Goal: Information Seeking & Learning: Learn about a topic

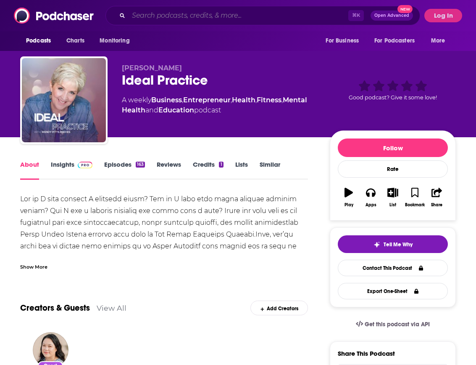
click at [201, 16] on input "Search podcasts, credits, & more..." at bounding box center [239, 15] width 220 height 13
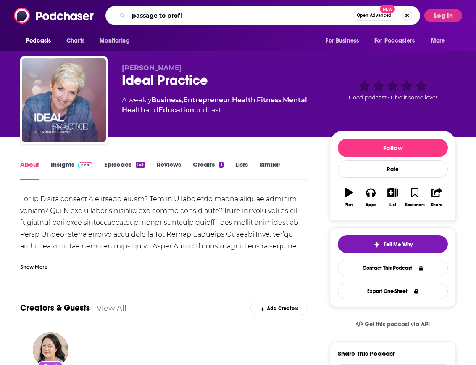
type input "passage to profit"
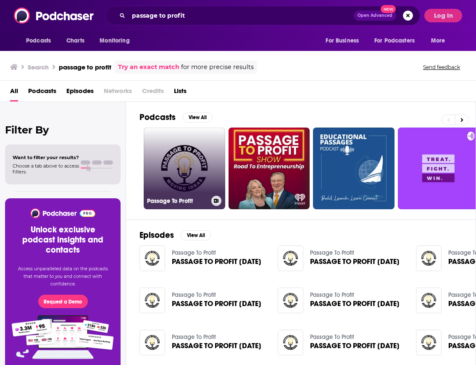
click at [175, 151] on link "Passage To Profit" at bounding box center [185, 168] width 82 height 82
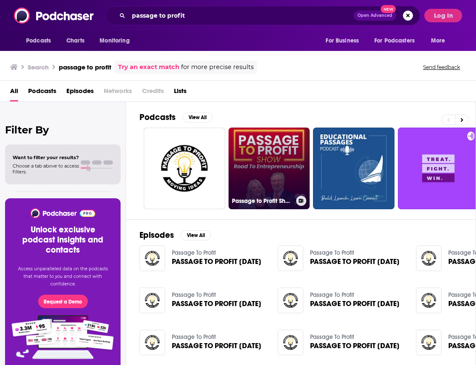
click at [276, 178] on link "Passage to Profit Show - Road to Entrepreneurship" at bounding box center [270, 168] width 82 height 82
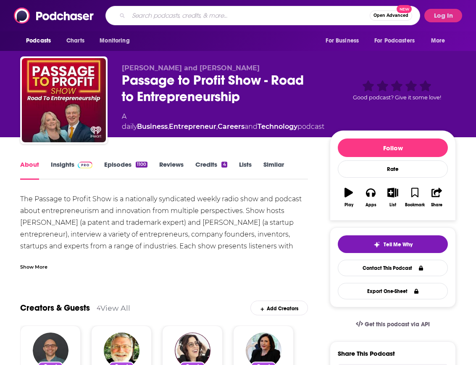
click at [261, 15] on input "Search podcasts, credits, & more..." at bounding box center [249, 15] width 241 height 13
type input "the beauty biz show"
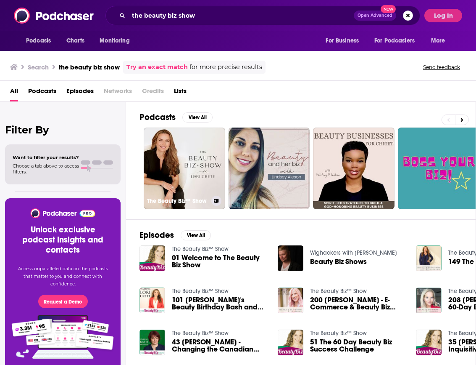
click at [187, 159] on link "The Beauty Biz™ Show" at bounding box center [185, 168] width 82 height 82
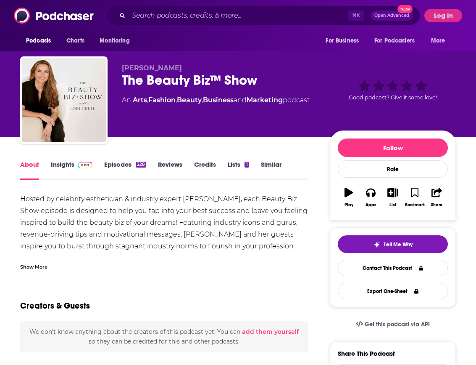
click at [56, 161] on link "Insights" at bounding box center [72, 169] width 42 height 19
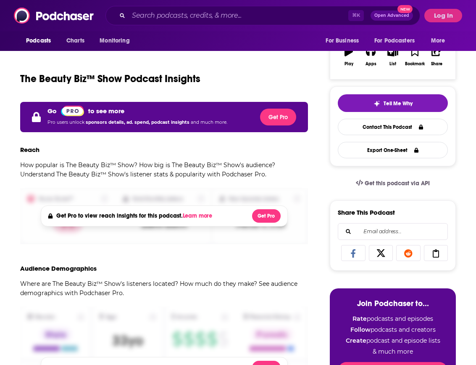
scroll to position [192, 0]
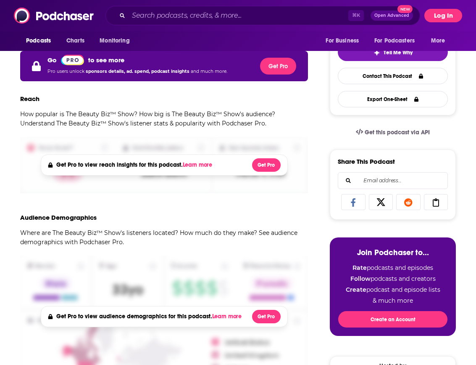
click at [449, 13] on button "Log In" at bounding box center [444, 15] width 38 height 13
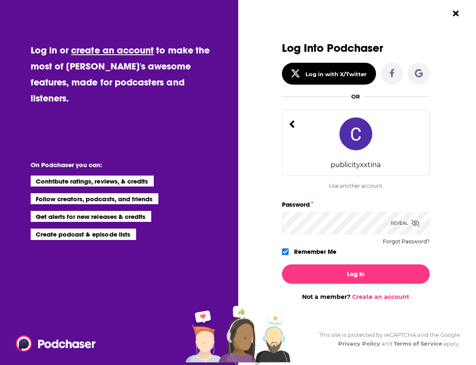
click at [263, 224] on div "Dialog" at bounding box center [208, 171] width 148 height 258
type input "christina@publicityxchristina.com"
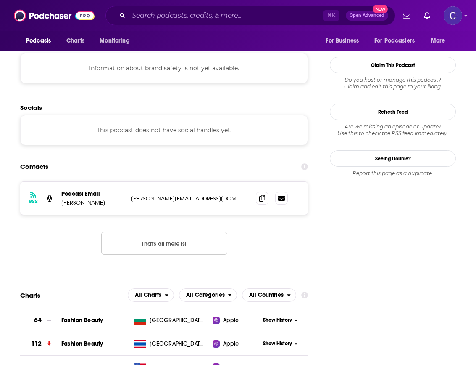
scroll to position [756, 0]
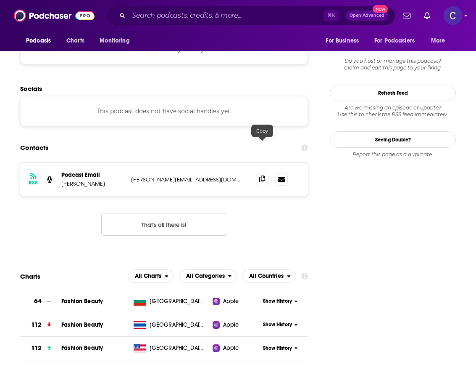
click at [264, 175] on icon at bounding box center [262, 178] width 6 height 7
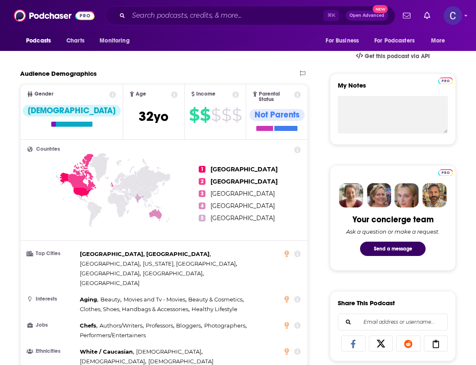
scroll to position [248, 0]
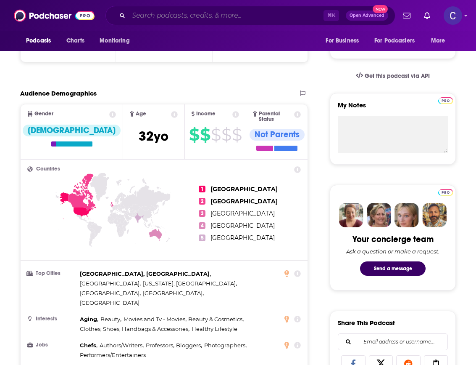
click at [181, 13] on input "Search podcasts, credits, & more..." at bounding box center [226, 15] width 195 height 13
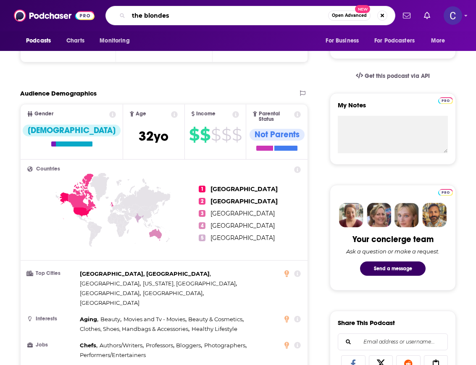
type input "the blondest"
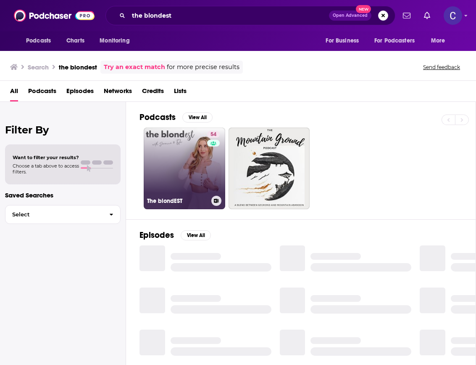
click at [175, 136] on link "54 The blondEST" at bounding box center [185, 168] width 82 height 82
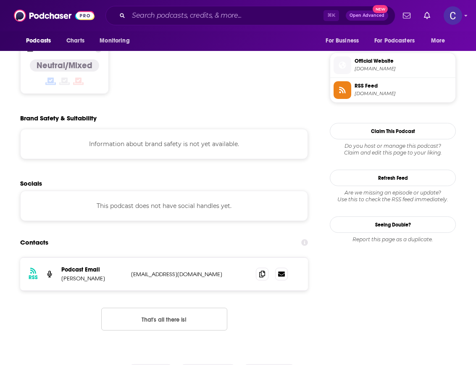
scroll to position [727, 0]
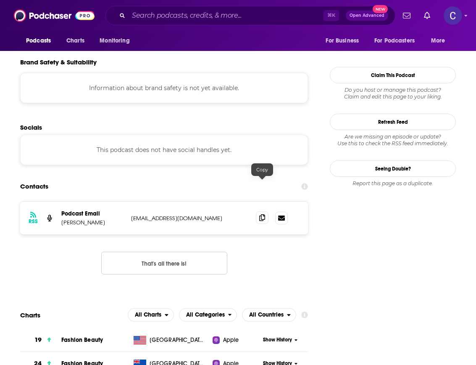
click at [259, 211] on span at bounding box center [262, 217] width 13 height 13
click at [240, 19] on input "Search podcasts, credits, & more..." at bounding box center [226, 15] width 195 height 13
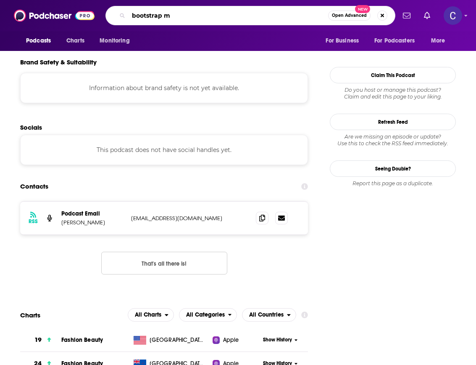
type input "bootstrap md"
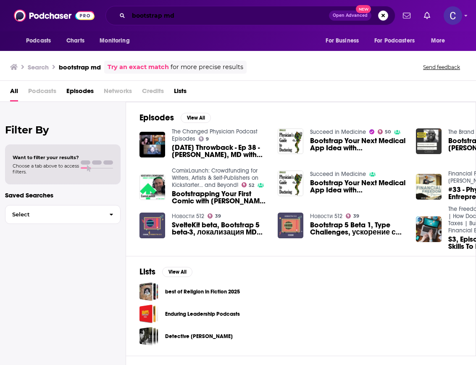
click at [192, 16] on input "bootstrap md" at bounding box center [229, 15] width 201 height 13
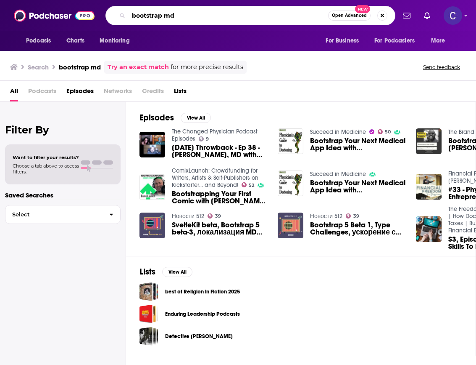
click at [192, 16] on input "bootstrap md" at bounding box center [229, 15] width 200 height 13
type input "physician entrepreneur"
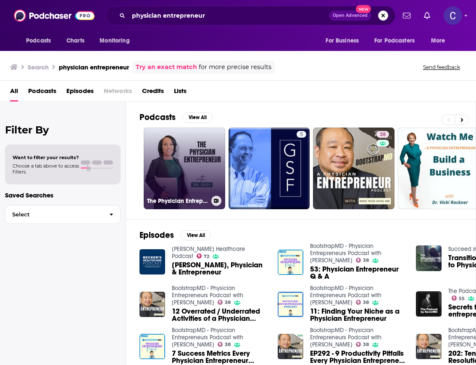
click at [195, 161] on link "The Physician Entrepreneur" at bounding box center [185, 168] width 82 height 82
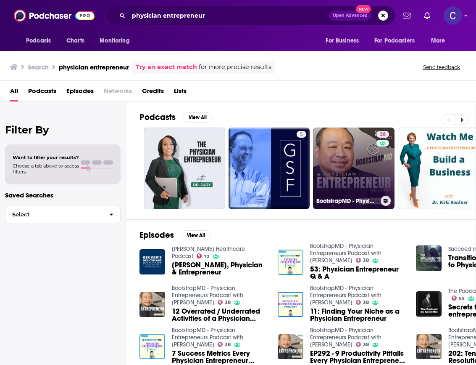
click at [334, 155] on link "38 BootstrapMD - Physician Entrepreneurs Podcast with Dr. Mike Woo-Ming" at bounding box center [354, 168] width 82 height 82
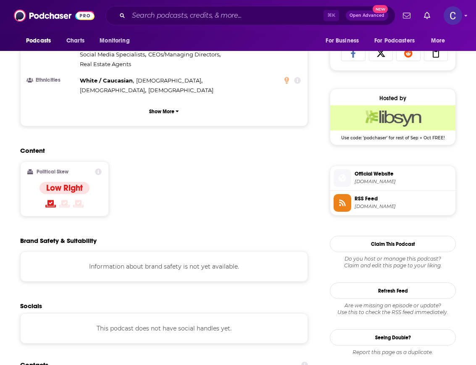
scroll to position [582, 0]
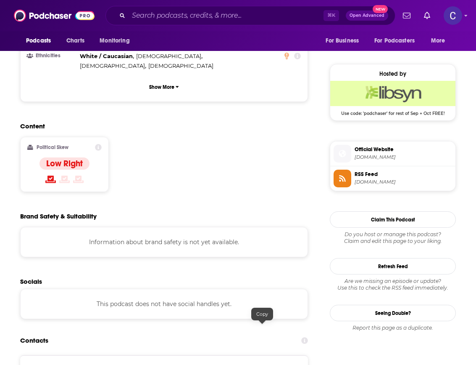
click at [261, 364] on icon at bounding box center [262, 371] width 6 height 7
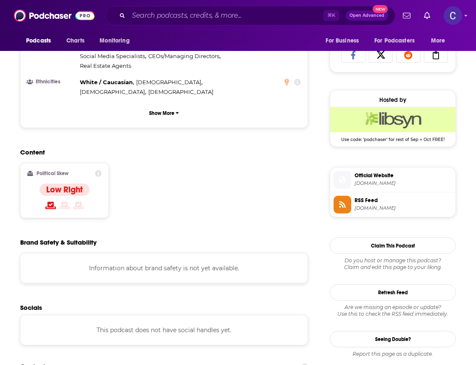
scroll to position [632, 0]
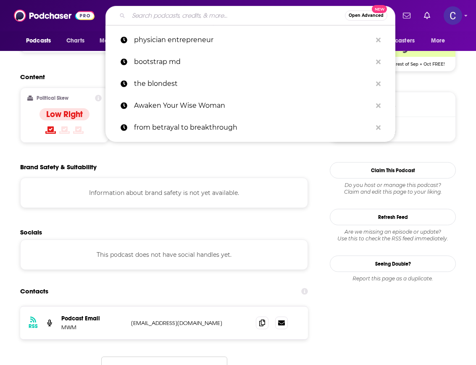
click at [223, 15] on input "Search podcasts, credits, & more..." at bounding box center [237, 15] width 217 height 13
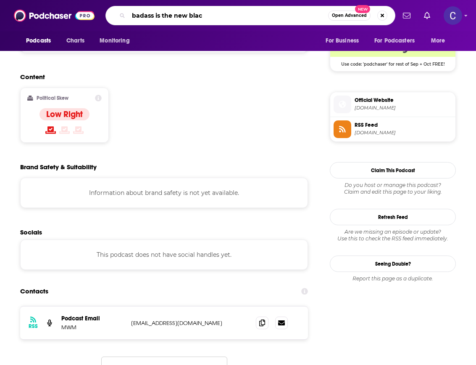
type input "badass is the new black"
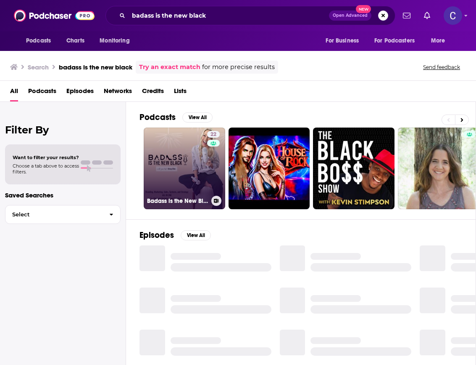
click at [196, 165] on link "22 Badass is the New Black: Start, Grow, and Automate Your Business with Scalab…" at bounding box center [185, 168] width 82 height 82
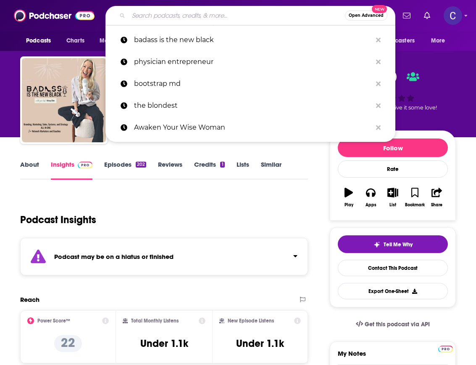
click at [245, 17] on input "Search podcasts, credits, & more..." at bounding box center [237, 15] width 217 height 13
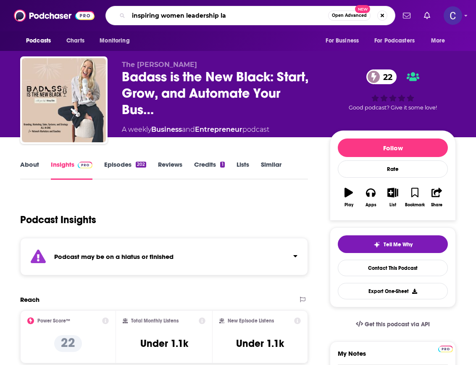
type input "inspiring women leadership lab"
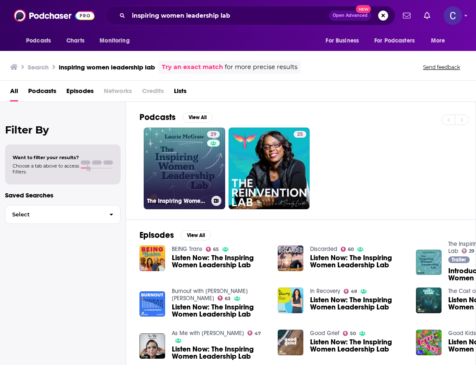
click at [193, 186] on link "29 The Inspiring Women Leadership Lab" at bounding box center [185, 168] width 82 height 82
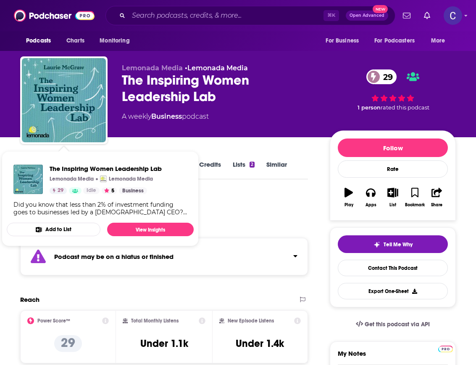
click at [245, 198] on div "Podcast Insights" at bounding box center [160, 214] width 281 height 43
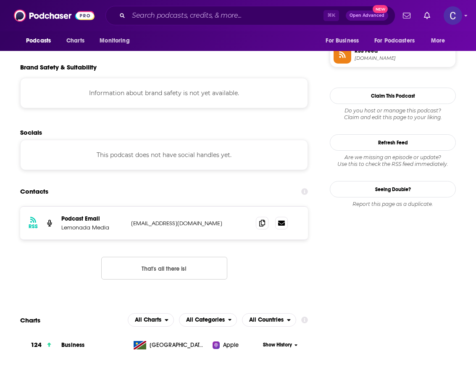
scroll to position [637, 0]
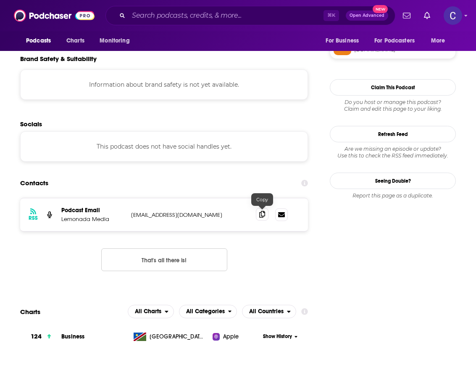
click at [266, 212] on span at bounding box center [262, 214] width 13 height 13
click at [265, 213] on span at bounding box center [262, 214] width 13 height 13
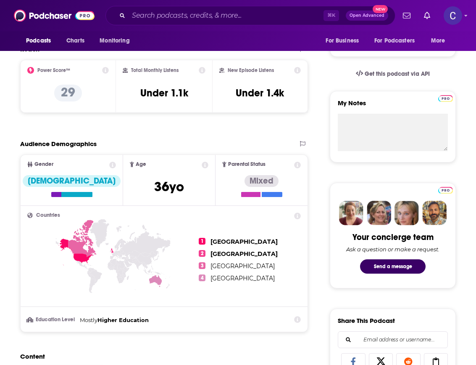
scroll to position [0, 0]
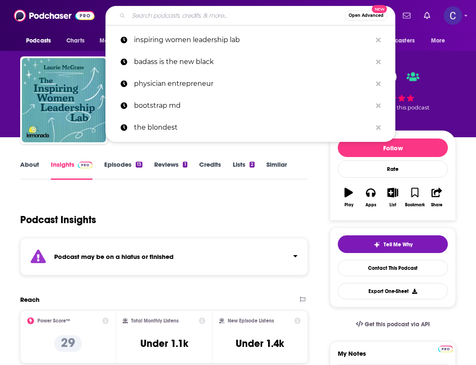
click at [221, 15] on input "Search podcasts, credits, & more..." at bounding box center [237, 15] width 217 height 13
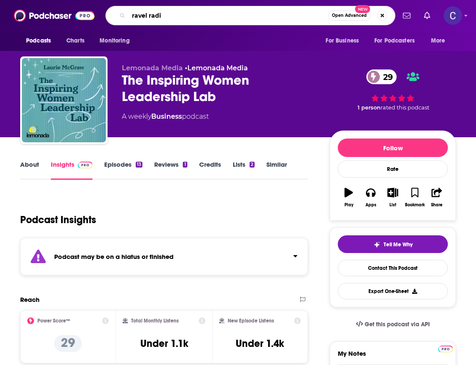
type input "ravel radio"
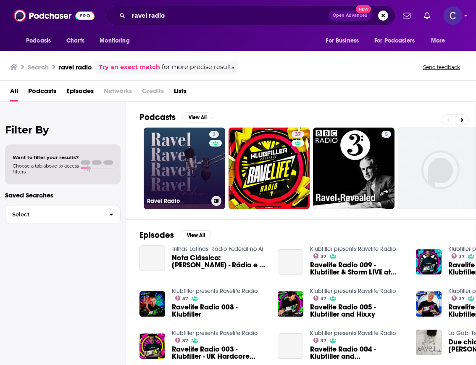
click at [188, 137] on link "3 Ravel Radio" at bounding box center [185, 168] width 82 height 82
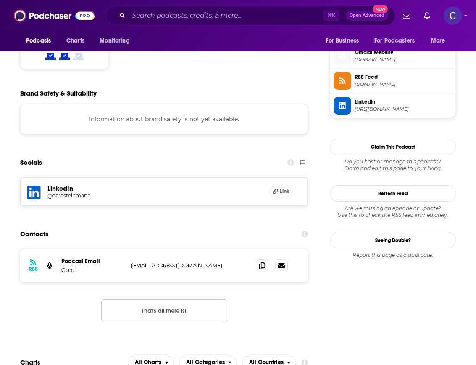
scroll to position [623, 0]
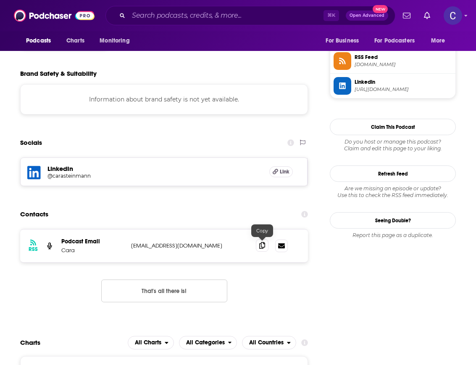
click at [260, 246] on icon at bounding box center [262, 245] width 6 height 7
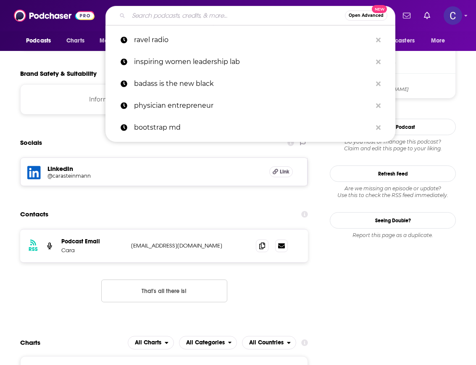
click at [224, 16] on input "Search podcasts, credits, & more..." at bounding box center [237, 15] width 217 height 13
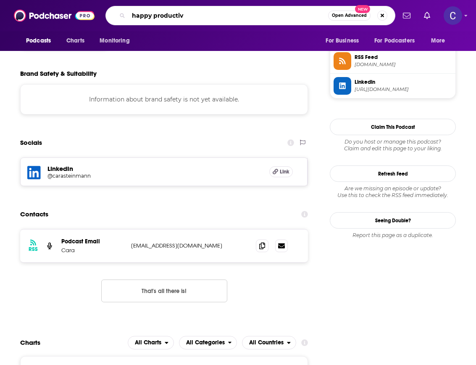
type input "happy productive"
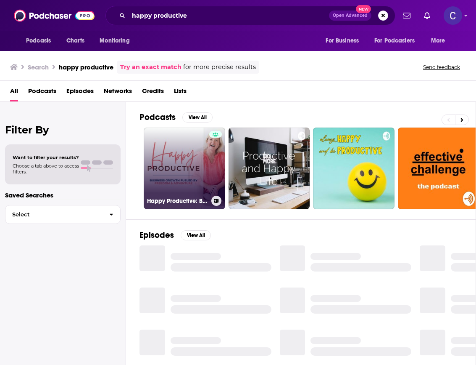
click at [202, 158] on link "Happy Productive: Business Growth Fueled by Freedom & Adventure" at bounding box center [185, 168] width 82 height 82
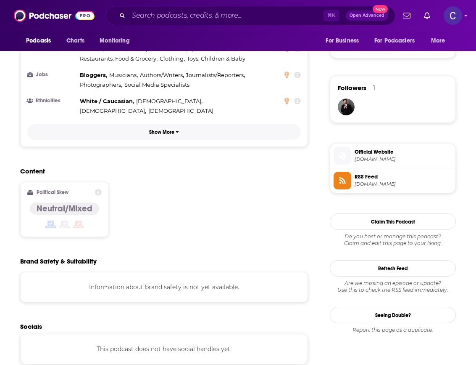
scroll to position [639, 0]
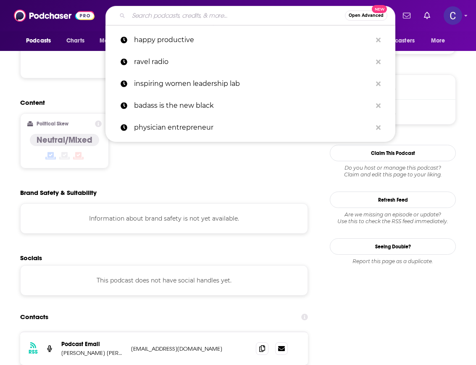
click at [212, 17] on input "Search podcasts, credits, & more..." at bounding box center [237, 15] width 217 height 13
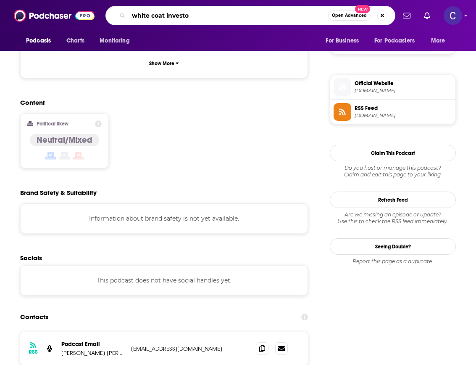
type input "white coat investor"
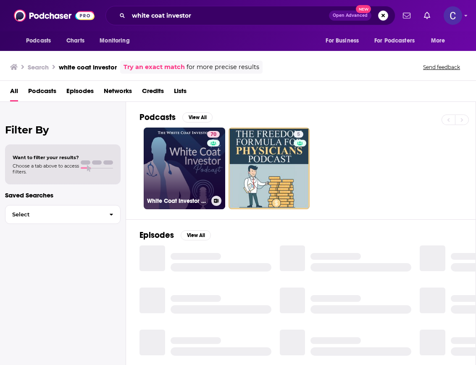
click at [192, 155] on link "70 White Coat Investor Podcast" at bounding box center [185, 168] width 82 height 82
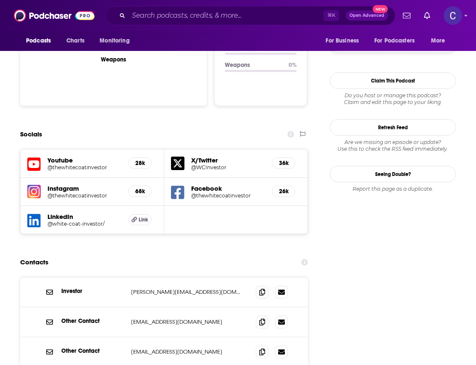
scroll to position [989, 0]
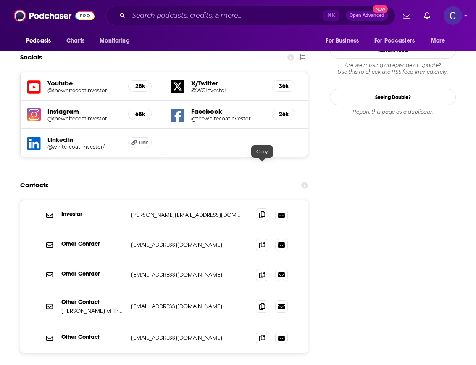
click at [261, 208] on span at bounding box center [262, 214] width 13 height 13
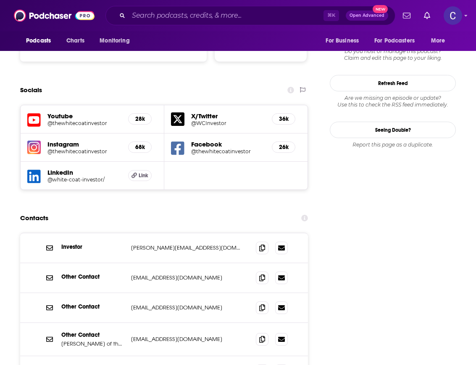
scroll to position [954, 0]
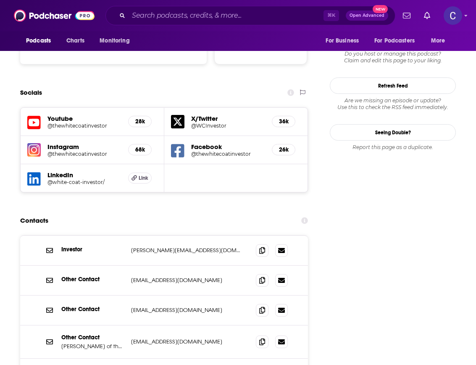
click at [160, 164] on div "LinkedIn @white-coat-investor/ Link" at bounding box center [93, 178] width 144 height 28
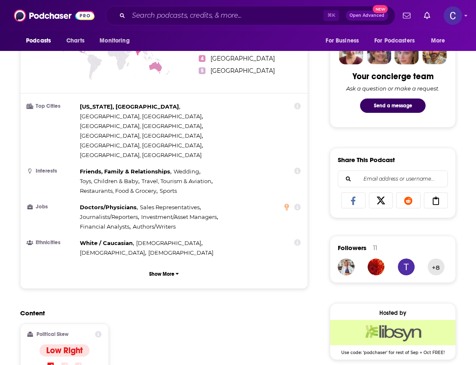
scroll to position [0, 0]
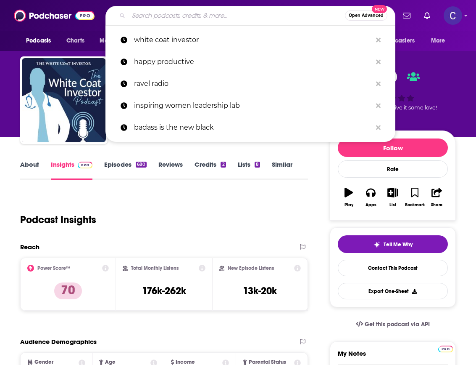
click at [261, 16] on input "Search podcasts, credits, & more..." at bounding box center [237, 15] width 217 height 13
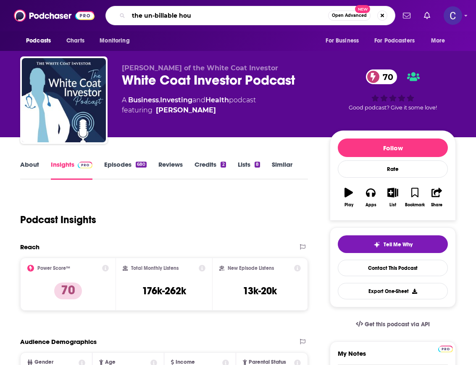
type input "the un-billable hour"
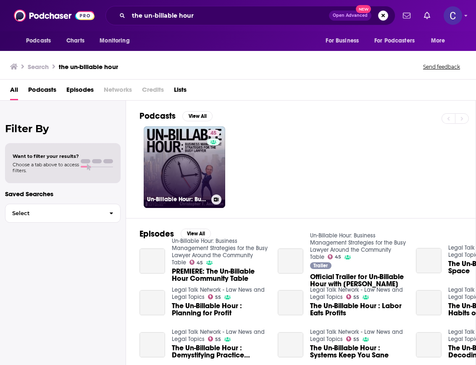
click at [204, 157] on link "45 Un-Billable Hour: Business Management Strategies for the Busy Lawyer Around …" at bounding box center [185, 167] width 82 height 82
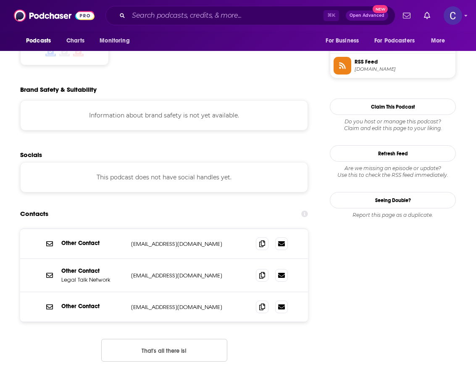
scroll to position [767, 0]
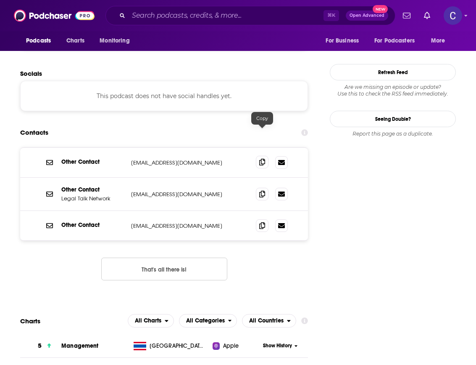
click at [261, 159] on icon at bounding box center [262, 162] width 6 height 7
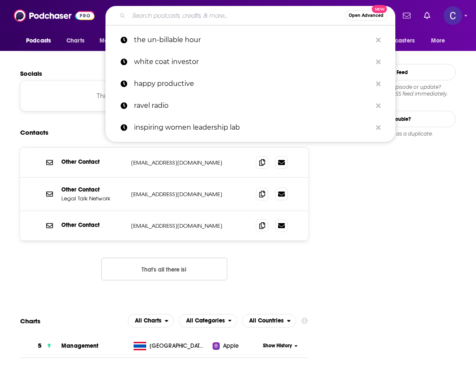
click at [208, 19] on input "Search podcasts, credits, & more..." at bounding box center [237, 15] width 217 height 13
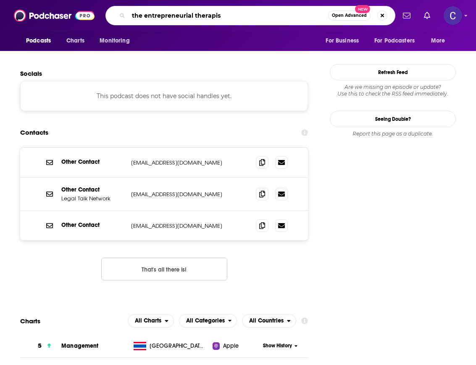
type input "the entrepreneurial therapist"
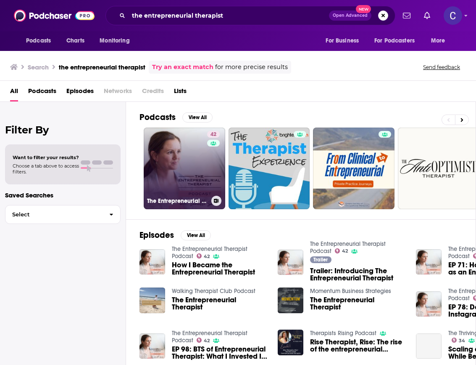
click at [196, 154] on link "42 The Entrepreneurial Therapist Podcast" at bounding box center [185, 168] width 82 height 82
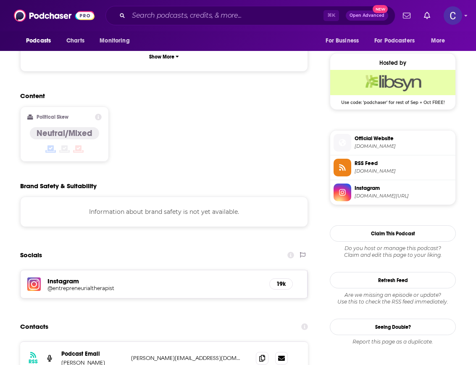
scroll to position [601, 0]
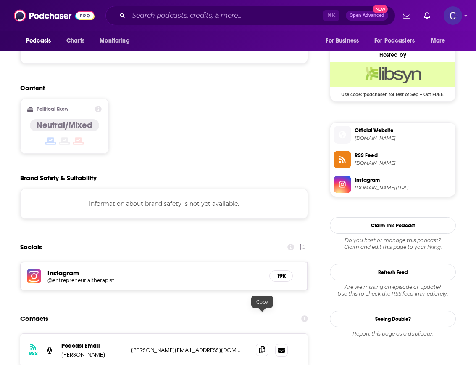
click at [263, 346] on icon at bounding box center [262, 349] width 6 height 7
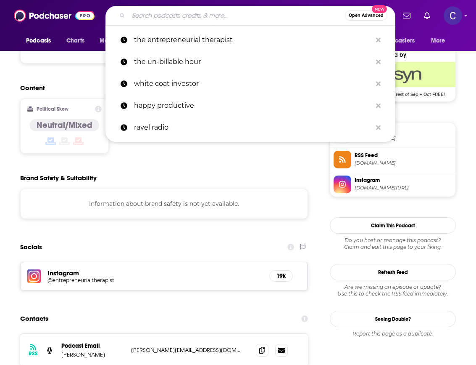
click at [200, 14] on input "Search podcasts, credits, & more..." at bounding box center [237, 15] width 217 height 13
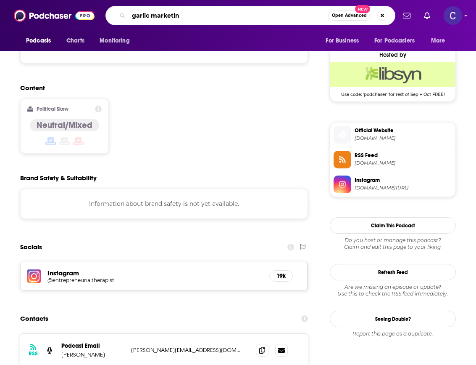
type input "garlic marketing"
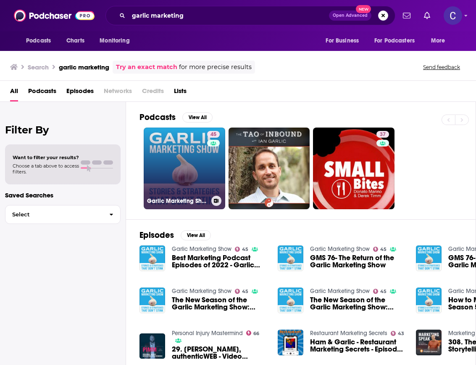
click at [167, 140] on link "45 Garlic Marketing Show" at bounding box center [185, 168] width 82 height 82
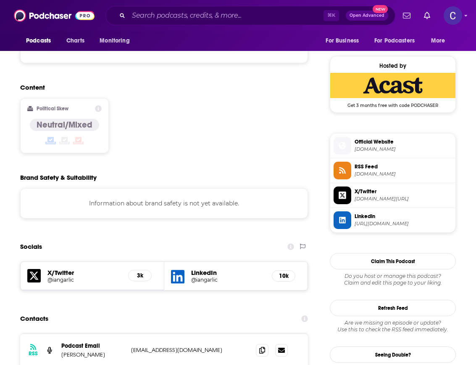
scroll to position [750, 0]
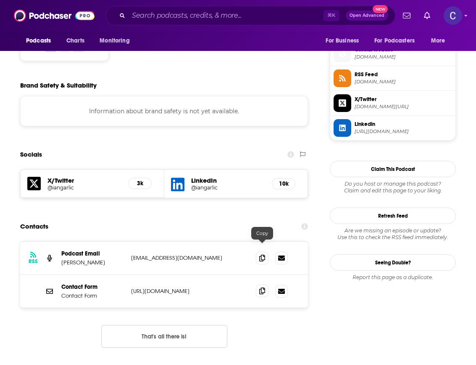
click at [263, 284] on span at bounding box center [262, 290] width 13 height 13
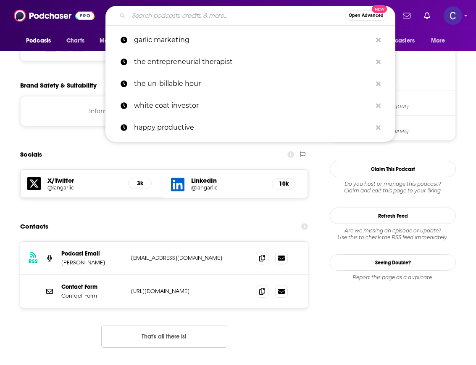
click at [222, 11] on input "Search podcasts, credits, & more..." at bounding box center [237, 15] width 217 height 13
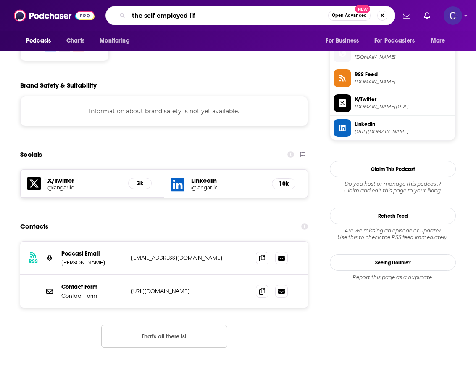
type input "the self-employed life"
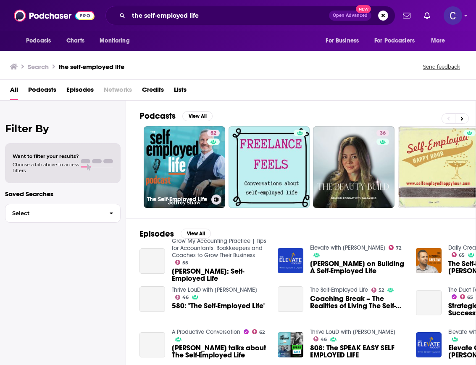
click at [190, 148] on link "52 The Self-Employed Life" at bounding box center [185, 167] width 82 height 82
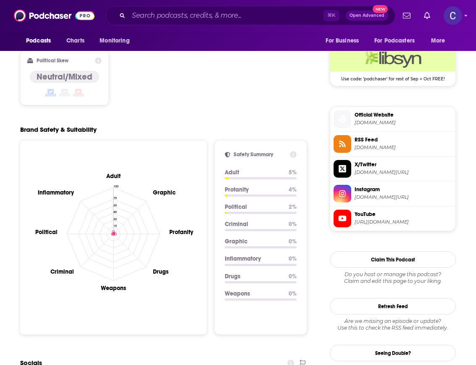
scroll to position [811, 0]
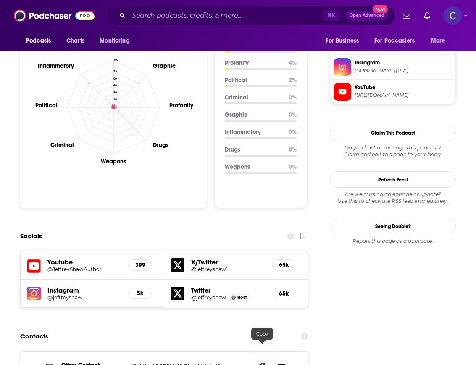
click at [238, 19] on input "Search podcasts, credits, & more..." at bounding box center [226, 15] width 195 height 13
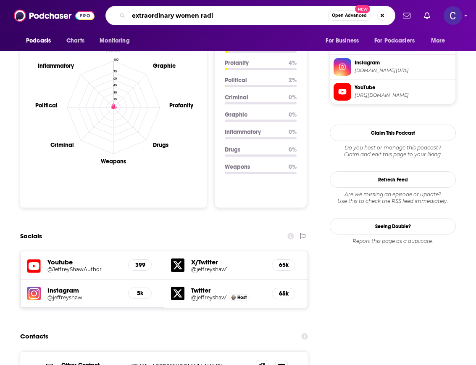
type input "extraordinary women radio"
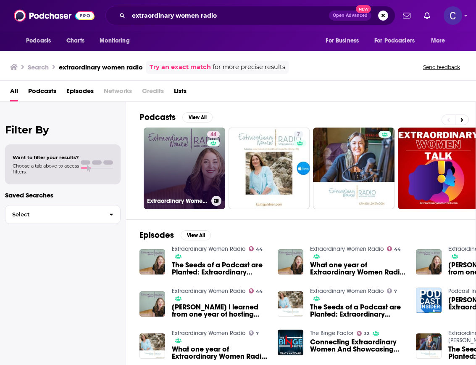
click at [191, 159] on link "44 Extraordinary Women Radio" at bounding box center [185, 168] width 82 height 82
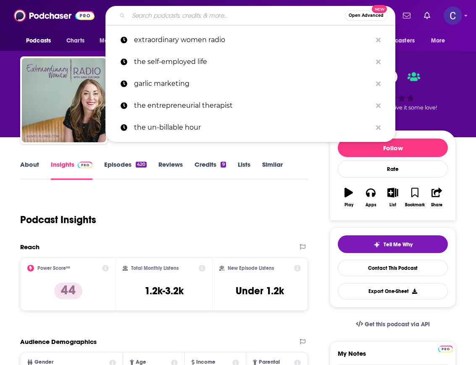
click at [224, 16] on input "Search podcasts, credits, & more..." at bounding box center [237, 15] width 217 height 13
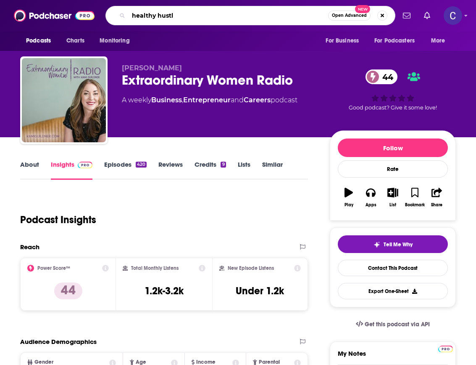
type input "healthy hustle"
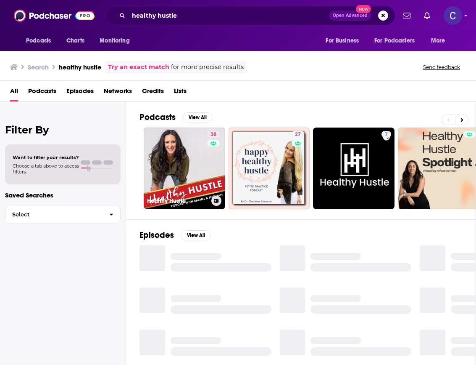
click at [194, 158] on link "38 Healthy Hustle" at bounding box center [185, 168] width 82 height 82
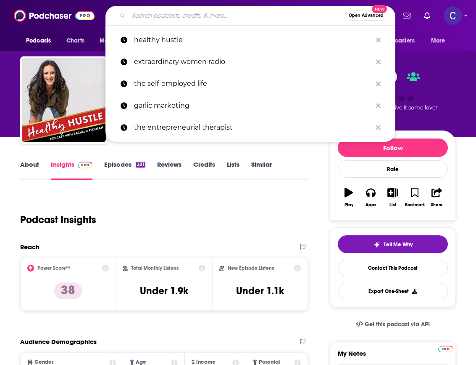
click at [225, 16] on input "Search podcasts, credits, & more..." at bounding box center [237, 15] width 217 height 13
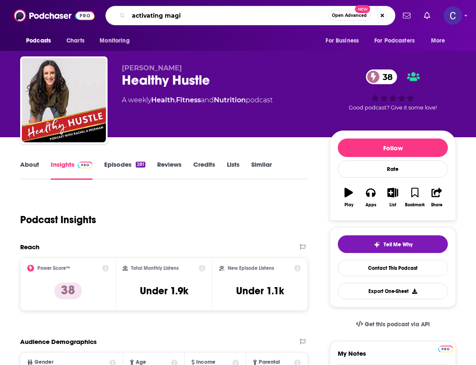
type input "activating magic"
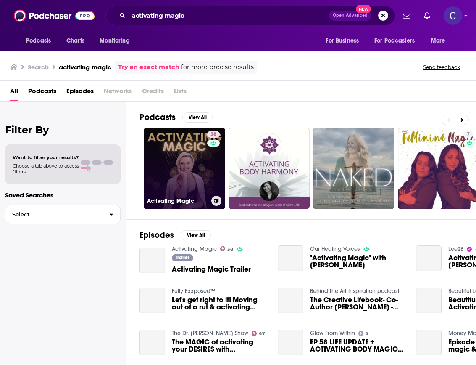
click at [181, 170] on link "38 Activating Magic" at bounding box center [185, 168] width 82 height 82
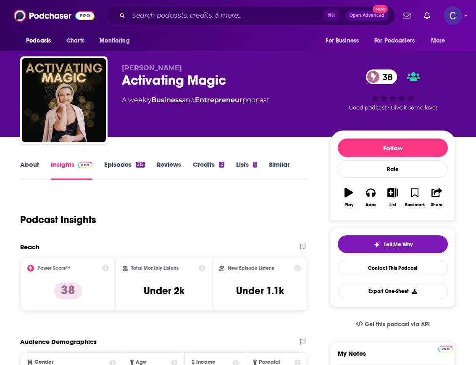
click at [230, 6] on div "⌘ K Open Advanced New" at bounding box center [251, 15] width 290 height 19
click at [230, 15] on input "Search podcasts, credits, & more..." at bounding box center [226, 15] width 195 height 13
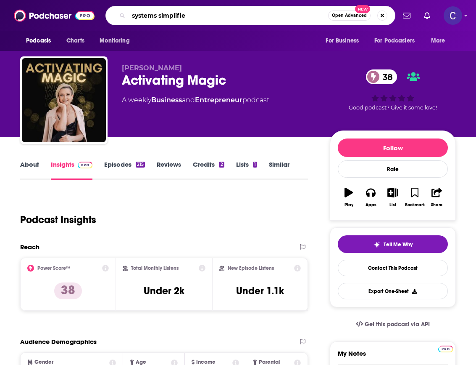
type input "systems simplified"
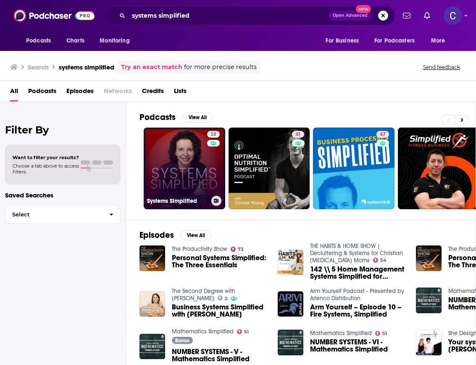
click at [196, 161] on link "28 Systems Simplified" at bounding box center [185, 168] width 82 height 82
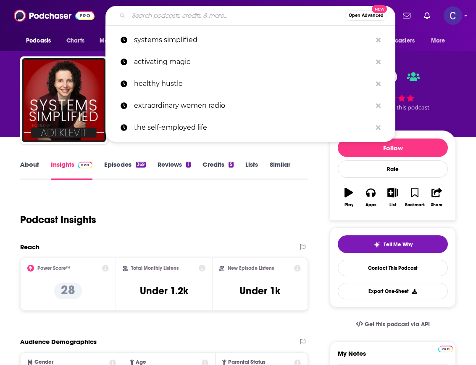
click at [235, 21] on input "Search podcasts, credits, & more..." at bounding box center [237, 15] width 217 height 13
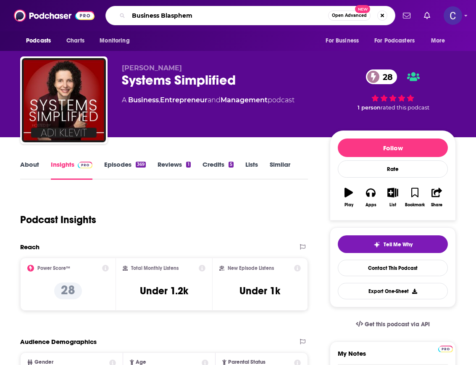
type input "Business Blasphemy"
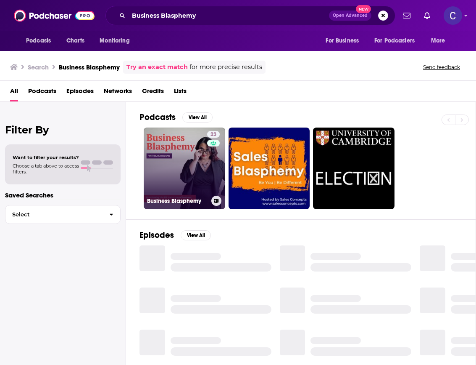
click at [184, 139] on link "23 Business Blasphemy" at bounding box center [185, 168] width 82 height 82
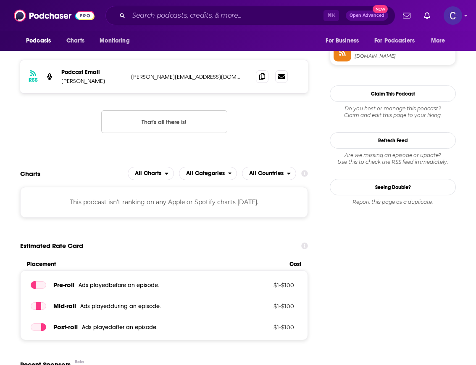
scroll to position [782, 0]
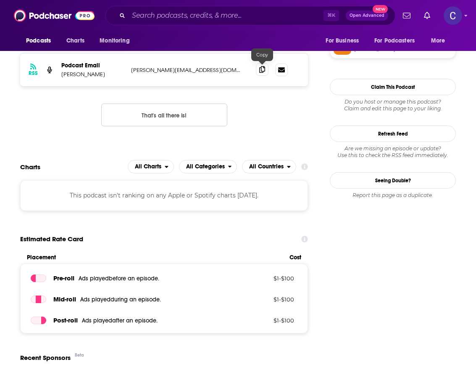
click at [260, 70] on icon at bounding box center [262, 69] width 6 height 7
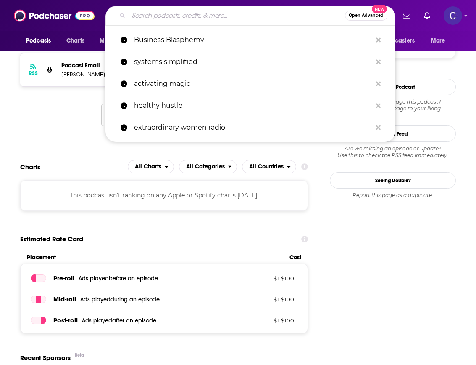
click at [216, 18] on input "Search podcasts, credits, & more..." at bounding box center [237, 15] width 217 height 13
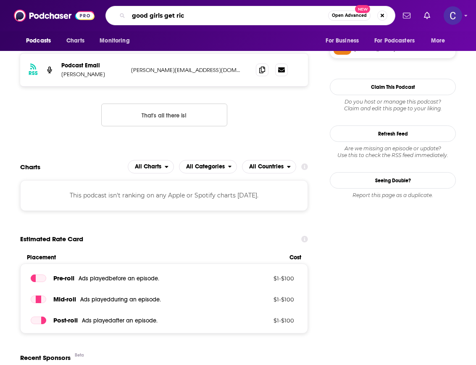
type input "good girls get rich"
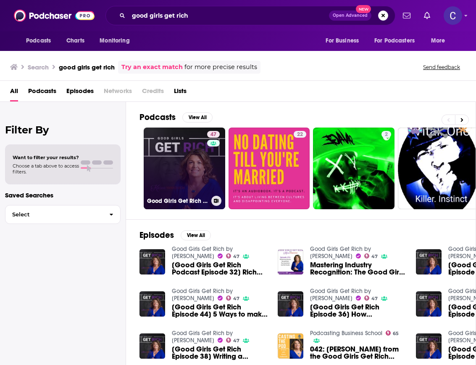
click at [164, 165] on link "47 Good Girls Get Rich by Karen Yankovich" at bounding box center [185, 168] width 82 height 82
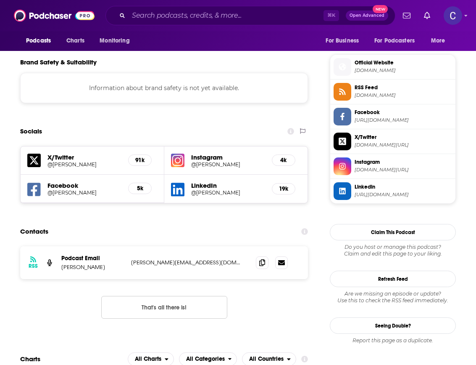
scroll to position [772, 0]
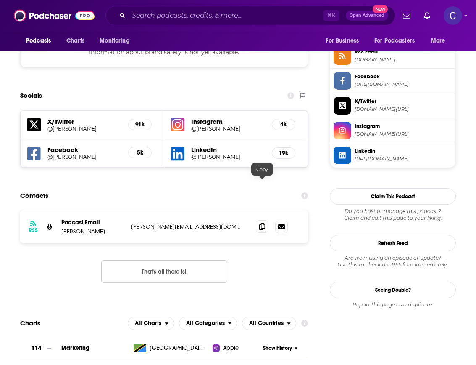
click at [267, 220] on span at bounding box center [262, 226] width 13 height 13
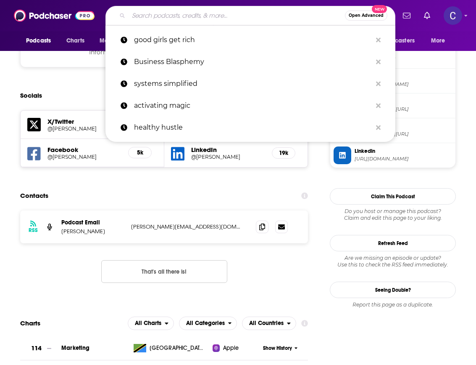
click at [209, 13] on input "Search podcasts, credits, & more..." at bounding box center [237, 15] width 217 height 13
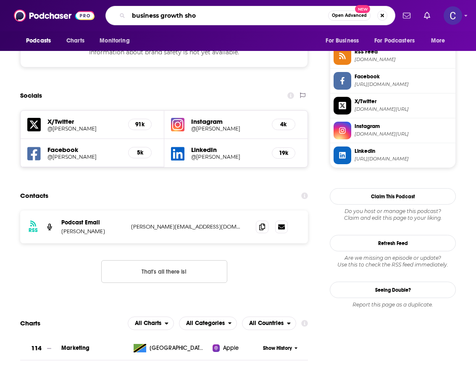
type input "business growth show"
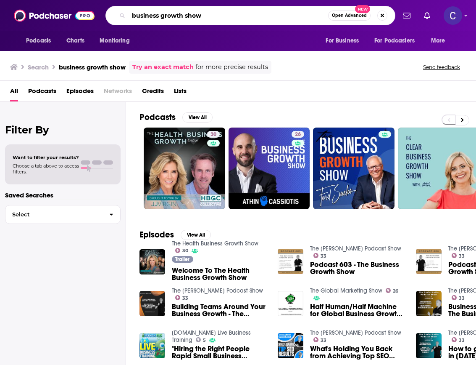
click at [256, 19] on input "business growth show" at bounding box center [229, 15] width 200 height 13
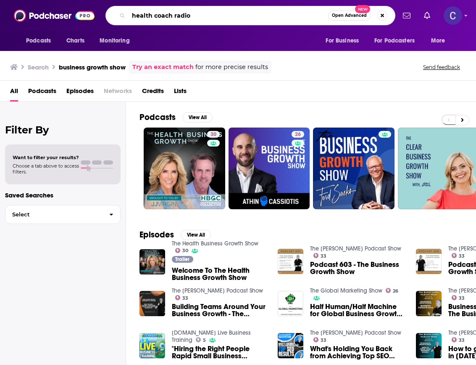
type input "health coach radio"
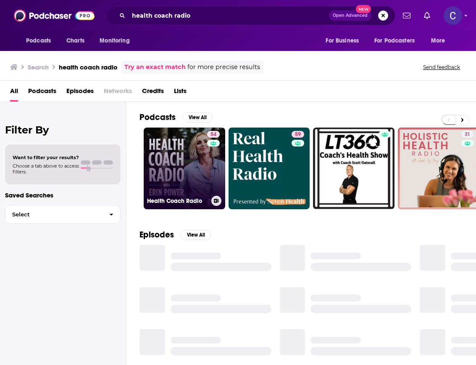
click at [180, 140] on link "54 Health Coach Radio" at bounding box center [185, 168] width 82 height 82
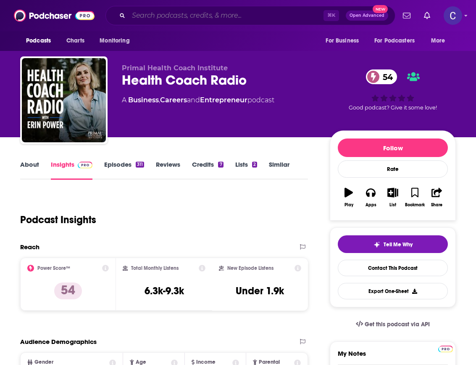
click at [218, 14] on input "Search podcasts, credits, & more..." at bounding box center [226, 15] width 195 height 13
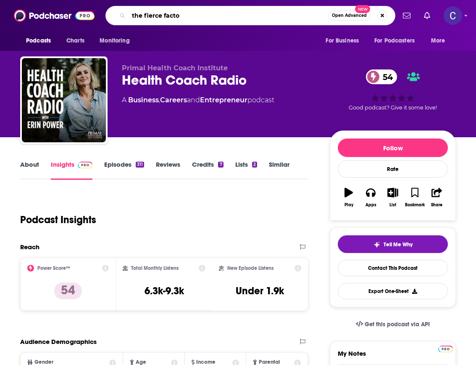
type input "the fierce factor"
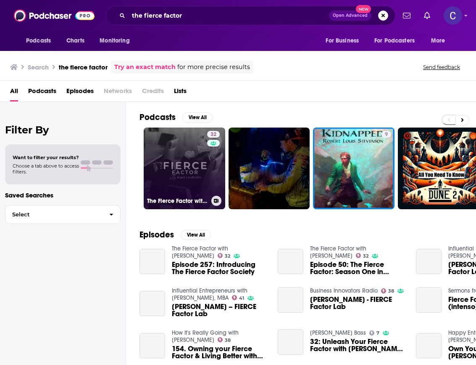
click at [182, 138] on link "32 The Fierce Factor with [PERSON_NAME]" at bounding box center [185, 168] width 82 height 82
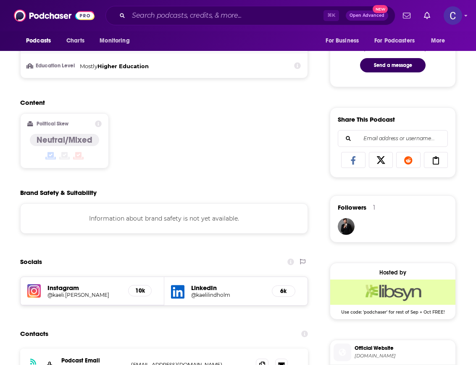
scroll to position [561, 0]
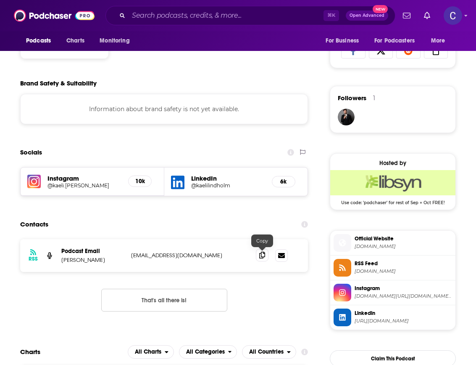
click at [261, 256] on icon at bounding box center [262, 254] width 6 height 7
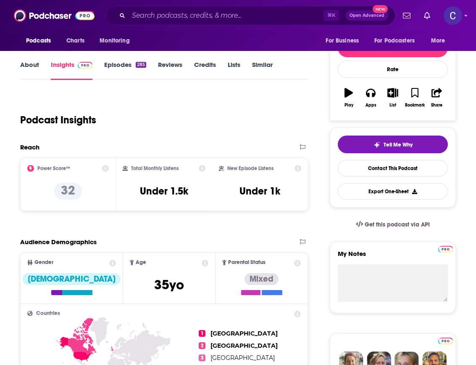
scroll to position [0, 0]
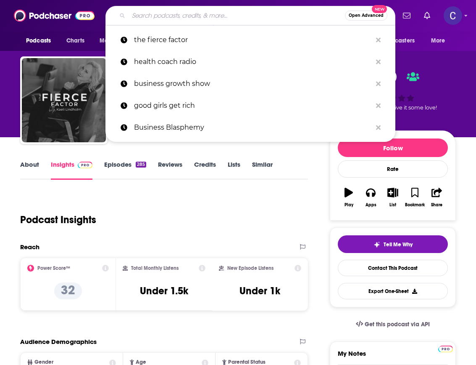
click at [256, 21] on input "Search podcasts, credits, & more..." at bounding box center [237, 15] width 217 height 13
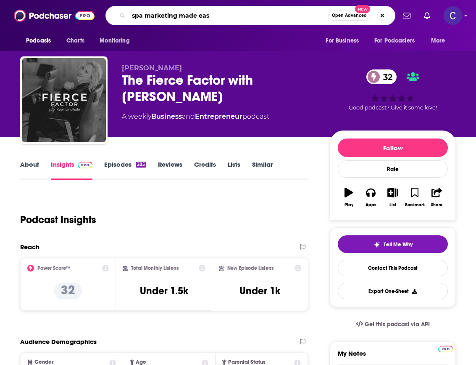
type input "spa marketing made easy"
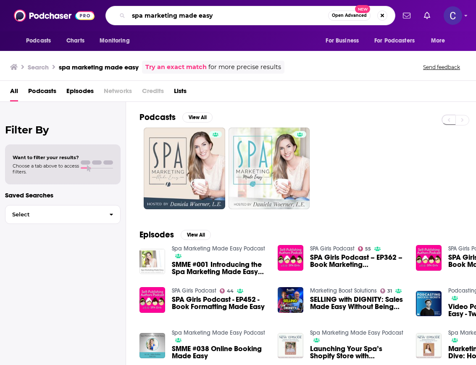
click at [228, 18] on input "spa marketing made easy" at bounding box center [229, 15] width 200 height 13
type input "medical spa insider"
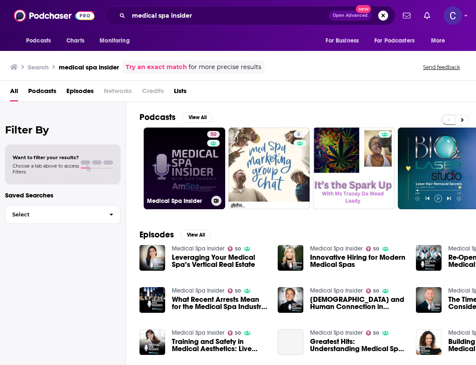
click at [190, 154] on link "50 Medical Spa Insider" at bounding box center [185, 168] width 82 height 82
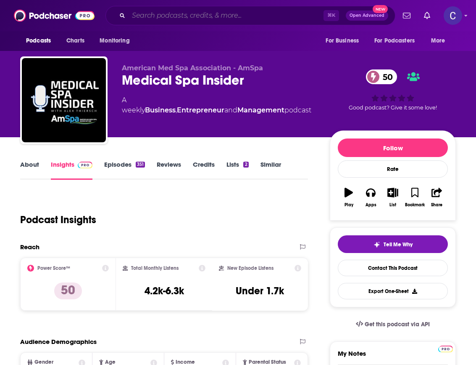
click at [288, 17] on input "Search podcasts, credits, & more..." at bounding box center [226, 15] width 195 height 13
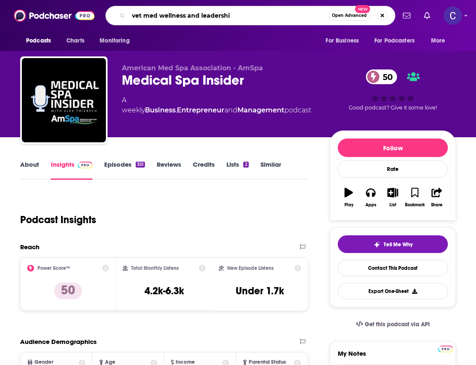
type input "vet med wellness and leadership"
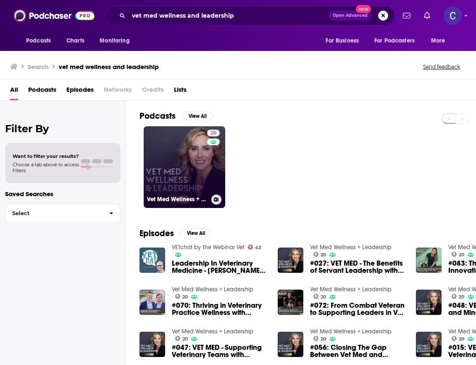
click at [185, 166] on link "20 Vet Med Wellness + Leadership" at bounding box center [185, 167] width 82 height 82
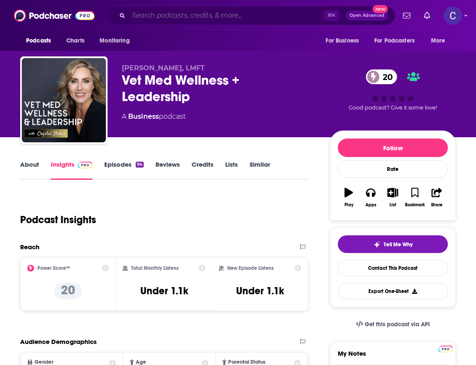
click at [251, 14] on input "Search podcasts, credits, & more..." at bounding box center [226, 15] width 195 height 13
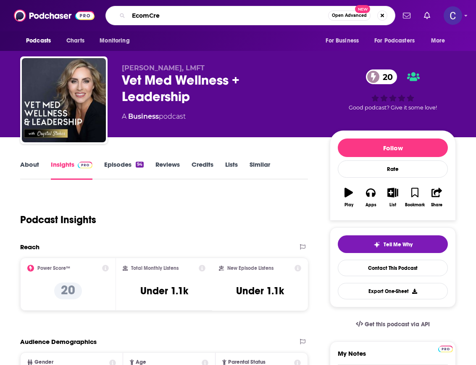
type input "EcomCrew"
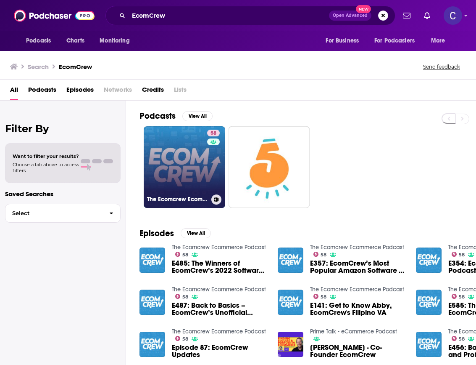
click at [186, 167] on link "58 The Ecomcrew Ecommerce Podcast" at bounding box center [185, 167] width 82 height 82
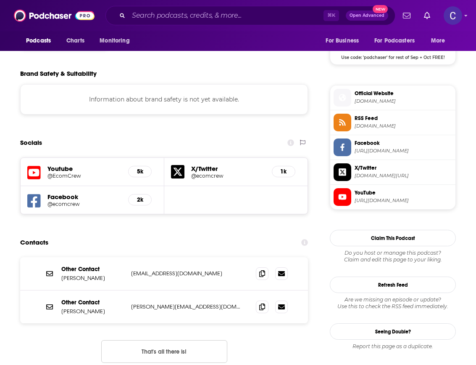
scroll to position [703, 0]
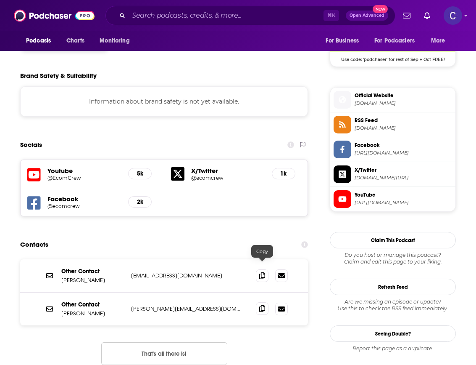
click at [264, 305] on icon at bounding box center [262, 308] width 6 height 7
click at [188, 15] on input "Search podcasts, credits, & more..." at bounding box center [226, 15] width 195 height 13
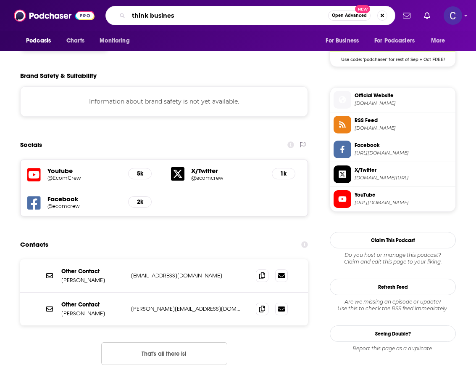
type input "think business"
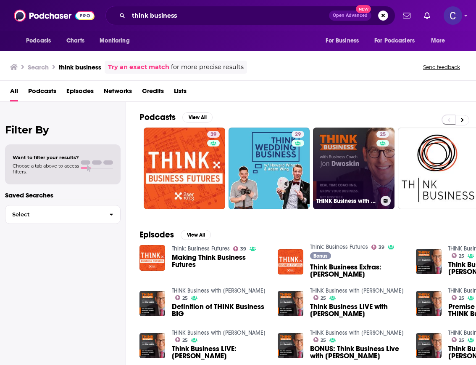
click at [369, 161] on link "25 THINK Business with [PERSON_NAME]" at bounding box center [354, 168] width 82 height 82
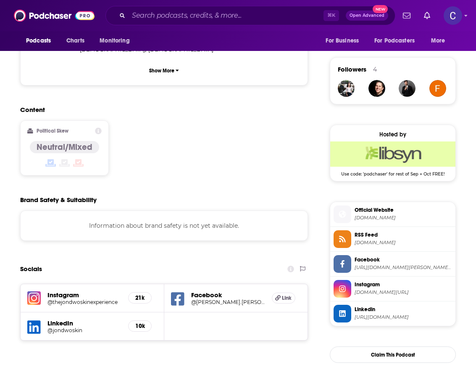
scroll to position [650, 0]
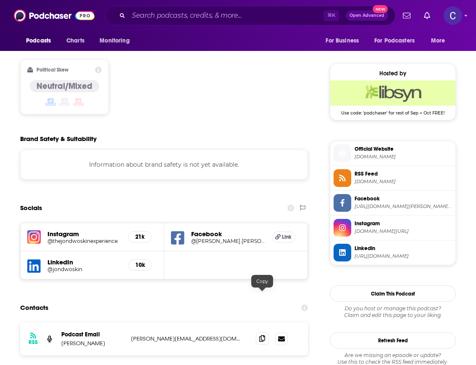
click at [264, 332] on div at bounding box center [272, 338] width 32 height 13
click at [264, 335] on icon at bounding box center [262, 338] width 6 height 7
click at [248, 17] on input "Search podcasts, credits, & more..." at bounding box center [226, 15] width 195 height 13
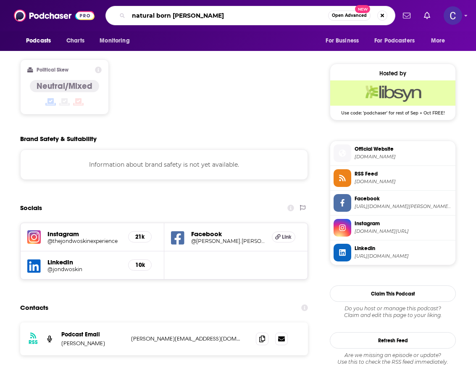
type input "natural born coaches"
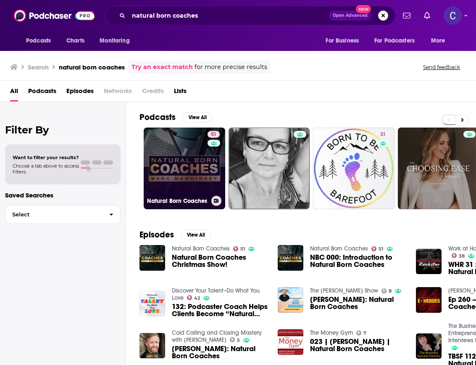
click at [196, 170] on link "51 Natural Born Coaches" at bounding box center [185, 168] width 82 height 82
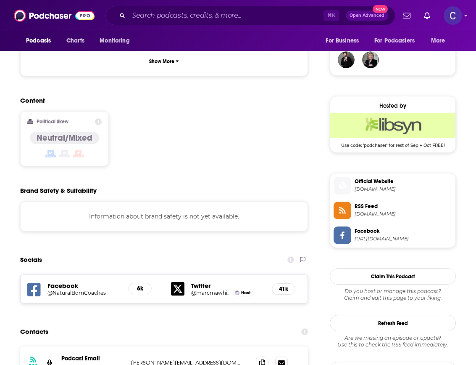
scroll to position [691, 0]
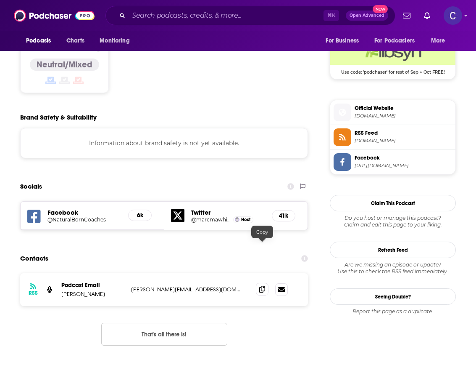
click at [265, 283] on span at bounding box center [262, 289] width 13 height 13
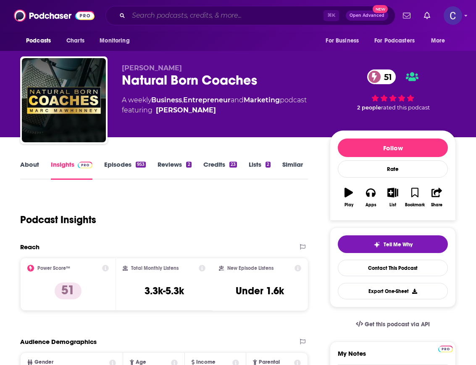
click at [204, 10] on input "Search podcasts, credits, & more..." at bounding box center [226, 15] width 195 height 13
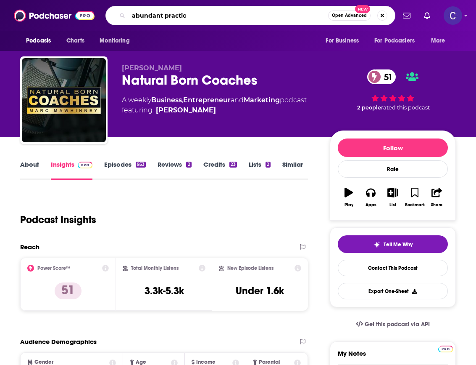
type input "abundant practice"
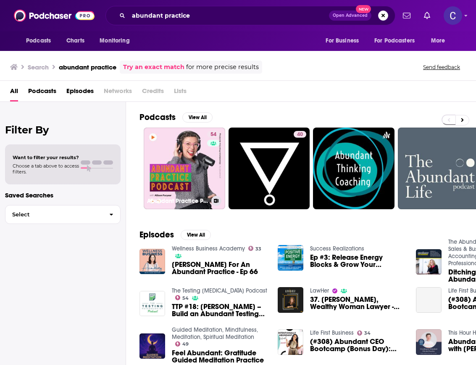
click at [192, 146] on link "54 Abundant Practice Podcast" at bounding box center [185, 168] width 82 height 82
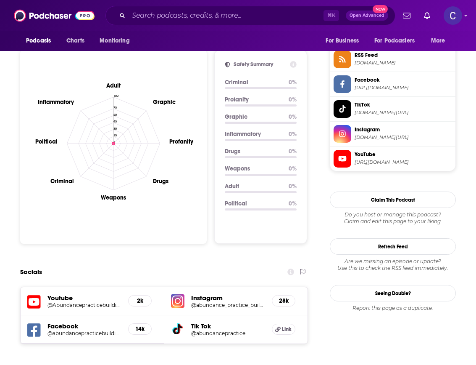
scroll to position [801, 0]
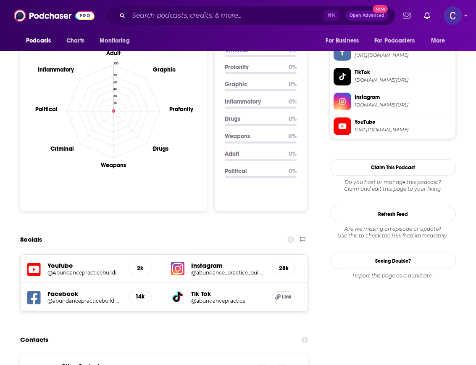
click at [255, 354] on div "Other Contact [PERSON_NAME] [EMAIL_ADDRESS][DOMAIN_NAME] [EMAIL_ADDRESS][DOMAIN…" at bounding box center [164, 370] width 288 height 33
click at [260, 364] on icon at bounding box center [262, 370] width 6 height 7
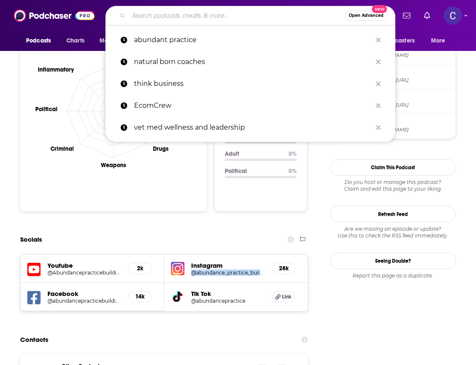
click at [192, 13] on input "Search podcasts, credits, & more..." at bounding box center [237, 15] width 217 height 13
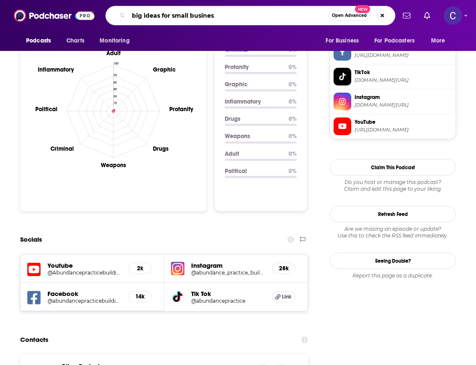
type input "big ideas for small business"
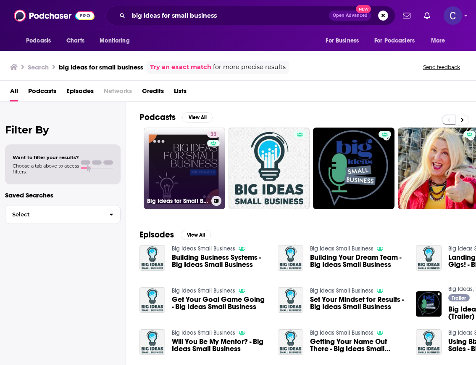
click at [175, 143] on link "33 Big Ideas for Small Business" at bounding box center [185, 168] width 82 height 82
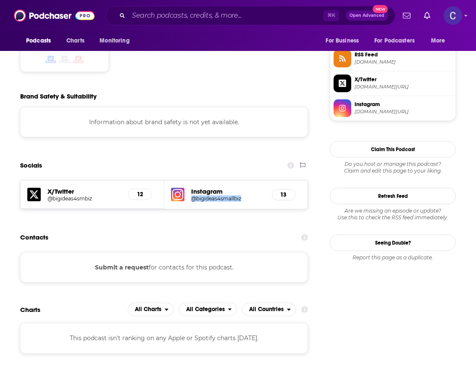
scroll to position [693, 0]
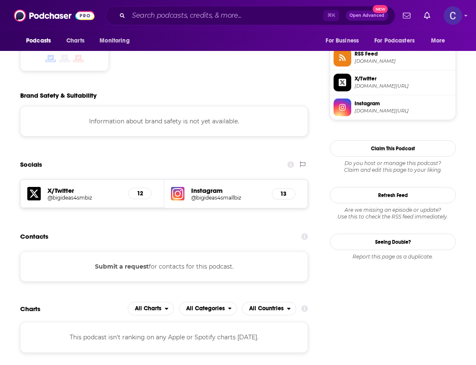
click at [242, 5] on div "Podcasts Charts Monitoring ⌘ K Open Advanced New For Business For Podcasters Mo…" at bounding box center [238, 15] width 476 height 31
click at [239, 17] on input "Search podcasts, credits, & more..." at bounding box center [226, 15] width 195 height 13
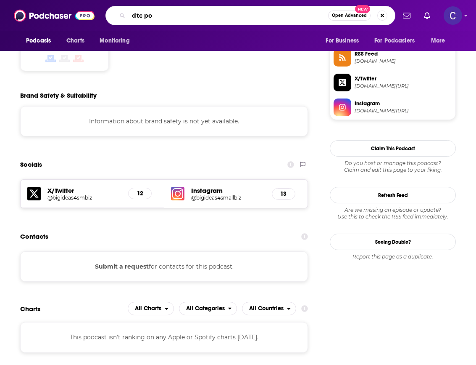
type input "dtc pod"
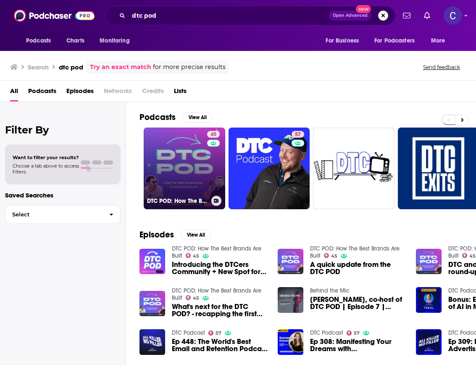
click at [201, 155] on link "45 DTC POD: How The Best Brands Are Built" at bounding box center [185, 168] width 82 height 82
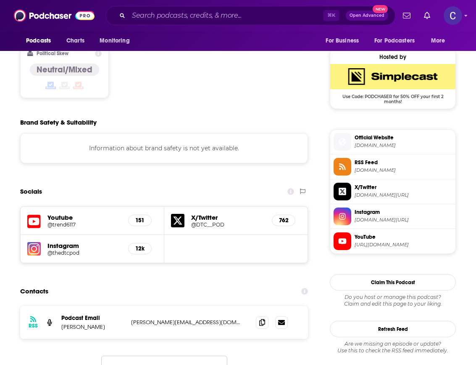
scroll to position [741, 0]
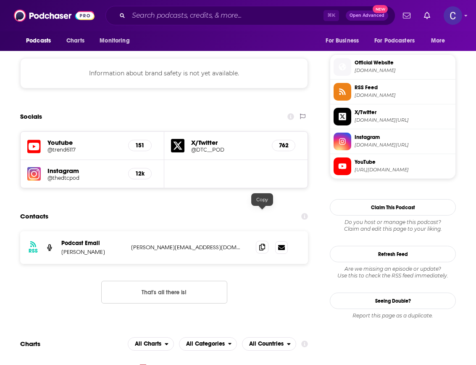
click at [264, 243] on icon at bounding box center [262, 246] width 6 height 7
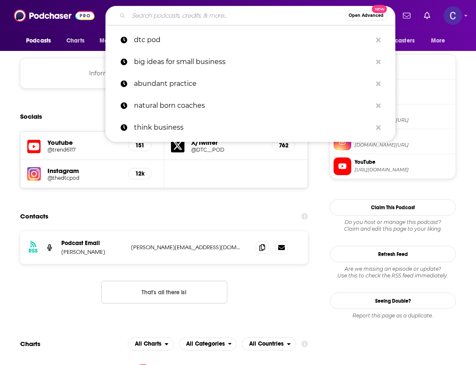
click at [226, 17] on input "Search podcasts, credits, & more..." at bounding box center [237, 15] width 217 height 13
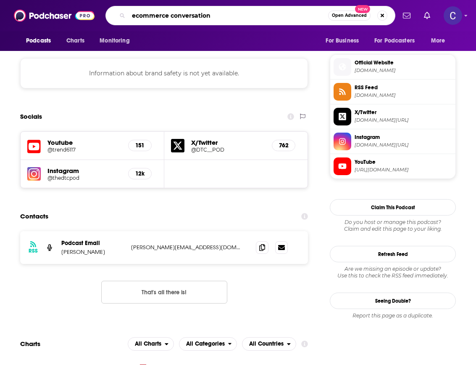
type input "ecommerce conversations"
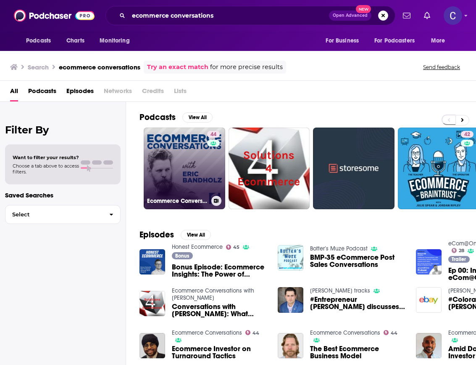
click at [172, 151] on link "44 Ecommerce Conversations" at bounding box center [185, 168] width 82 height 82
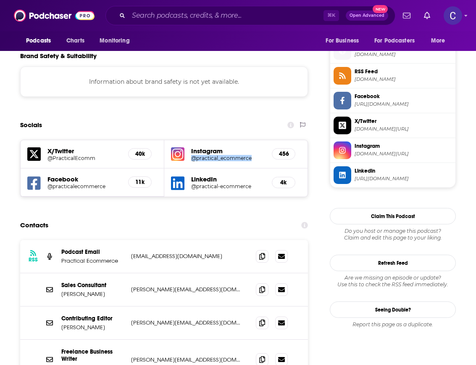
scroll to position [806, 0]
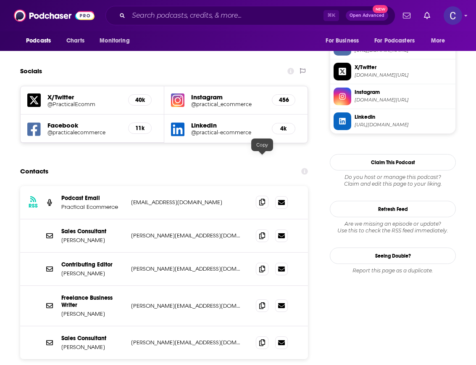
click at [260, 198] on icon at bounding box center [262, 201] width 6 height 7
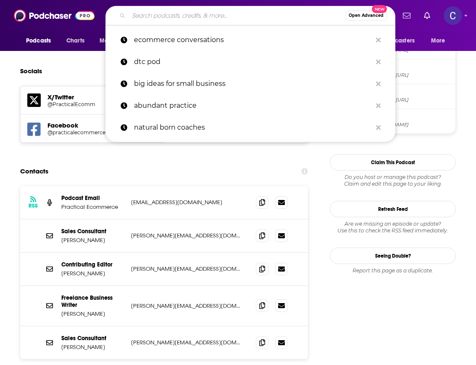
click at [230, 18] on input "Search podcasts, credits, & more..." at bounding box center [237, 15] width 217 height 13
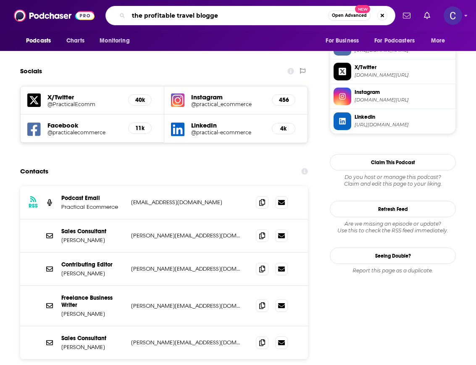
type input "the profitable travel blogger"
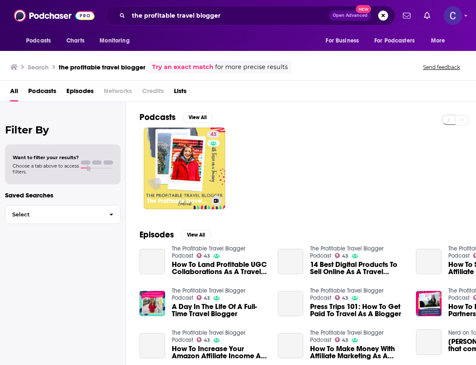
click at [172, 151] on link "43 The Profitable Travel Blogger Podcast" at bounding box center [185, 168] width 82 height 82
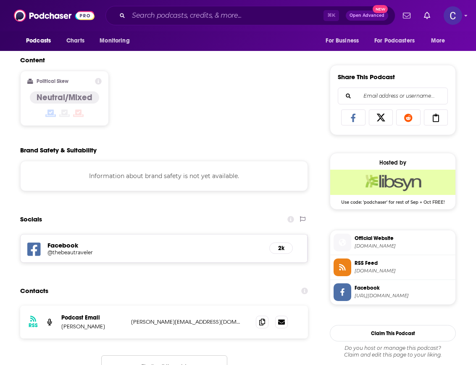
scroll to position [493, 0]
click at [259, 325] on icon at bounding box center [262, 321] width 6 height 7
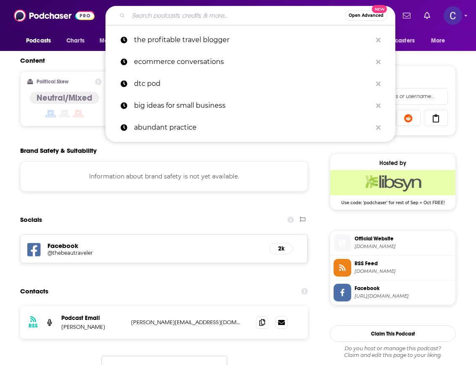
click at [220, 19] on input "Search podcasts, credits, & more..." at bounding box center [237, 15] width 217 height 13
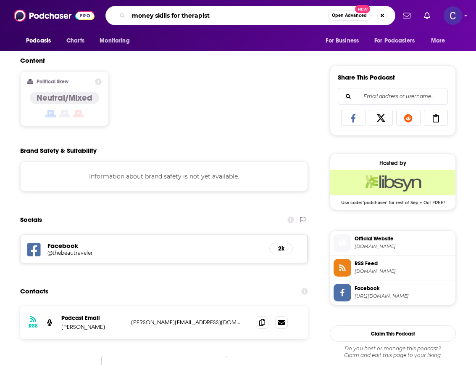
type input "money skills for therapists"
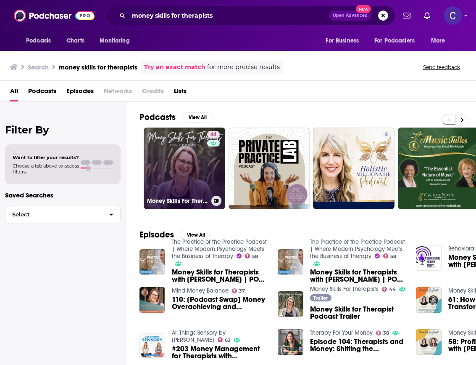
click at [193, 156] on link "44 Money Skills For Therapists" at bounding box center [185, 168] width 82 height 82
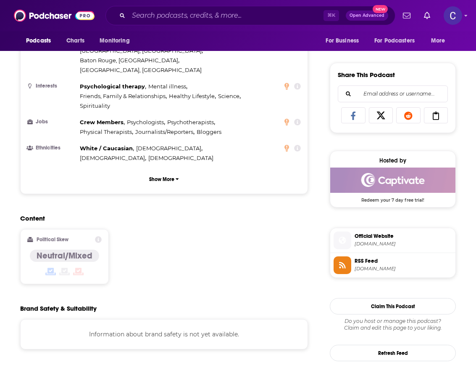
scroll to position [596, 0]
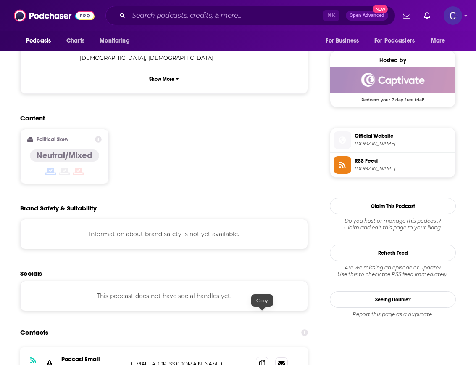
click at [258, 357] on span at bounding box center [262, 363] width 13 height 13
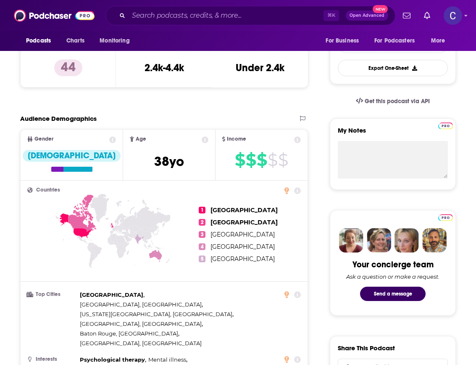
scroll to position [0, 0]
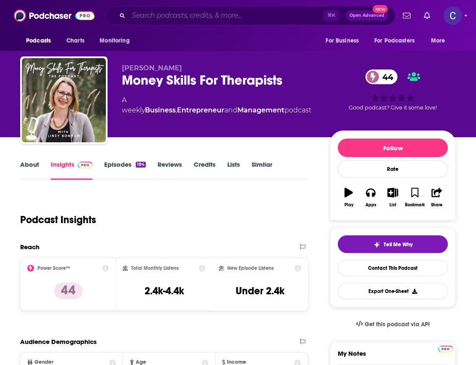
click at [240, 11] on input "Search podcasts, credits, & more..." at bounding box center [226, 15] width 195 height 13
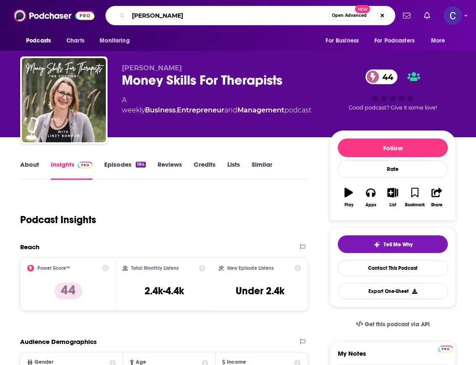
type input "[PERSON_NAME]"
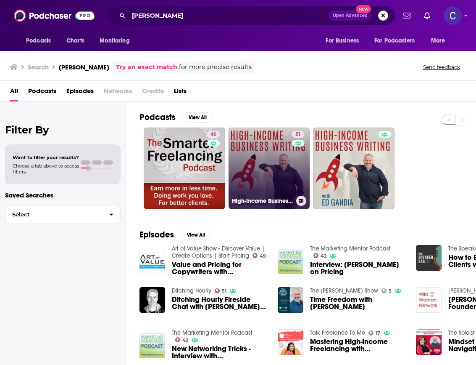
click at [282, 183] on link "51 High-Income Business Writing Podcast" at bounding box center [270, 168] width 82 height 82
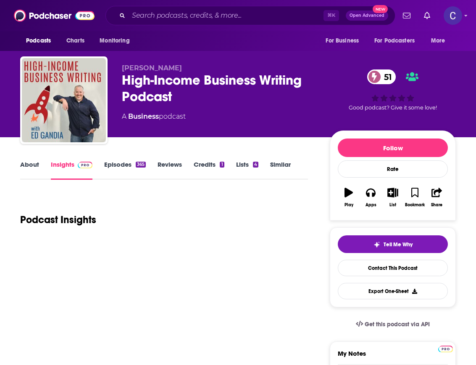
click at [111, 162] on link "Episodes 365" at bounding box center [125, 169] width 42 height 19
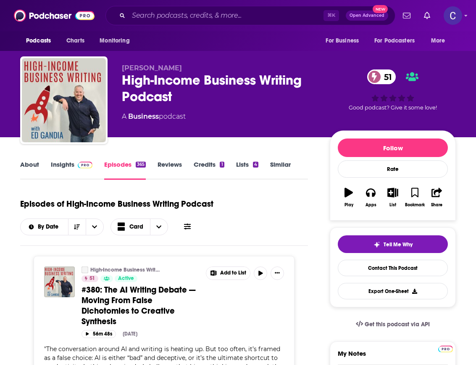
click at [83, 163] on img at bounding box center [85, 164] width 15 height 7
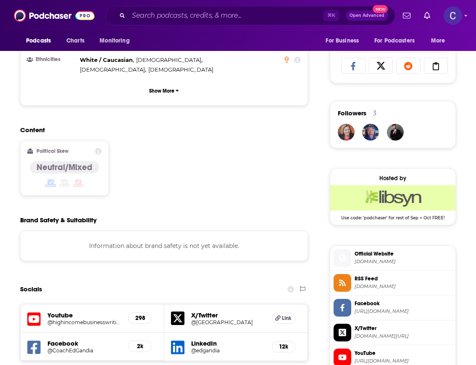
scroll to position [722, 0]
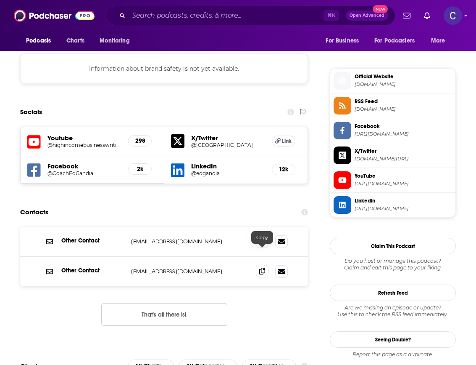
click at [259, 264] on span at bounding box center [262, 270] width 13 height 13
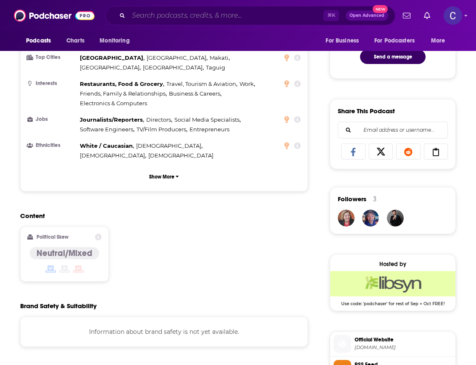
click at [203, 16] on input "Search podcasts, credits, & more..." at bounding box center [226, 15] width 195 height 13
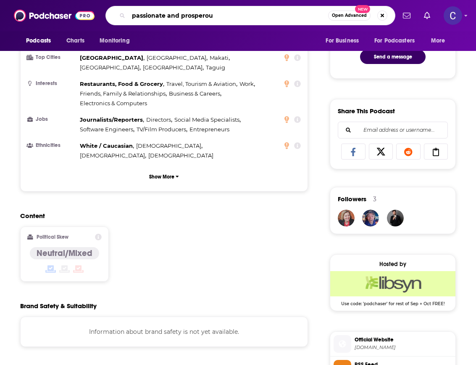
type input "passionate and prosperous"
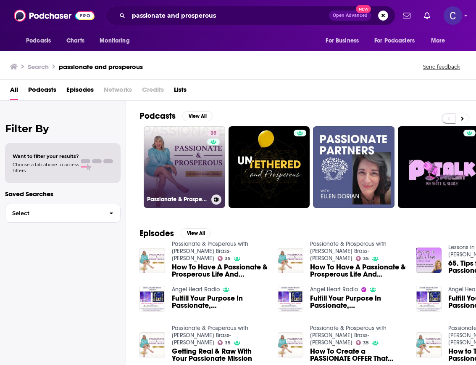
click at [215, 159] on div "35" at bounding box center [214, 162] width 15 height 65
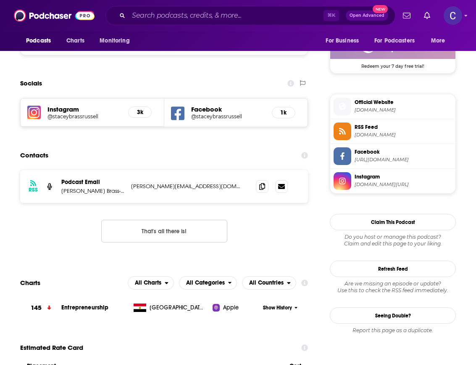
scroll to position [602, 0]
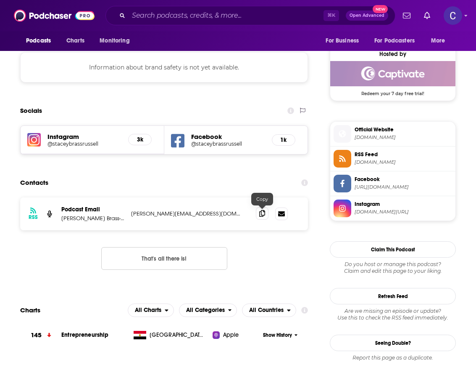
click at [259, 215] on icon at bounding box center [262, 213] width 6 height 7
click at [246, 14] on input "Search podcasts, credits, & more..." at bounding box center [226, 15] width 195 height 13
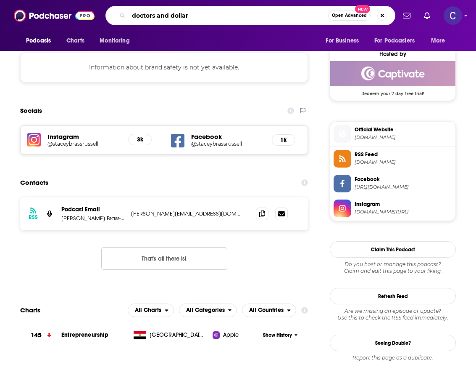
type input "doctors and dollars"
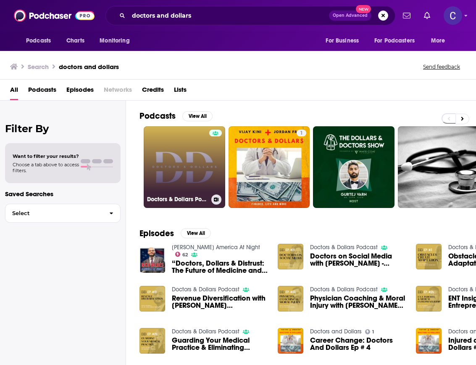
click at [193, 156] on link "Doctors & Dollars Podcast" at bounding box center [185, 167] width 82 height 82
click at [198, 161] on link "Doctors & Dollars Podcast" at bounding box center [185, 167] width 82 height 82
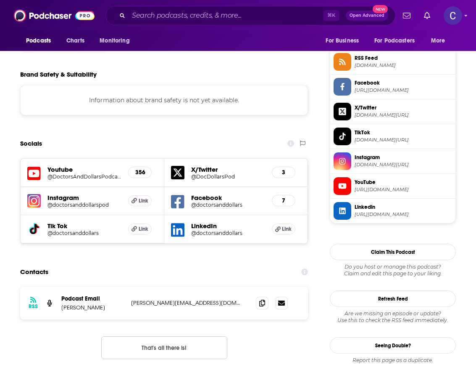
scroll to position [626, 0]
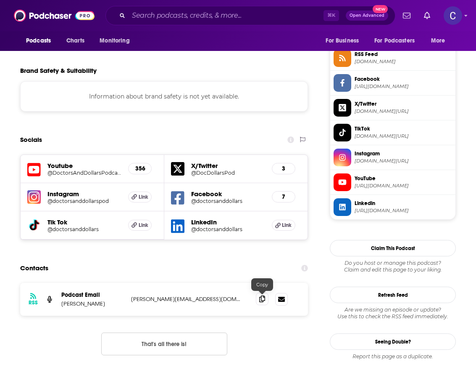
click at [259, 297] on span at bounding box center [262, 298] width 13 height 13
click at [222, 16] on input "Search podcasts, credits, & more..." at bounding box center [226, 15] width 195 height 13
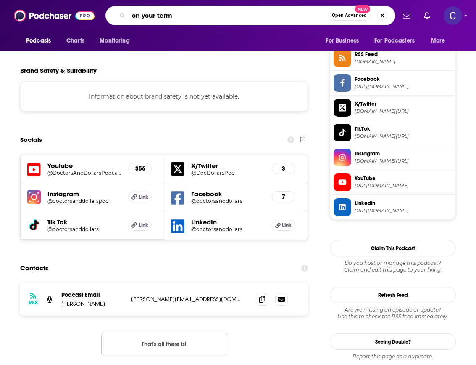
type input "on your terms"
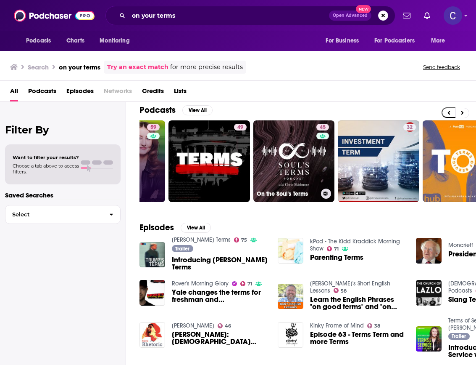
scroll to position [10, 0]
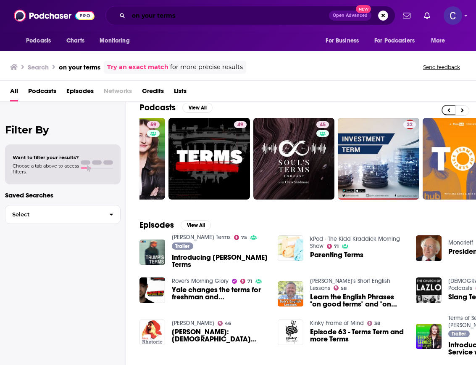
click at [181, 16] on input "on your terms" at bounding box center [229, 15] width 201 height 13
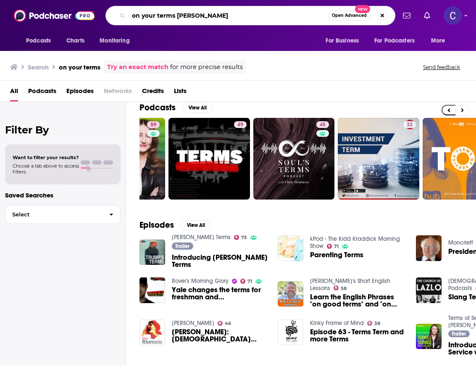
type input "on your terms [PERSON_NAME]"
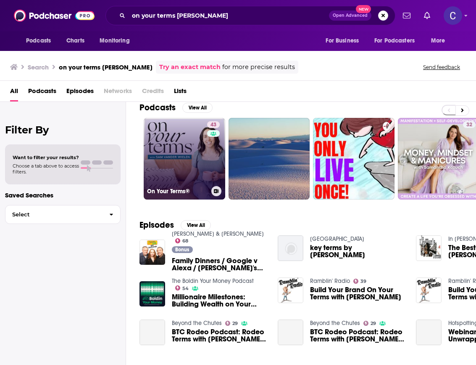
click at [177, 138] on link "43 On Your Terms®" at bounding box center [185, 159] width 82 height 82
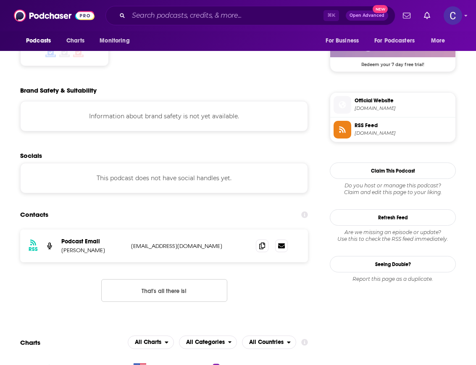
scroll to position [724, 0]
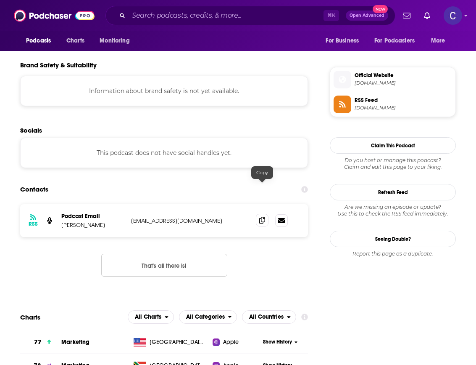
click at [259, 217] on icon at bounding box center [262, 220] width 6 height 7
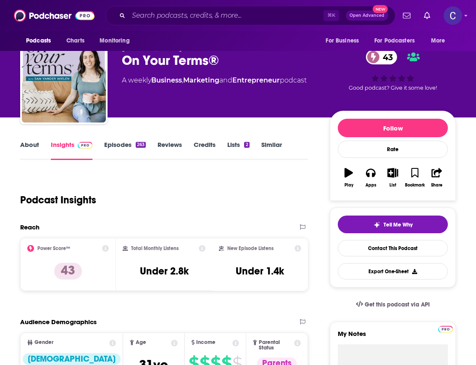
scroll to position [0, 0]
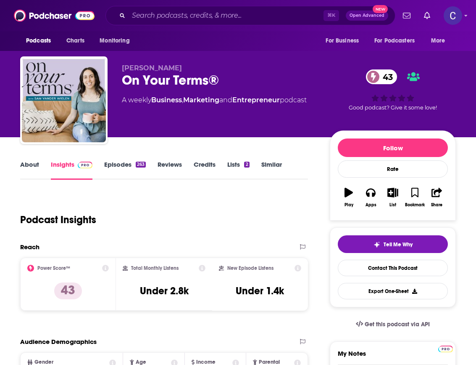
click at [34, 163] on link "About" at bounding box center [29, 169] width 19 height 19
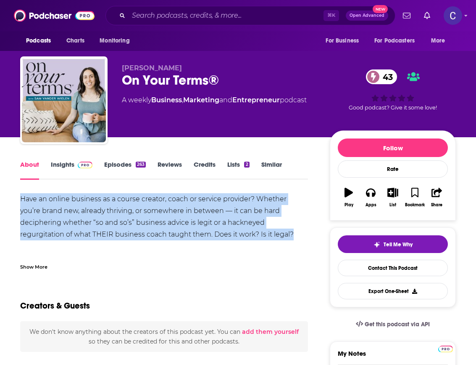
drag, startPoint x: 230, startPoint y: 233, endPoint x: 23, endPoint y: 191, distance: 211.4
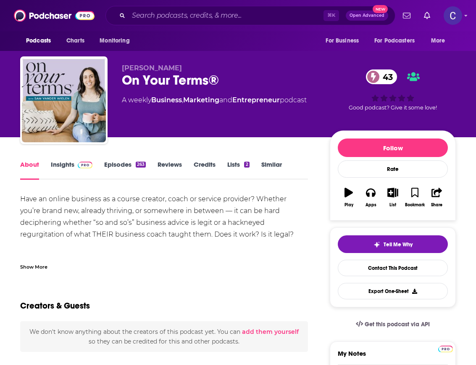
click at [40, 260] on div "Show More" at bounding box center [164, 263] width 288 height 14
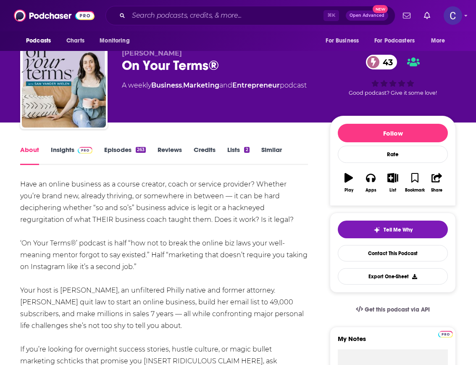
scroll to position [16, 0]
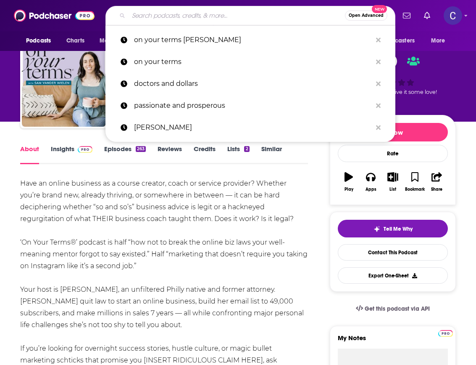
click at [230, 17] on input "Search podcasts, credits, & more..." at bounding box center [237, 15] width 217 height 13
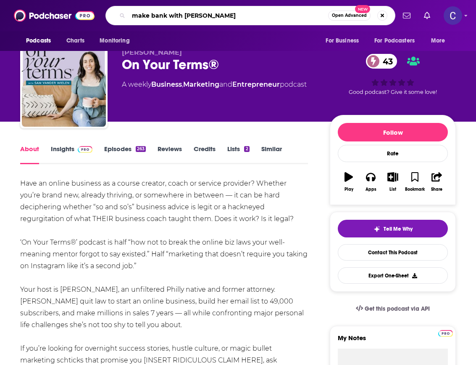
type input "make bank with [PERSON_NAME]"
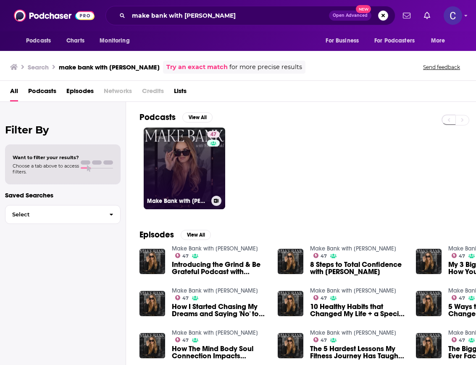
click at [175, 180] on link "47 Make Bank with [PERSON_NAME]" at bounding box center [185, 168] width 82 height 82
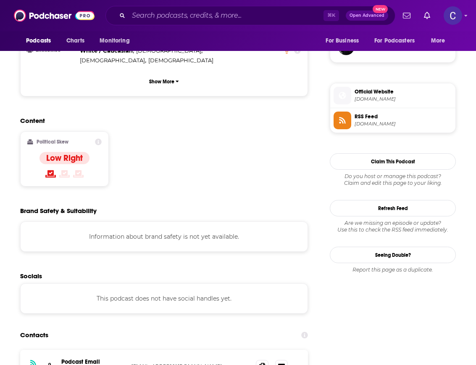
scroll to position [840, 0]
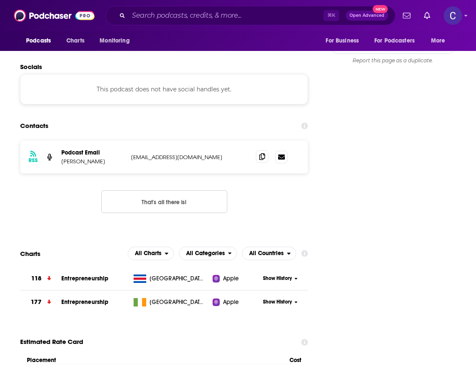
click at [263, 153] on icon at bounding box center [262, 156] width 6 height 7
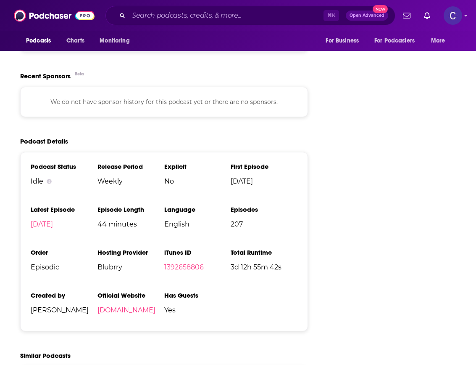
scroll to position [1256, 0]
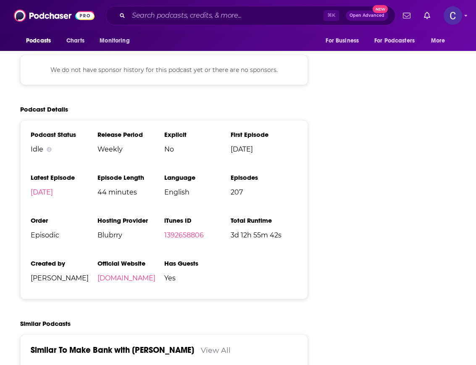
drag, startPoint x: 89, startPoint y: 236, endPoint x: 204, endPoint y: 241, distance: 114.5
click at [204, 241] on ul "Podcast Status Idle Release Period Weekly Explicit No First Episode [DATE] Late…" at bounding box center [164, 209] width 267 height 158
click at [203, 249] on div "Podcast Status Idle Release Period Weekly Explicit No First Episode [DATE] Late…" at bounding box center [164, 209] width 288 height 179
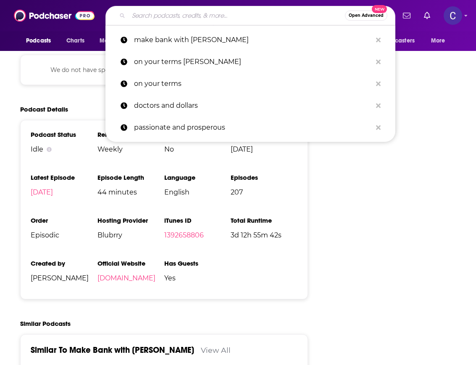
click at [249, 22] on input "Search podcasts, credits, & more..." at bounding box center [237, 15] width 217 height 13
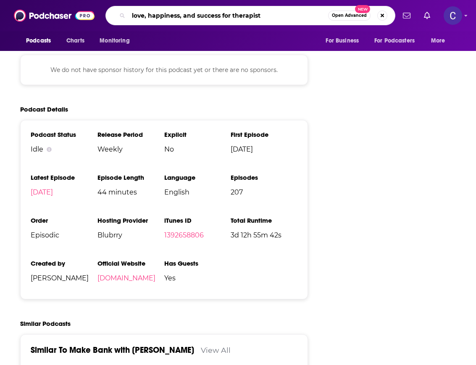
type input "love, happiness, and success for therapists"
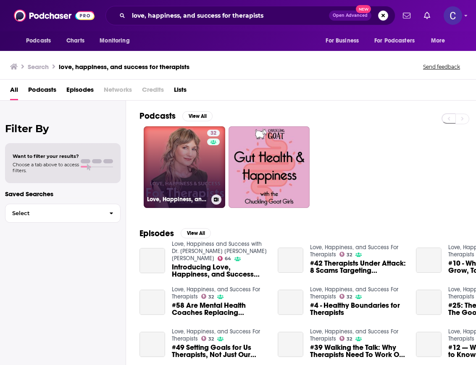
click at [175, 161] on link "32 Love, Happiness, and Success For Therapists" at bounding box center [185, 167] width 82 height 82
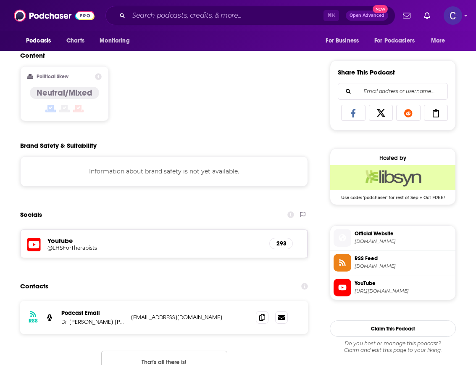
scroll to position [570, 0]
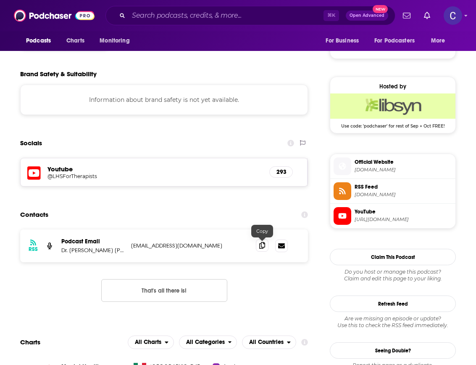
click at [259, 249] on span at bounding box center [262, 245] width 13 height 13
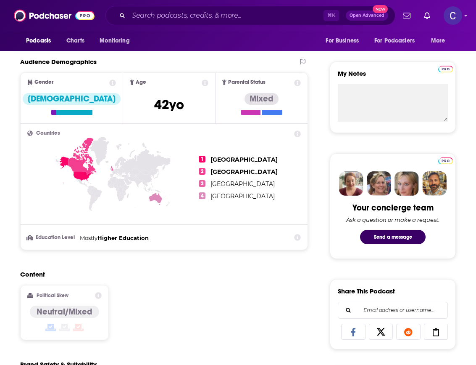
scroll to position [0, 0]
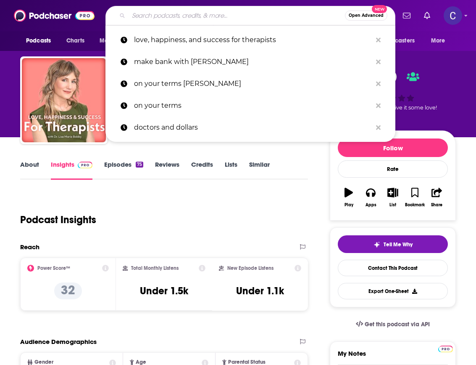
click at [209, 17] on input "Search podcasts, credits, & more..." at bounding box center [237, 15] width 217 height 13
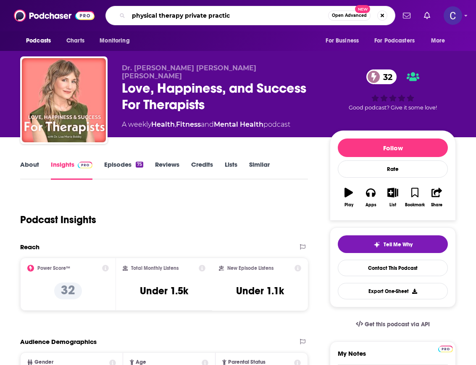
type input "physical therapy private practice"
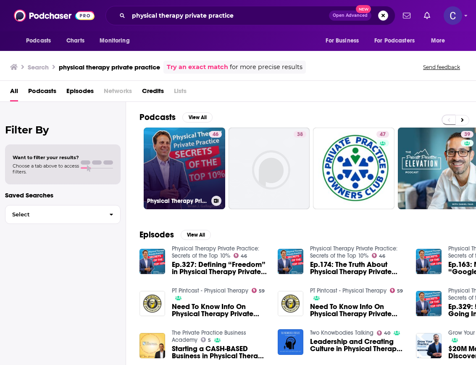
click at [195, 161] on link "46 Physical Therapy Private Practice: Secrets of the Top 10%" at bounding box center [185, 168] width 82 height 82
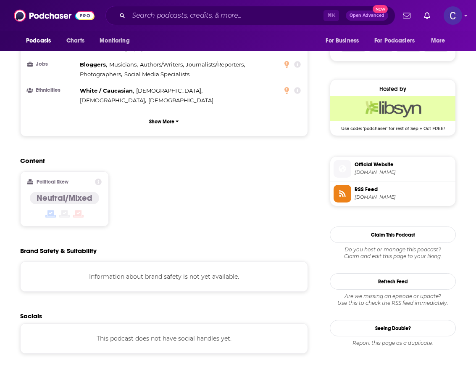
scroll to position [653, 0]
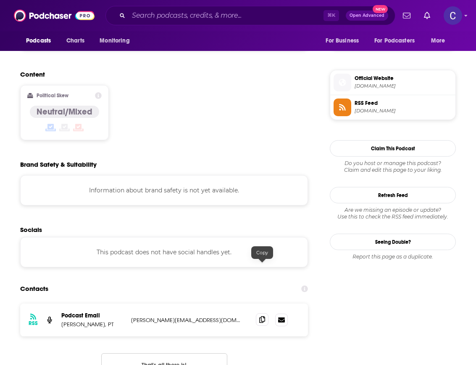
click at [260, 313] on span at bounding box center [262, 319] width 13 height 13
click at [198, 20] on input "Search podcasts, credits, & more..." at bounding box center [226, 15] width 195 height 13
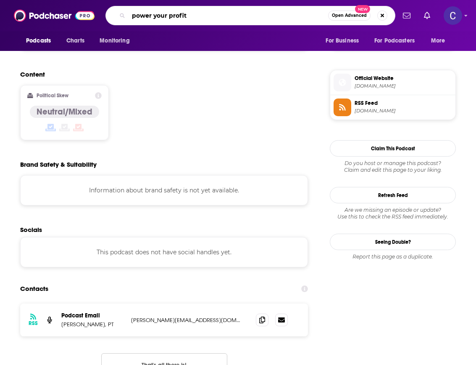
type input "power your profits"
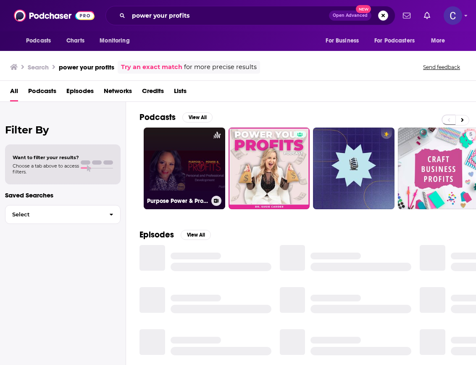
click at [197, 149] on link "Purpose Power & Profits Podcast" at bounding box center [185, 168] width 82 height 82
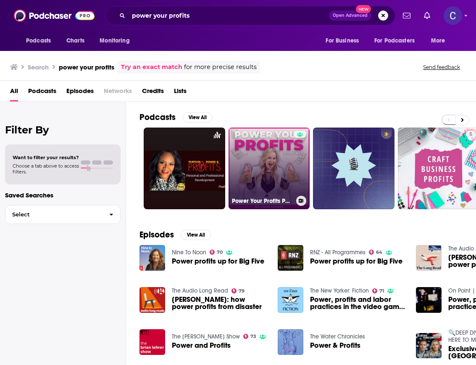
click at [260, 151] on link "Power Your Profits Podcast" at bounding box center [270, 168] width 82 height 82
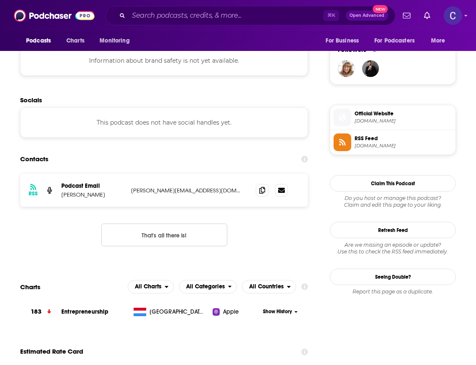
scroll to position [657, 0]
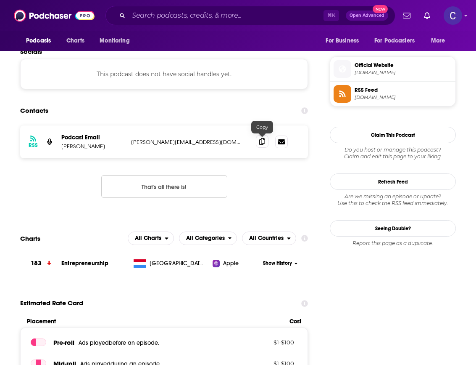
click at [257, 146] on span at bounding box center [262, 141] width 13 height 13
click at [213, 20] on input "Search podcasts, credits, & more..." at bounding box center [226, 15] width 195 height 13
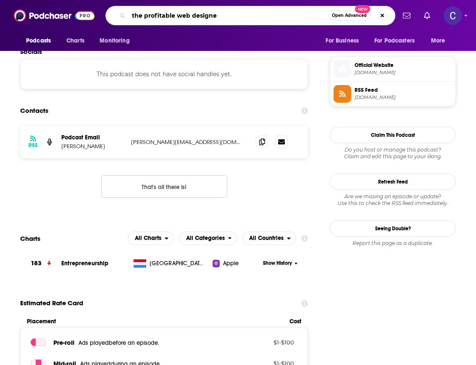
type input "the profitable web designer"
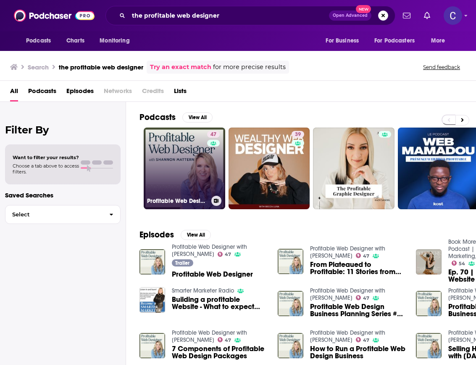
click at [172, 163] on link "47 Profitable Web Designer with [PERSON_NAME]" at bounding box center [185, 168] width 82 height 82
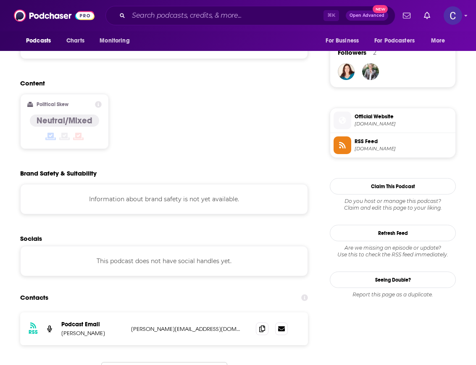
scroll to position [612, 0]
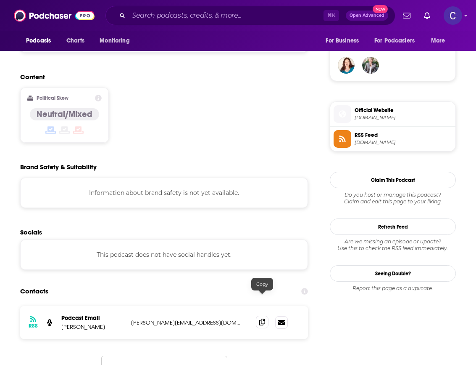
click at [262, 315] on span at bounding box center [262, 321] width 13 height 13
click at [231, 20] on input "Search podcasts, credits, & more..." at bounding box center [226, 15] width 195 height 13
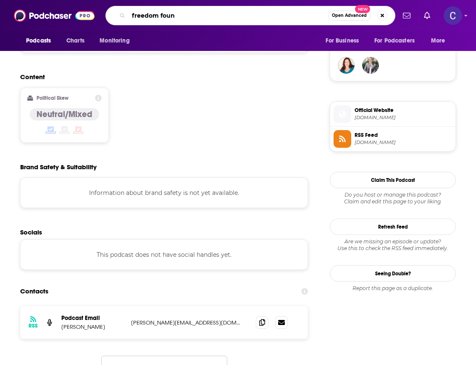
type input "freedom found"
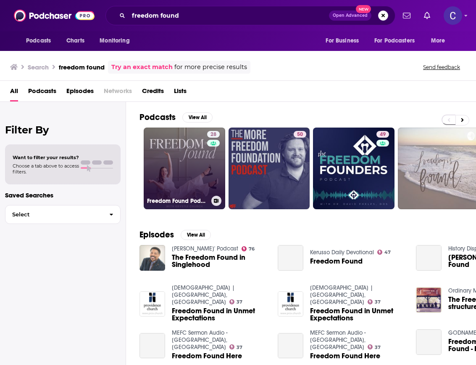
click at [180, 153] on link "28 Freedom Found Podcast" at bounding box center [185, 168] width 82 height 82
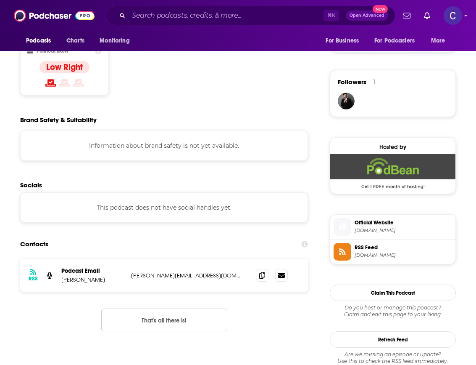
scroll to position [617, 0]
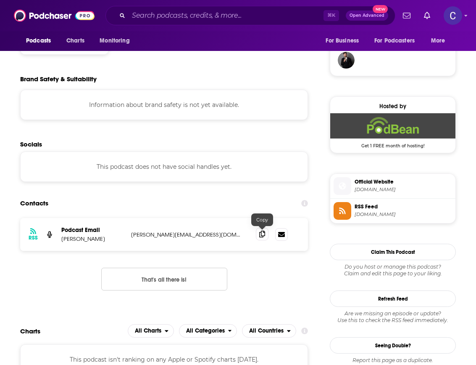
click at [260, 233] on icon at bounding box center [262, 233] width 6 height 7
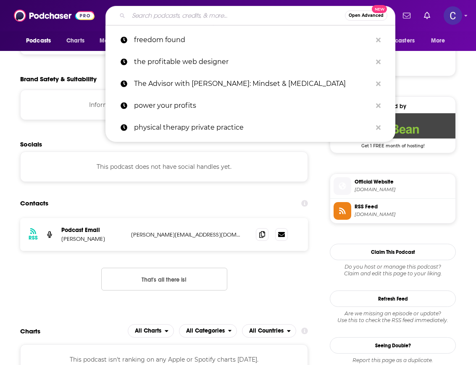
click at [264, 18] on input "Search podcasts, credits, & more..." at bounding box center [237, 15] width 217 height 13
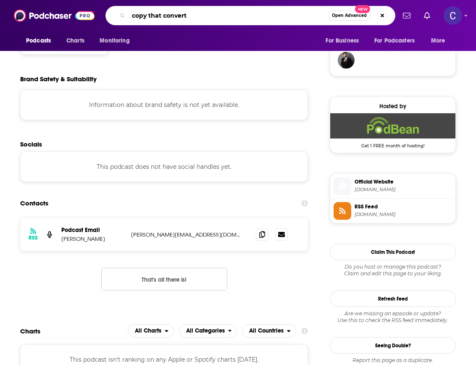
type input "copy that converts"
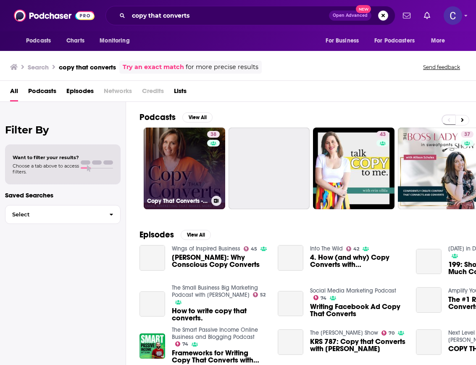
click at [173, 145] on link "38 Copy That Converts - Entrepreneurs, Copywriting, Launch, Email Marketing, Co…" at bounding box center [185, 168] width 82 height 82
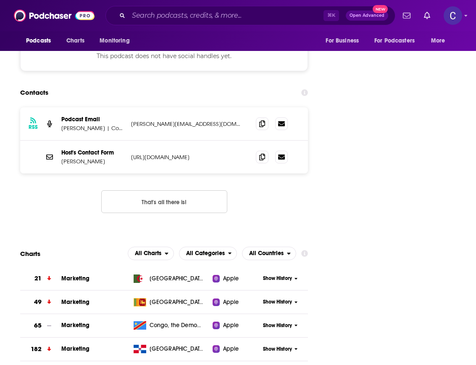
scroll to position [883, 0]
click at [261, 119] on icon at bounding box center [262, 122] width 6 height 7
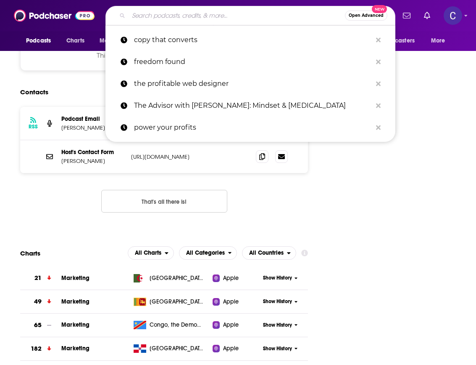
click at [182, 16] on input "Search podcasts, credits, & more..." at bounding box center [237, 15] width 217 height 13
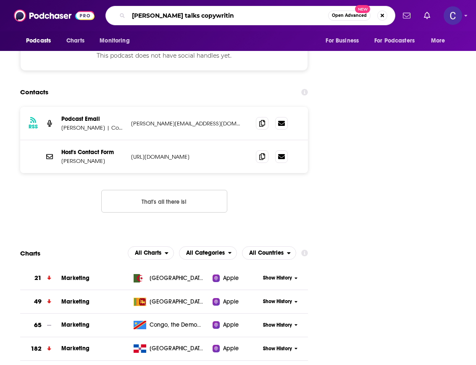
type input "[PERSON_NAME] talks copywriting"
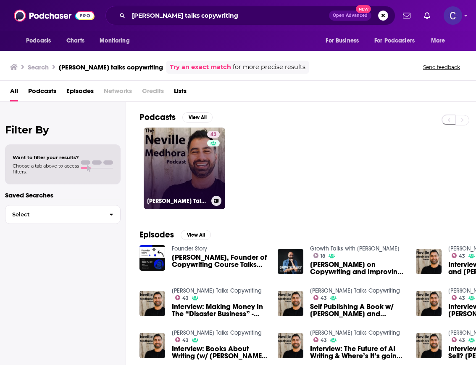
click at [204, 162] on link "43 [PERSON_NAME] Talks Copywriting" at bounding box center [185, 168] width 82 height 82
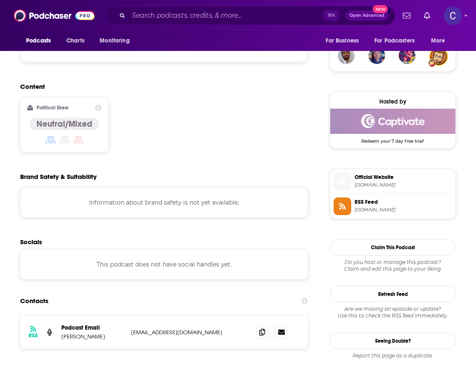
scroll to position [709, 0]
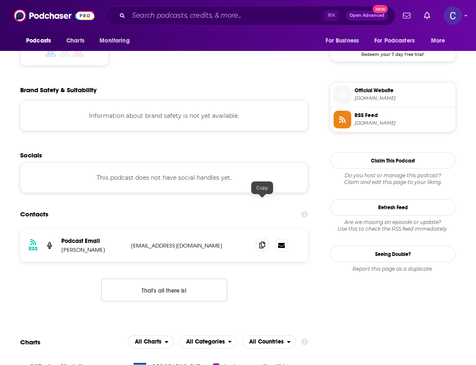
click at [264, 241] on icon at bounding box center [262, 244] width 6 height 7
click at [184, 4] on div "Podcasts Charts Monitoring ⌘ K Open Advanced New For Business For Podcasters Mo…" at bounding box center [238, 15] width 476 height 31
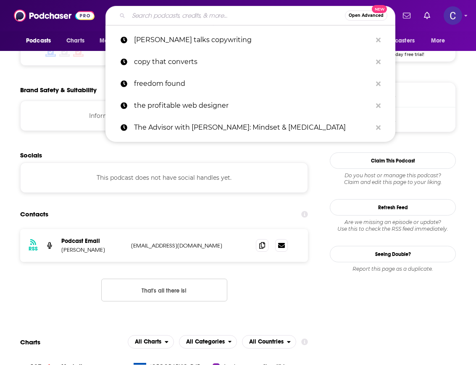
click at [180, 15] on input "Search podcasts, credits, & more..." at bounding box center [237, 15] width 217 height 13
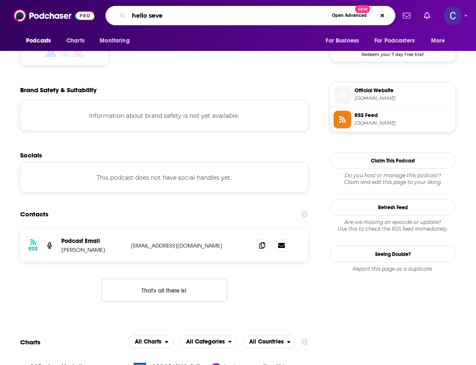
type input "hello seven"
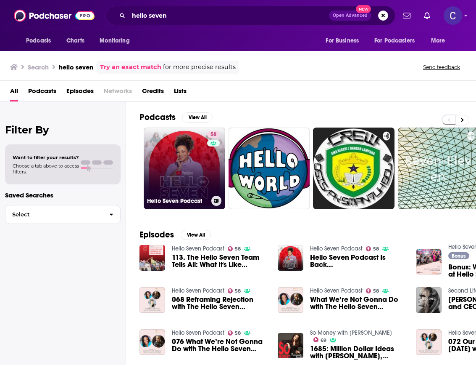
click at [206, 181] on link "58 Hello Seven Podcast" at bounding box center [185, 168] width 82 height 82
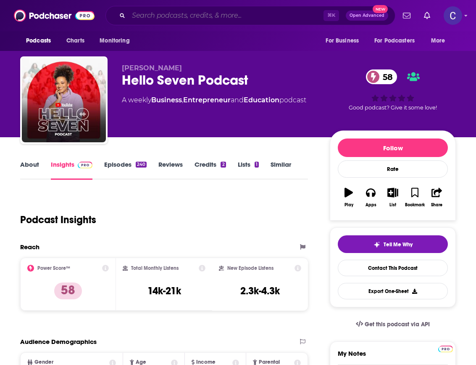
click at [219, 19] on input "Search podcasts, credits, & more..." at bounding box center [226, 15] width 195 height 13
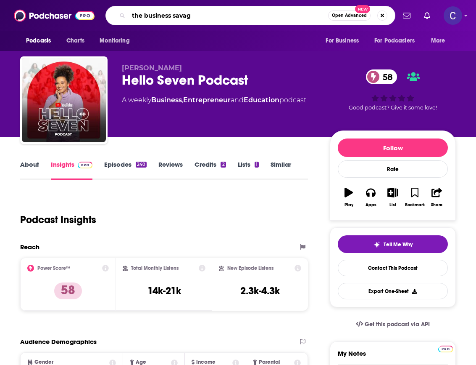
type input "the business savage"
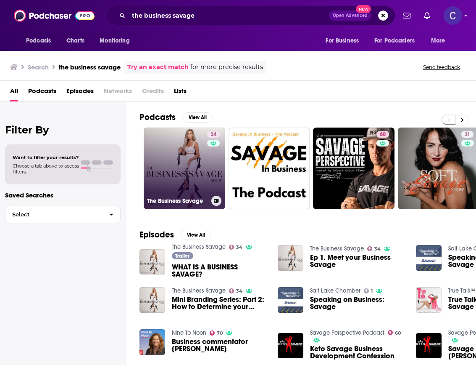
click at [198, 173] on link "34 The Business Savage" at bounding box center [185, 168] width 82 height 82
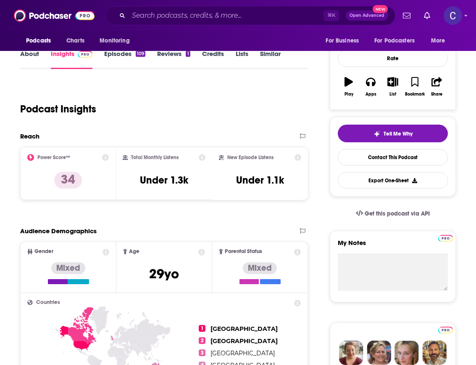
scroll to position [558, 0]
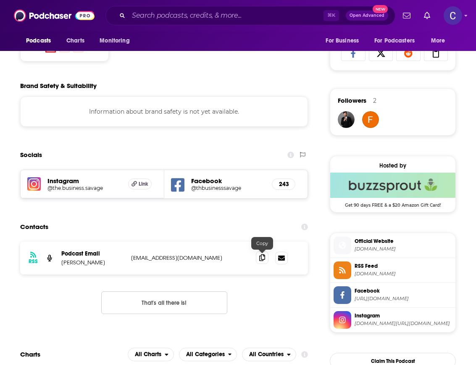
click at [257, 256] on span at bounding box center [262, 257] width 13 height 13
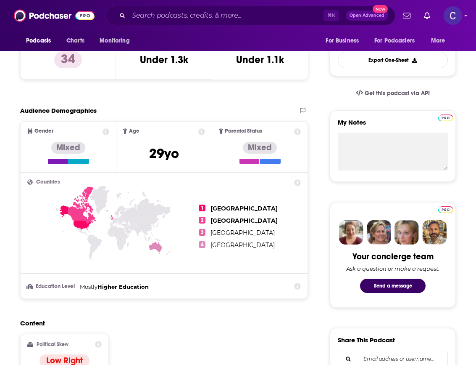
scroll to position [321, 0]
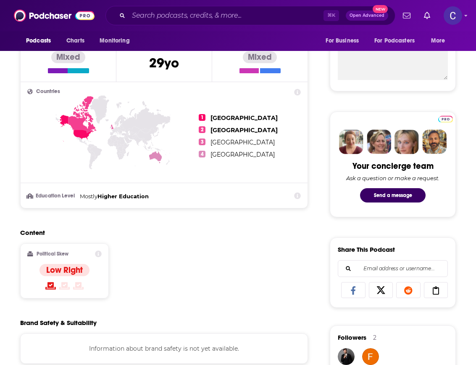
click at [190, 6] on div "⌘ K Open Advanced New" at bounding box center [251, 15] width 290 height 19
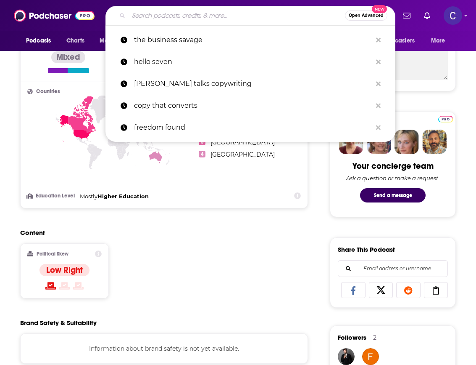
click at [188, 12] on input "Search podcasts, credits, & more..." at bounding box center [237, 15] width 217 height 13
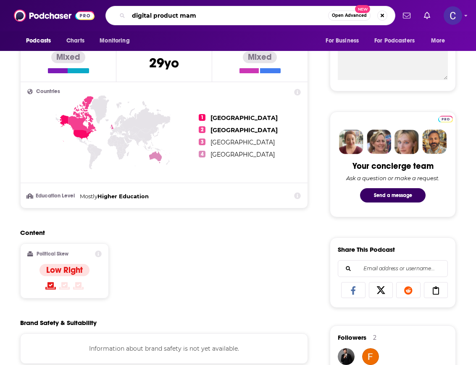
type input "digital product mama"
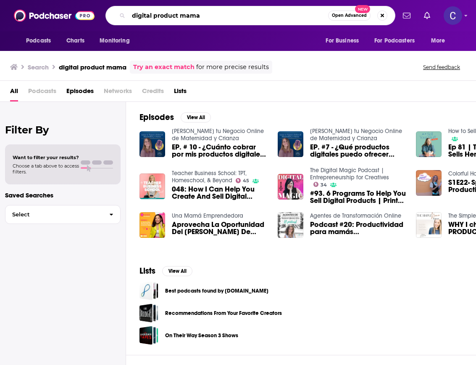
click at [201, 16] on input "digital product mama" at bounding box center [229, 15] width 200 height 13
type input "digital product mama [PERSON_NAME]"
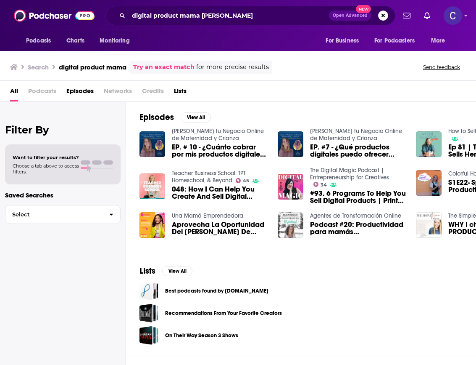
click at [198, 181] on link "Teacher Business School: TPT, Homeschool, & Beyond" at bounding box center [209, 176] width 75 height 14
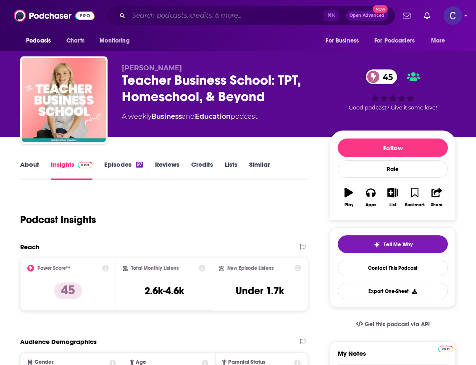
click at [223, 20] on input "Search podcasts, credits, & more..." at bounding box center [226, 15] width 195 height 13
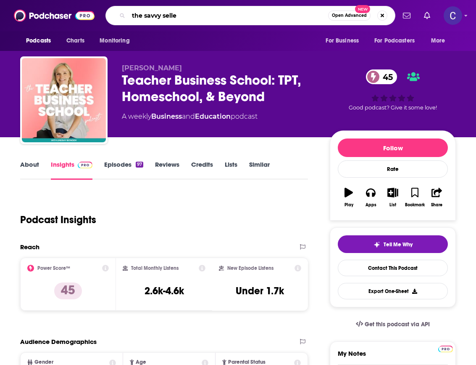
type input "the savvy seller"
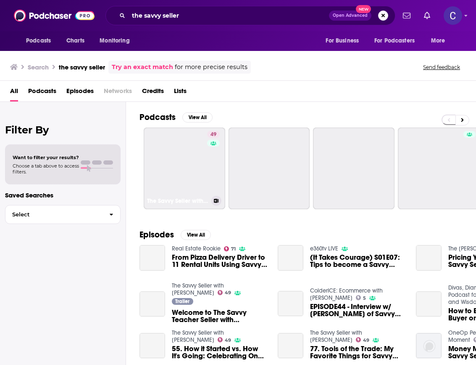
click at [207, 151] on div "49" at bounding box center [214, 163] width 15 height 65
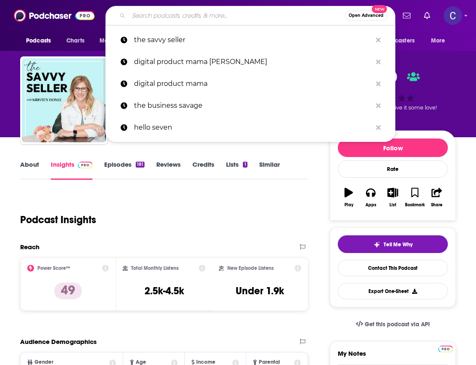
click at [230, 20] on input "Search podcasts, credits, & more..." at bounding box center [237, 15] width 217 height 13
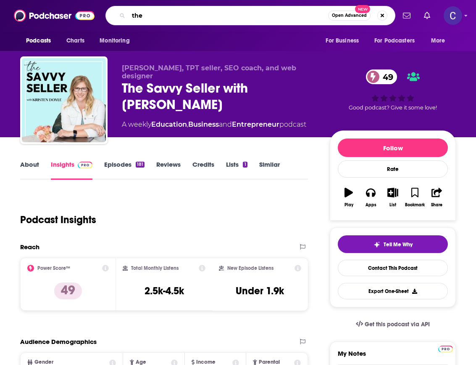
type input "the c"
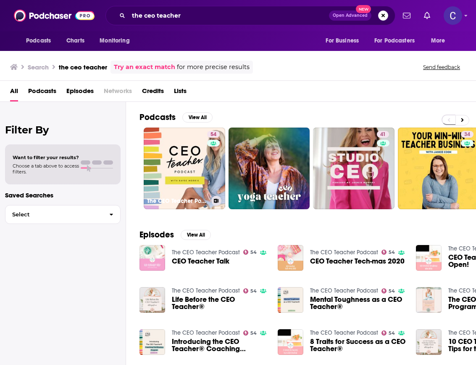
click at [188, 160] on link "54 The CEO Teacher Podcast" at bounding box center [185, 168] width 82 height 82
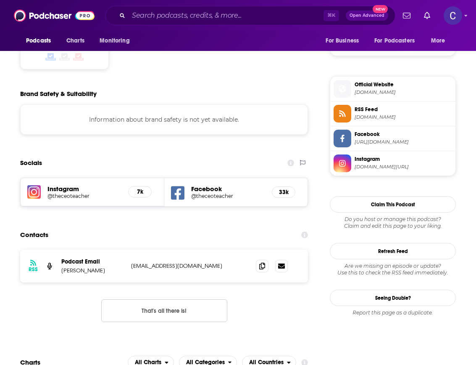
scroll to position [718, 0]
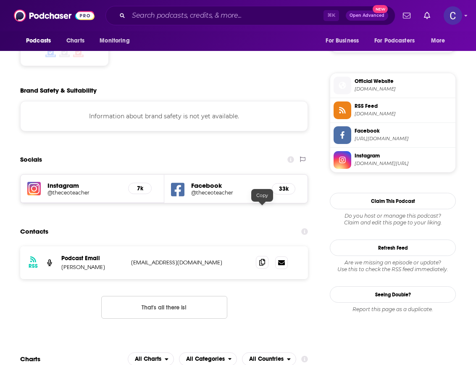
click at [260, 259] on icon at bounding box center [262, 262] width 6 height 7
click at [217, 23] on div "⌘ K Open Advanced New" at bounding box center [251, 15] width 290 height 19
click at [215, 18] on input "Search podcasts, credits, & more..." at bounding box center [226, 15] width 195 height 13
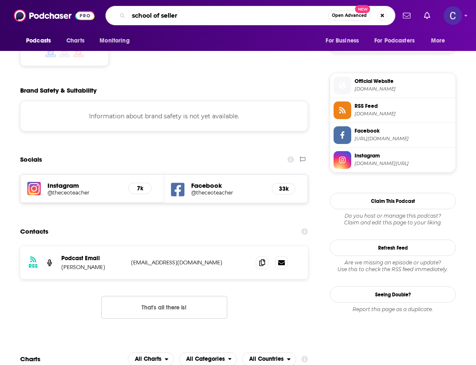
type input "school of sellers"
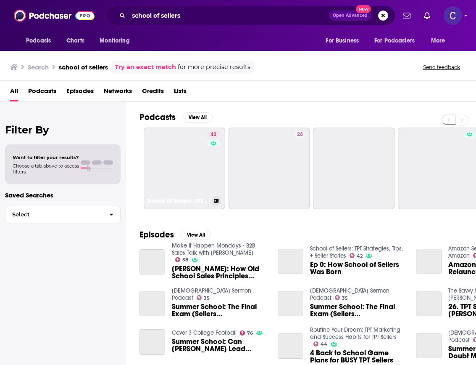
click at [198, 158] on link "42 School of Sellers: TPT Strategies, Tips, + Seller Stories" at bounding box center [185, 168] width 82 height 82
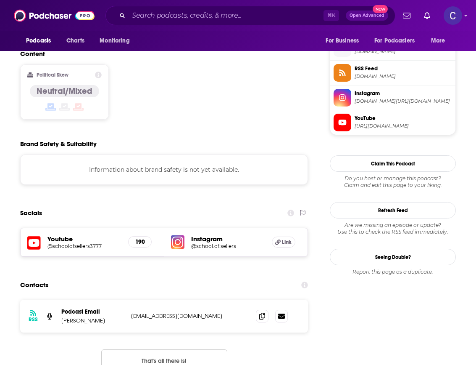
scroll to position [732, 0]
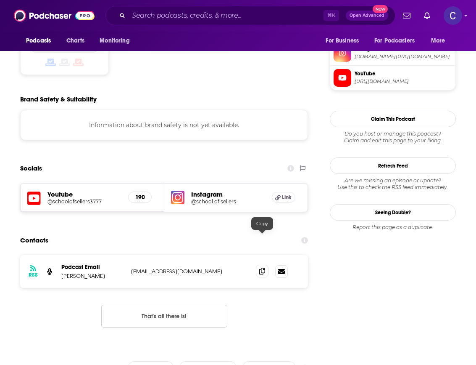
click at [262, 267] on icon at bounding box center [262, 270] width 6 height 7
click at [221, 13] on input "Search podcasts, credits, & more..." at bounding box center [226, 15] width 195 height 13
click at [279, 19] on input "Search podcasts, credits, & more..." at bounding box center [226, 15] width 195 height 13
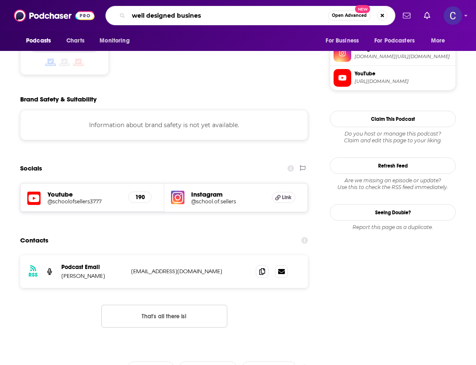
type input "well designed business"
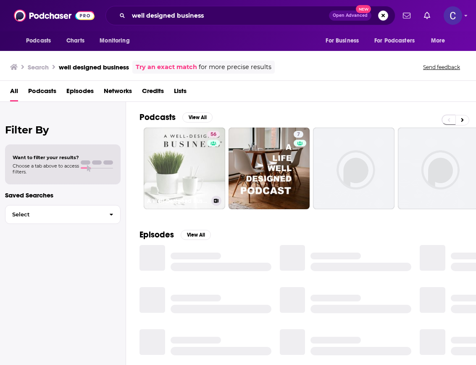
click at [203, 152] on link "56 A Well-Designed Business® | Interior Design Business Podcast" at bounding box center [185, 168] width 82 height 82
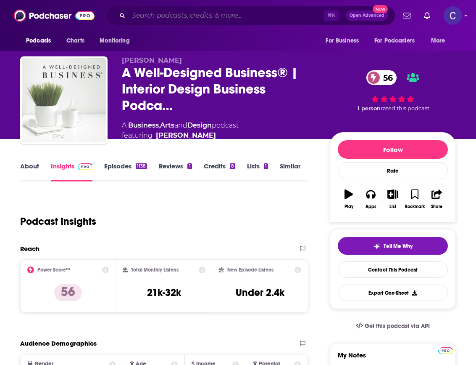
click at [153, 15] on input "Search podcasts, credits, & more..." at bounding box center [226, 15] width 195 height 13
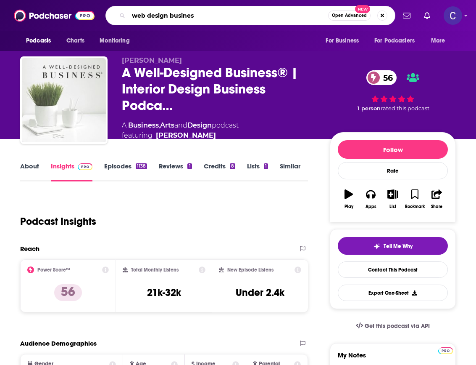
type input "web design business"
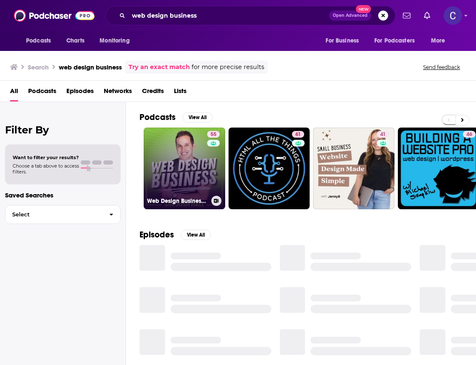
click at [206, 150] on link "55 Web Design Business with [PERSON_NAME]" at bounding box center [185, 168] width 82 height 82
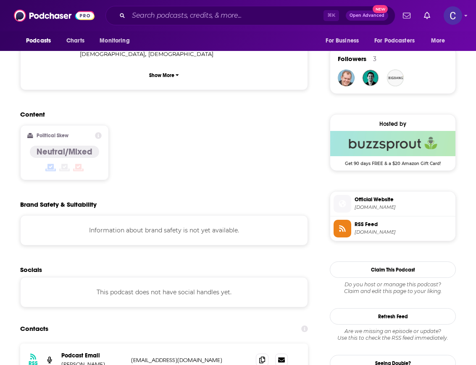
scroll to position [642, 0]
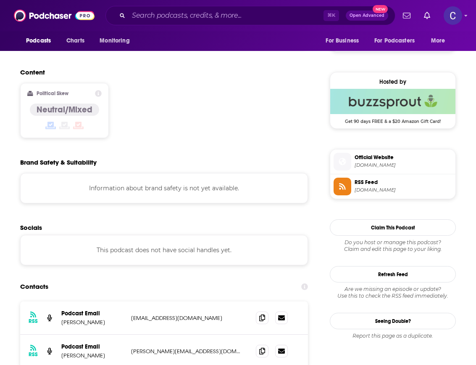
click at [263, 334] on div "RSS Podcast Email [PERSON_NAME] [PERSON_NAME][EMAIL_ADDRESS][DOMAIN_NAME] [PERS…" at bounding box center [164, 350] width 288 height 33
click at [263, 344] on span at bounding box center [262, 350] width 13 height 13
click at [247, 8] on div "⌘ K Open Advanced New" at bounding box center [251, 15] width 290 height 19
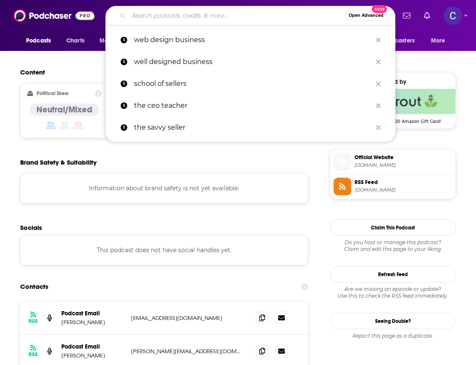
click at [246, 15] on input "Search podcasts, credits, & more..." at bounding box center [237, 15] width 217 height 13
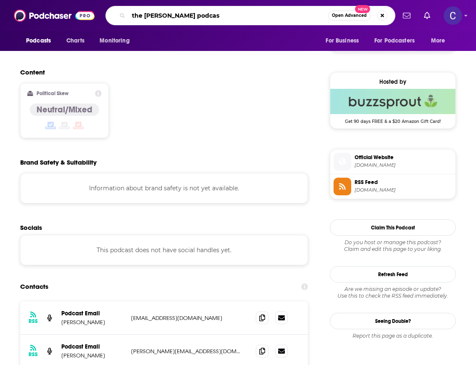
type input "the [PERSON_NAME] podcast"
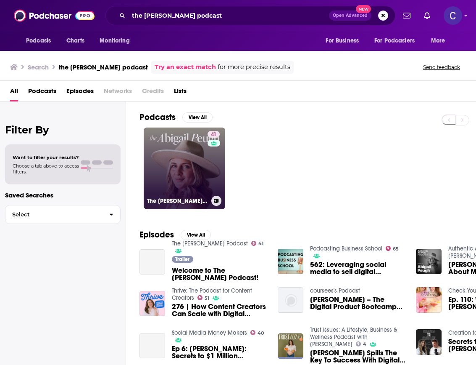
click at [155, 146] on link "41 The [PERSON_NAME] Podcast" at bounding box center [185, 168] width 82 height 82
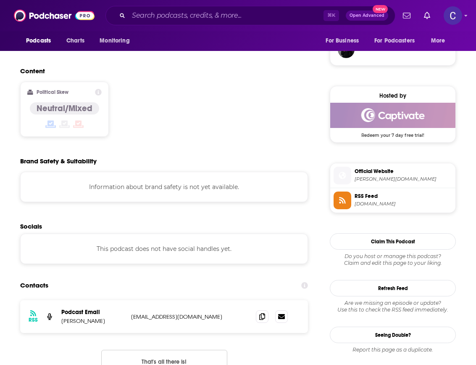
scroll to position [639, 0]
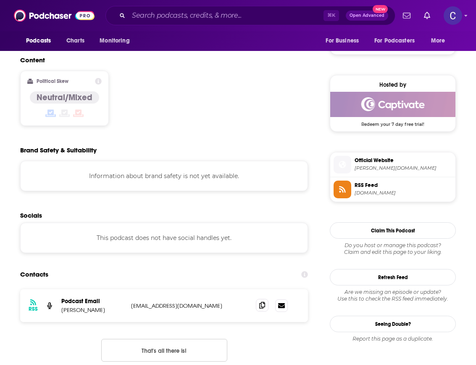
click at [262, 299] on span at bounding box center [262, 305] width 13 height 13
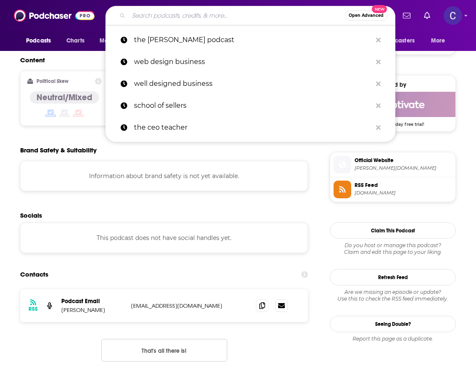
click at [202, 12] on input "Search podcasts, credits, & more..." at bounding box center [237, 15] width 217 height 13
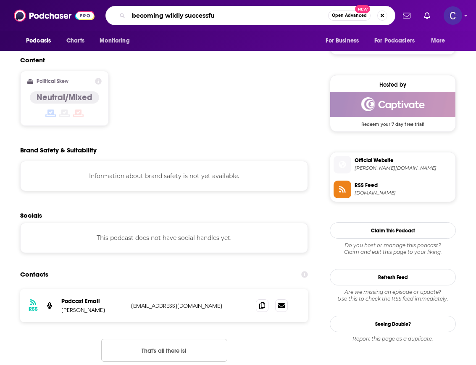
type input "becoming wildly successful"
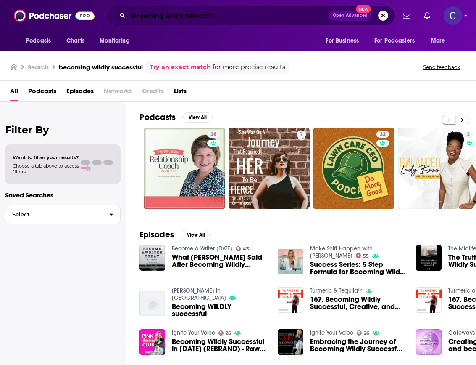
click at [203, 12] on input "becoming wildly successful" at bounding box center [229, 15] width 201 height 13
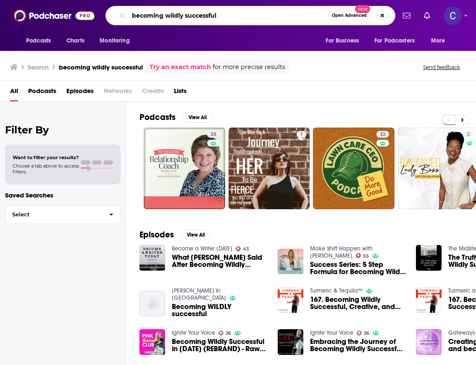
click at [203, 12] on input "becoming wildly successful" at bounding box center [229, 15] width 200 height 13
type input "ignite your voice"
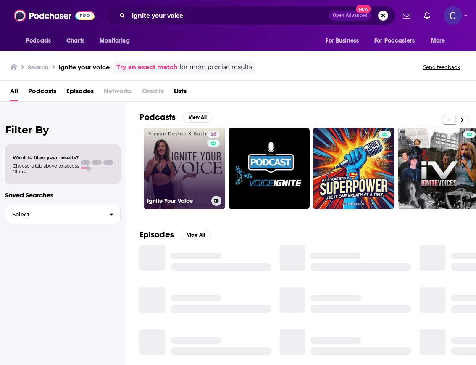
click at [188, 159] on link "26 Ignite Your Voice" at bounding box center [185, 168] width 82 height 82
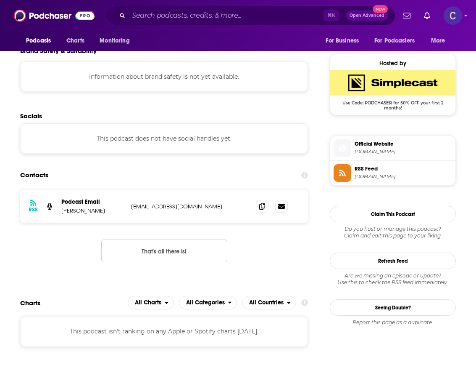
scroll to position [623, 0]
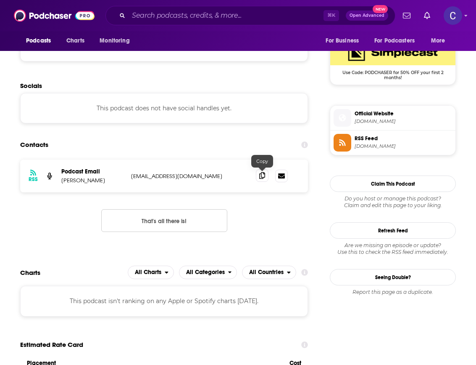
click at [259, 177] on icon at bounding box center [262, 175] width 6 height 7
click at [178, 15] on input "Search podcasts, credits, & more..." at bounding box center [226, 15] width 195 height 13
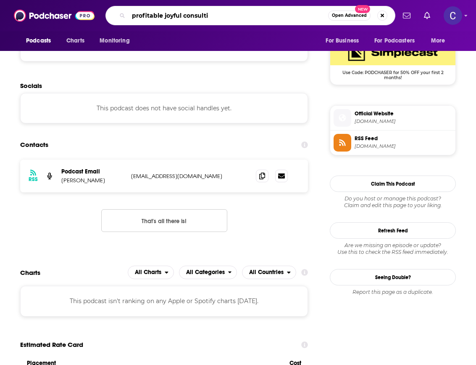
type input "profitable joyful consultin"
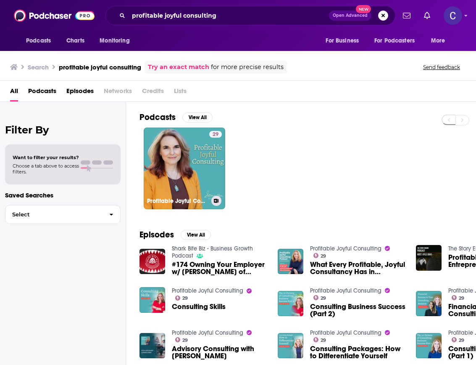
click at [193, 157] on link "29 Profitable Joyful Consulting" at bounding box center [185, 168] width 82 height 82
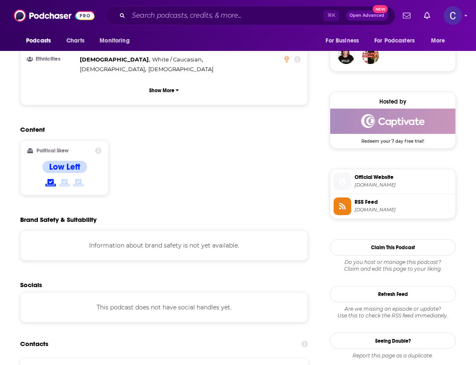
scroll to position [647, 0]
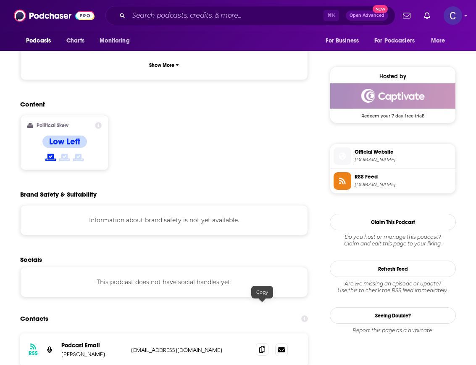
click at [262, 346] on icon at bounding box center [262, 349] width 6 height 7
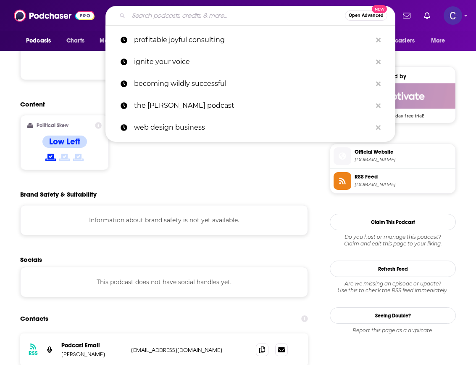
click at [254, 20] on input "Search podcasts, credits, & more..." at bounding box center [237, 15] width 217 height 13
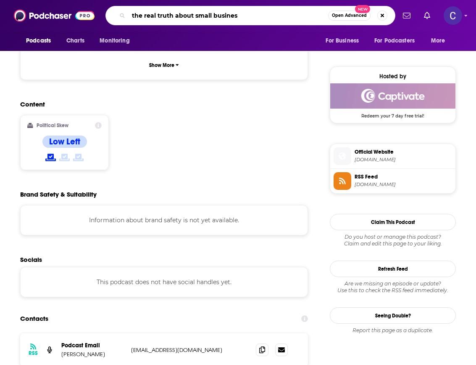
type input "the real truth about small business"
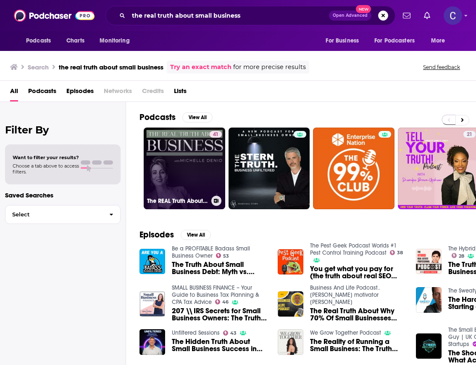
click at [194, 154] on link "41 The REAL Truth About Business: Business Growth Tips for Solopreneurs + Small…" at bounding box center [185, 168] width 82 height 82
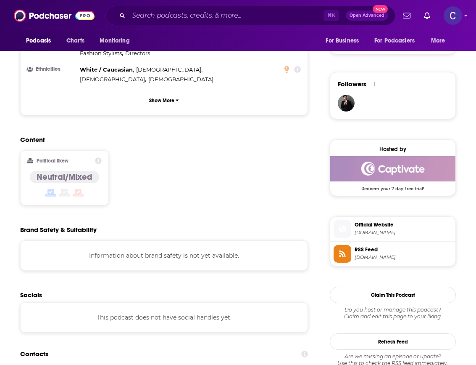
scroll to position [607, 0]
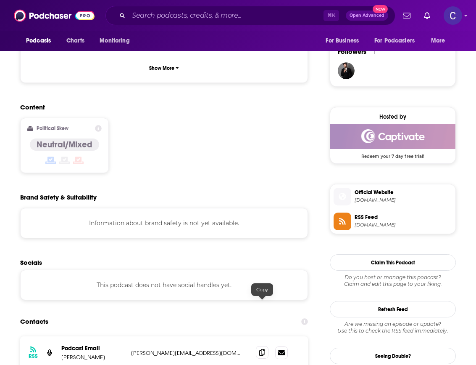
click at [258, 346] on span at bounding box center [262, 352] width 13 height 13
click at [248, 19] on input "Search podcasts, credits, & more..." at bounding box center [226, 15] width 195 height 13
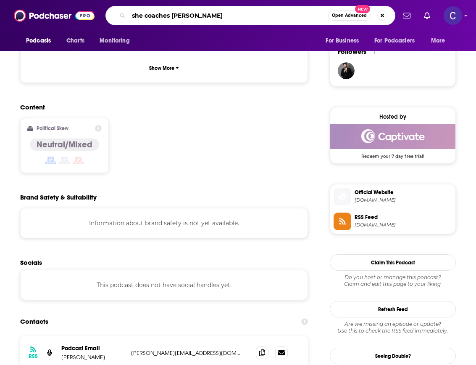
type input "she coaches coaches"
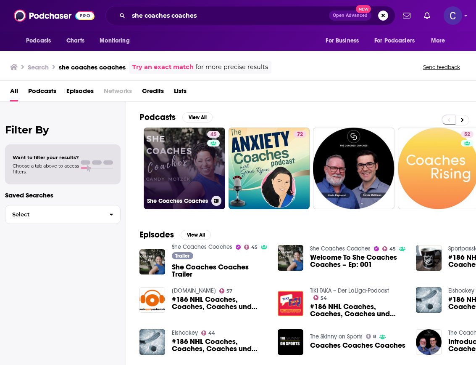
click at [182, 152] on link "45 She Coaches Coaches" at bounding box center [185, 168] width 82 height 82
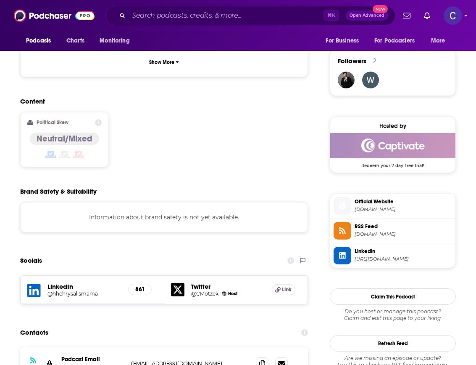
scroll to position [656, 0]
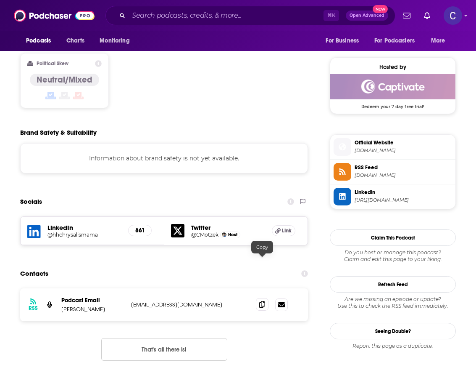
click at [263, 301] on icon at bounding box center [262, 304] width 6 height 7
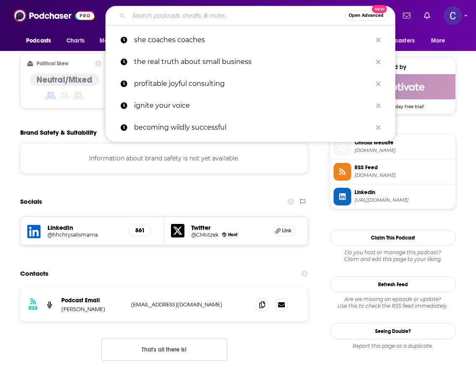
click at [181, 19] on input "Search podcasts, credits, & more..." at bounding box center [237, 15] width 217 height 13
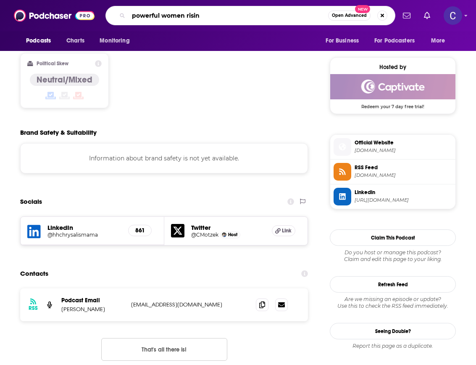
type input "powerful women rising"
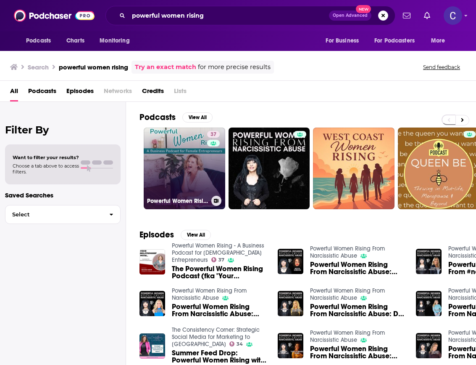
click at [192, 177] on link "37 Powerful Women Rising - A Business Podcast for Female Entrepreneurs" at bounding box center [185, 168] width 82 height 82
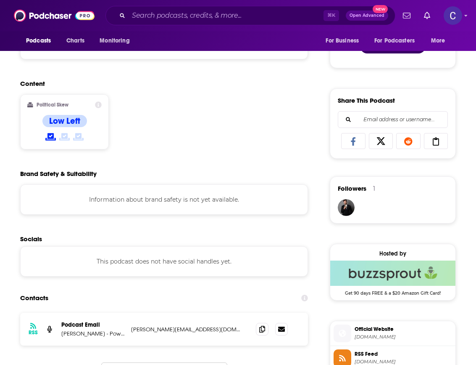
scroll to position [507, 0]
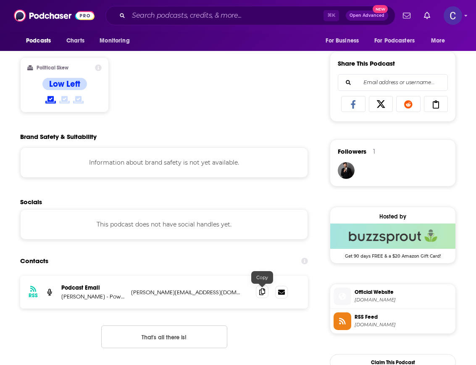
click at [260, 292] on icon at bounding box center [262, 291] width 6 height 7
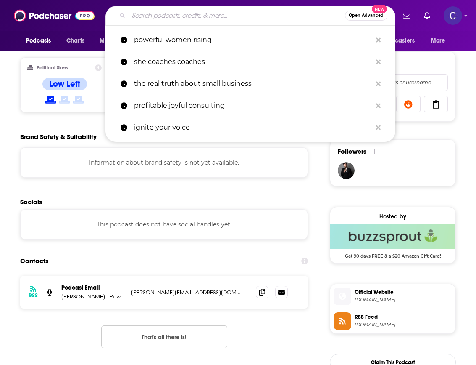
click at [237, 13] on input "Search podcasts, credits, & more..." at bounding box center [237, 15] width 217 height 13
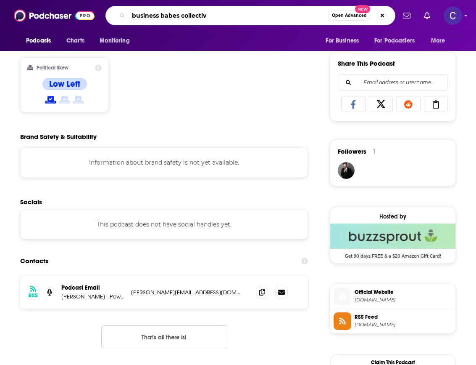
type input "business babes collective"
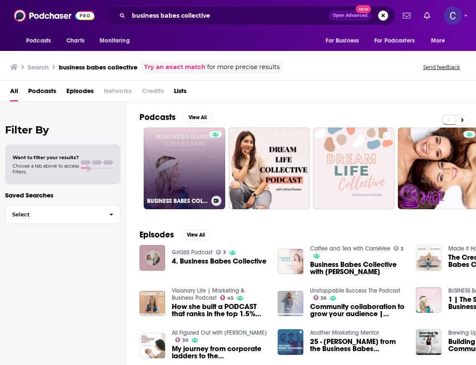
click at [197, 160] on link "BUSINESS BABES COLLECTIVE" at bounding box center [185, 168] width 82 height 82
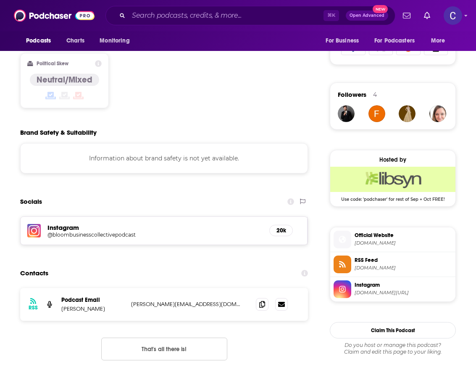
scroll to position [576, 0]
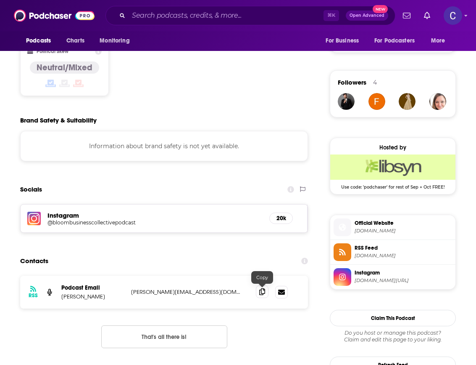
click at [263, 294] on icon at bounding box center [262, 291] width 6 height 7
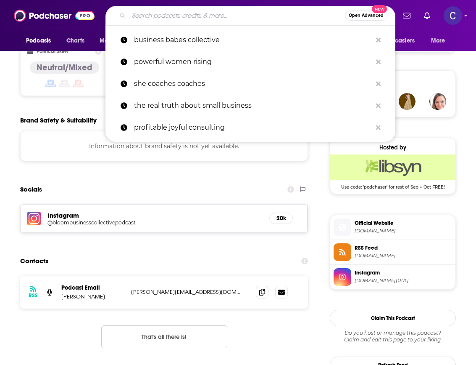
click at [262, 15] on input "Search podcasts, credits, & more..." at bounding box center [237, 15] width 217 height 13
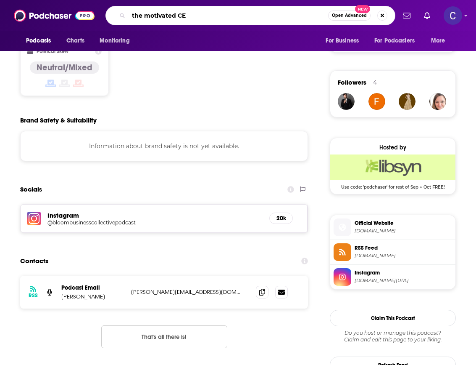
type input "the motivated CEO"
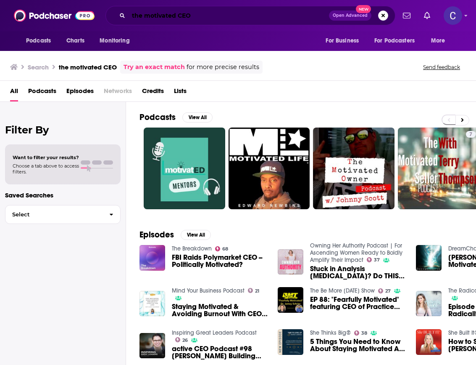
click at [162, 18] on input "the motivated CEO" at bounding box center [229, 15] width 201 height 13
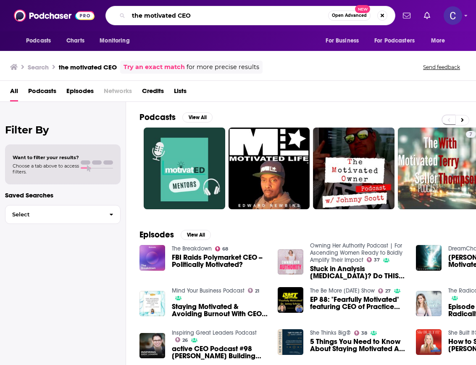
click at [162, 18] on input "the motivated CEO" at bounding box center [229, 15] width 200 height 13
type input "amy traugh"
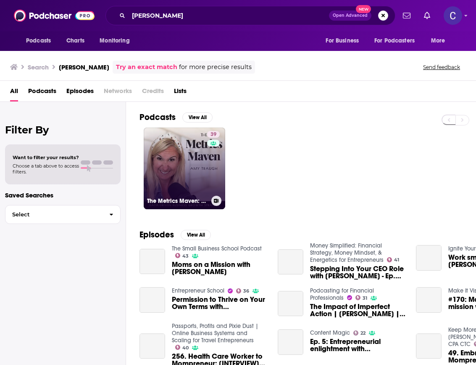
click at [209, 164] on div "39" at bounding box center [214, 163] width 15 height 65
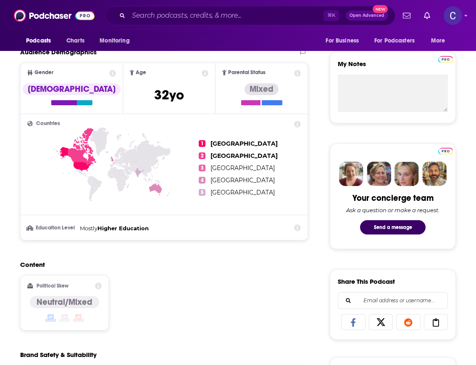
scroll to position [585, 0]
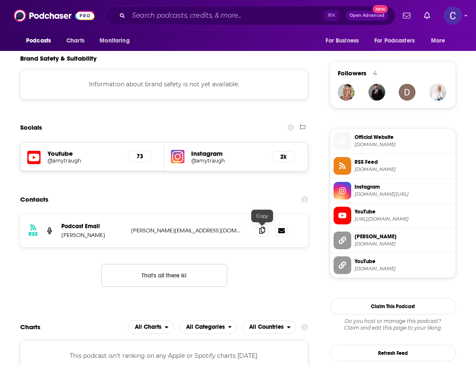
click at [263, 232] on icon at bounding box center [262, 230] width 6 height 7
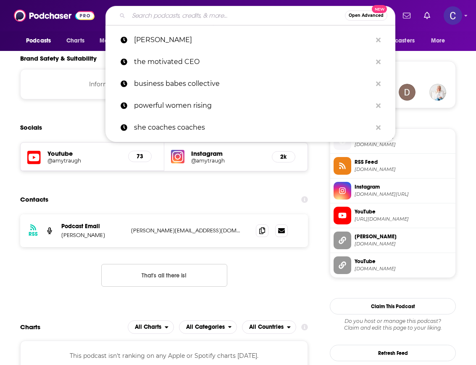
click at [225, 14] on input "Search podcasts, credits, & more..." at bounding box center [237, 15] width 217 height 13
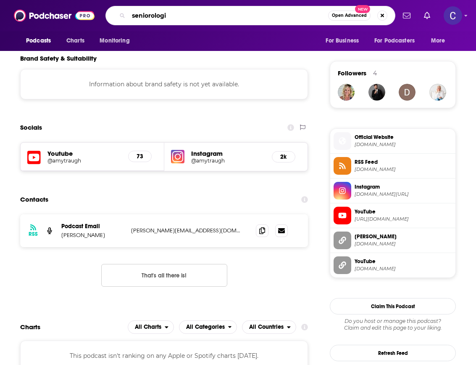
type input "seniorologie"
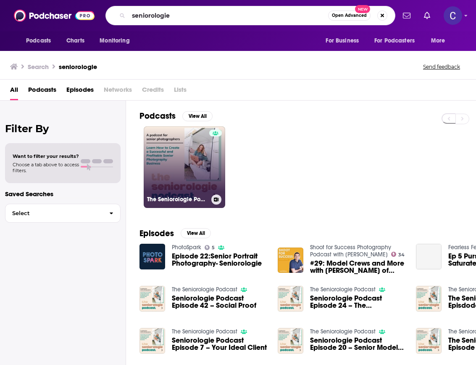
click at [175, 183] on link "The Seniorologie Podcast" at bounding box center [185, 167] width 82 height 82
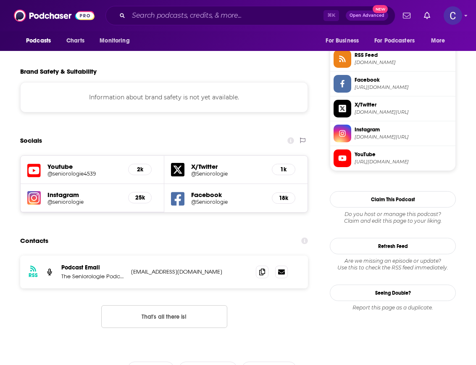
scroll to position [658, 0]
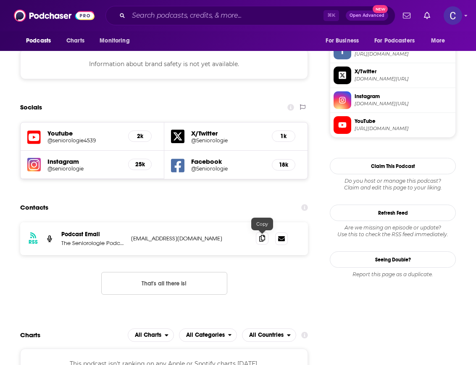
click at [259, 239] on icon at bounding box center [262, 238] width 6 height 7
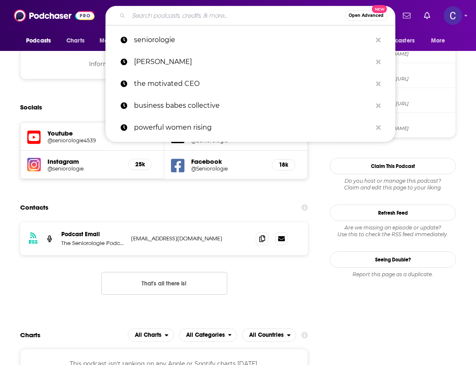
click at [227, 13] on input "Search podcasts, credits, & more..." at bounding box center [237, 15] width 217 height 13
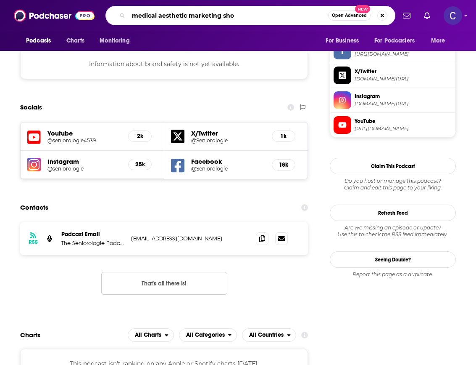
type input "medical aesthetic marketing show"
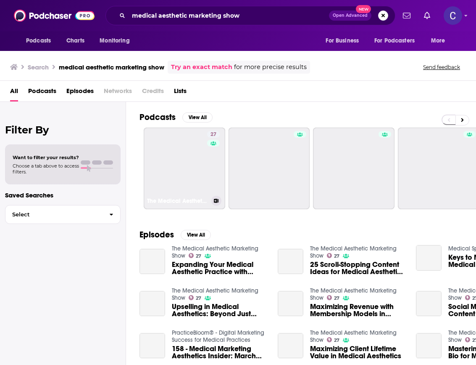
click at [209, 175] on div "27" at bounding box center [214, 163] width 15 height 65
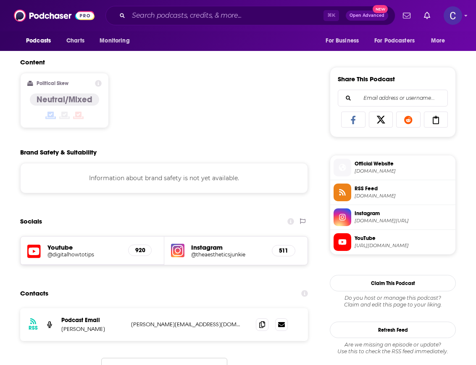
scroll to position [596, 0]
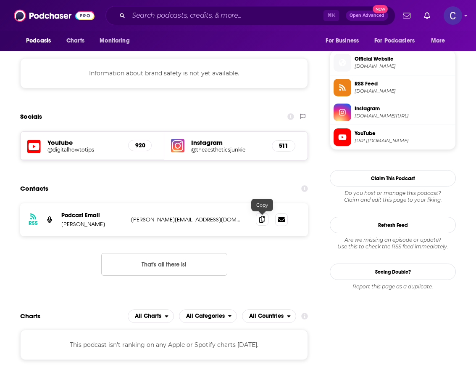
click at [262, 218] on icon at bounding box center [262, 219] width 6 height 7
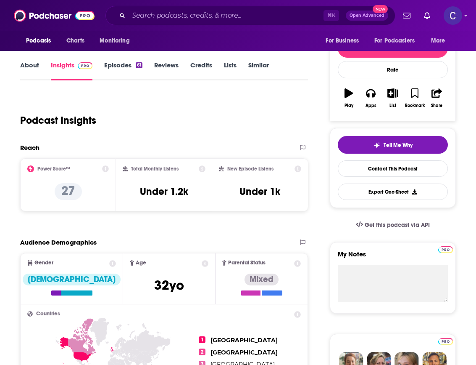
click at [118, 66] on link "Episodes 61" at bounding box center [123, 70] width 38 height 19
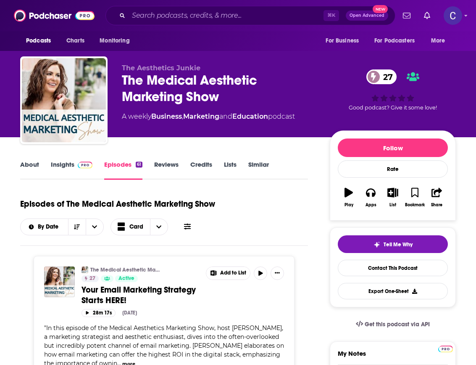
click at [27, 159] on div "About Insights Episodes 61 Reviews Credits Lists Similar" at bounding box center [164, 169] width 288 height 21
click at [27, 161] on link "About" at bounding box center [29, 169] width 19 height 19
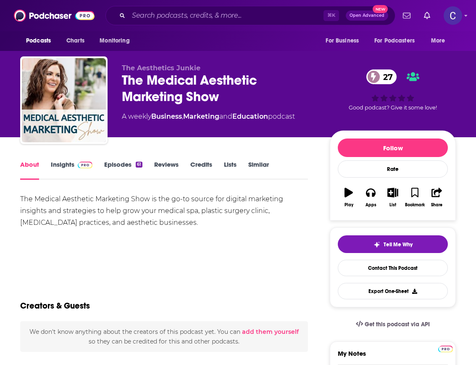
click at [119, 165] on link "Episodes 61" at bounding box center [123, 169] width 38 height 19
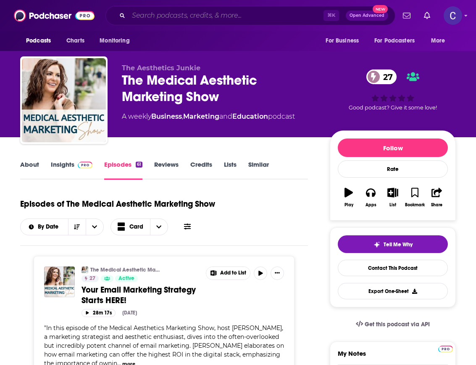
click at [247, 19] on input "Search podcasts, credits, & more..." at bounding box center [226, 15] width 195 height 13
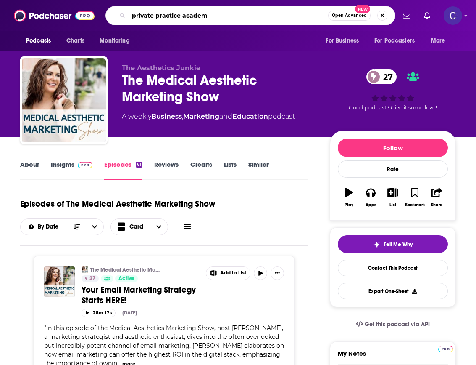
type input "private practice academy"
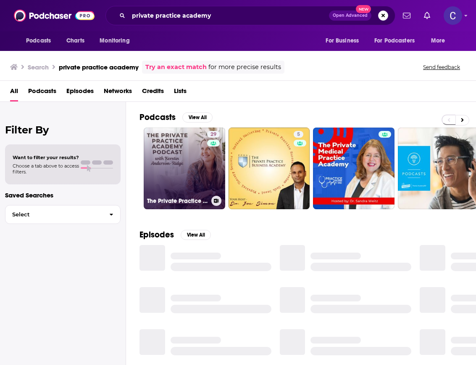
click at [191, 155] on link "29 The Private Practice Academy Podcast" at bounding box center [185, 168] width 82 height 82
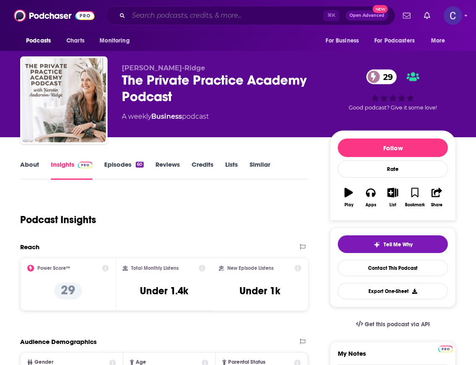
click at [146, 11] on input "Search podcasts, credits, & more..." at bounding box center [226, 15] width 195 height 13
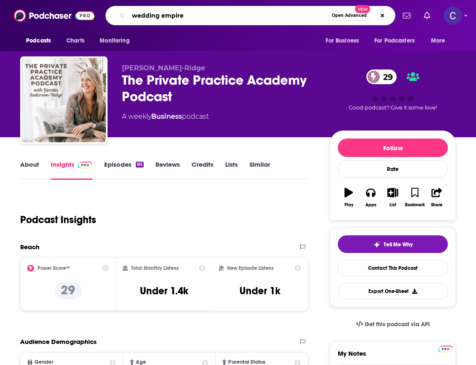
type input "wedding empires"
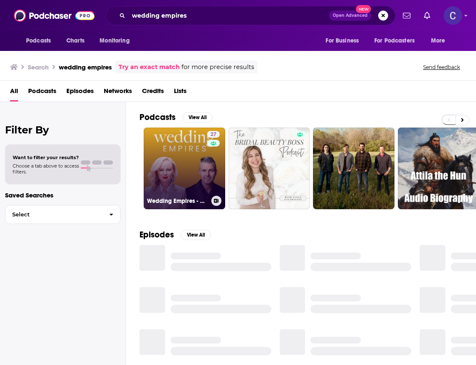
click at [190, 159] on link "27 Wedding Empires - Grow and Market Your Dream Wedding Business" at bounding box center [185, 168] width 82 height 82
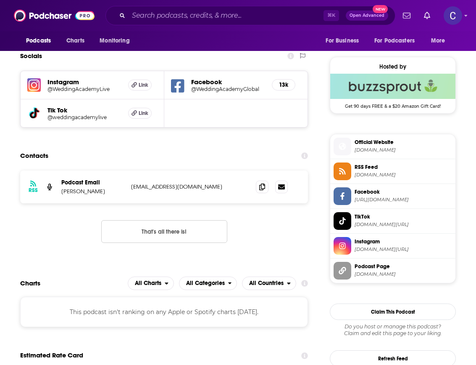
scroll to position [687, 0]
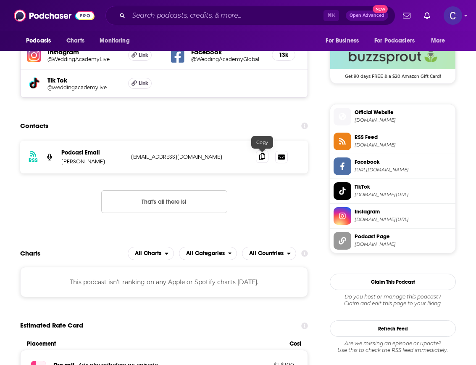
click at [265, 159] on span at bounding box center [262, 156] width 13 height 13
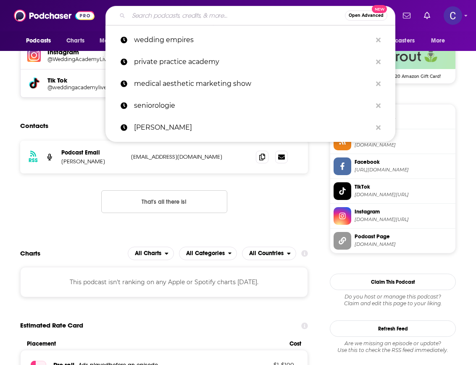
click at [174, 21] on input "Search podcasts, credits, & more..." at bounding box center [237, 15] width 217 height 13
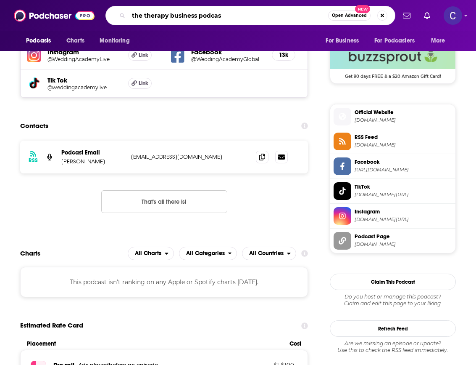
type input "the therapy business podcast"
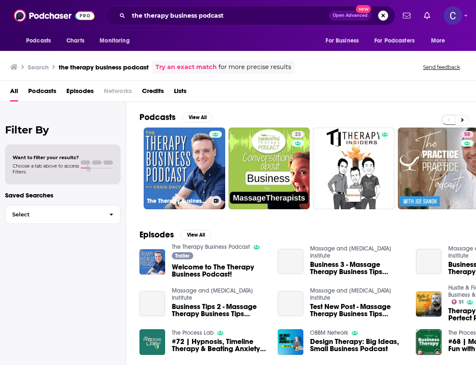
click at [190, 159] on link "The Therapy Business Podcast" at bounding box center [185, 168] width 82 height 82
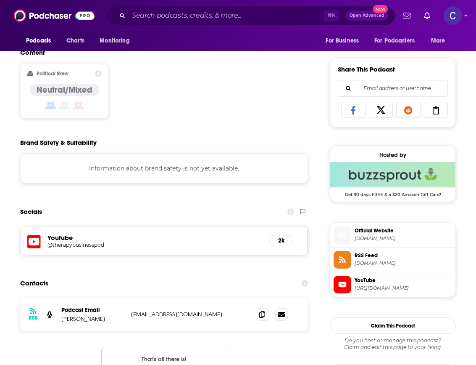
scroll to position [584, 0]
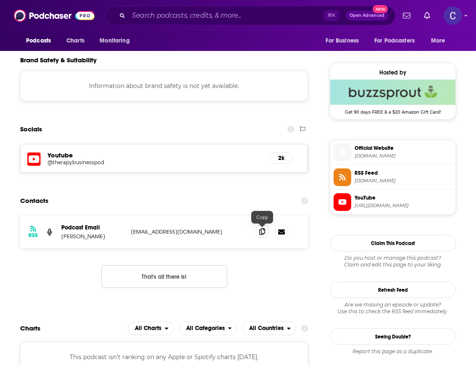
click at [259, 233] on icon at bounding box center [262, 231] width 6 height 7
click at [262, 20] on input "Search podcasts, credits, & more..." at bounding box center [226, 15] width 195 height 13
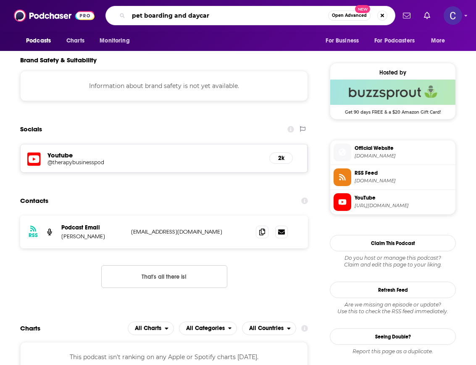
type input "pet boarding and daycare"
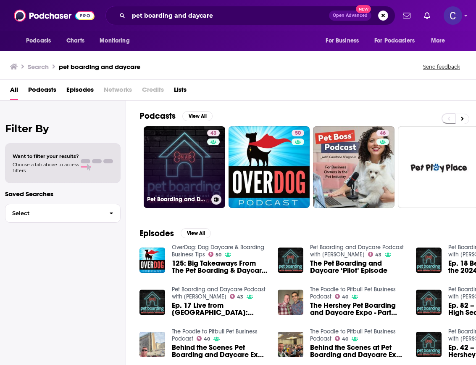
click at [213, 154] on div "43" at bounding box center [214, 162] width 15 height 65
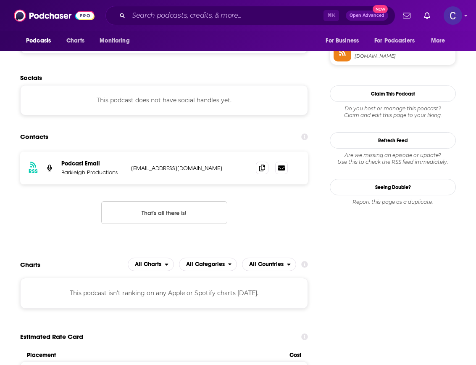
scroll to position [663, 0]
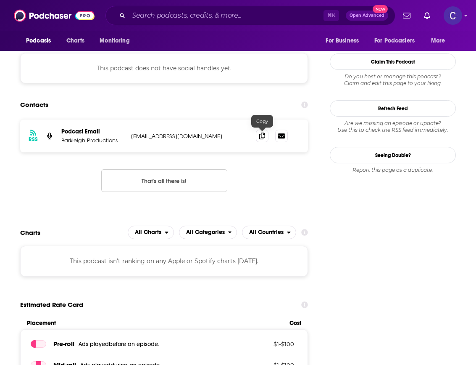
click at [255, 135] on div "RSS Podcast Email Barkleigh Productions media@barkleigh.com media@barkleigh.com" at bounding box center [164, 135] width 288 height 33
click at [261, 135] on icon at bounding box center [262, 135] width 6 height 7
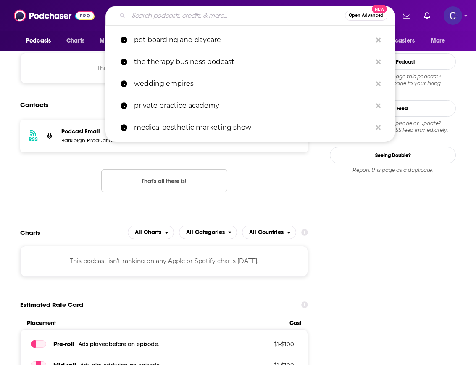
click at [261, 18] on input "Search podcasts, credits, & more..." at bounding box center [237, 15] width 217 height 13
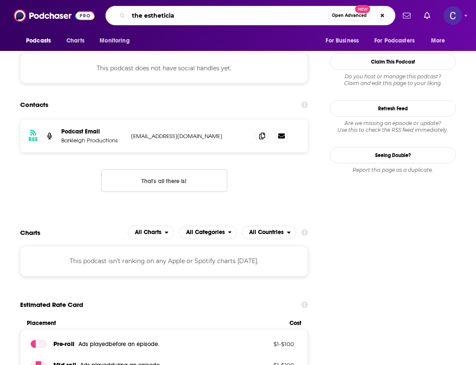
type input "the esthetician"
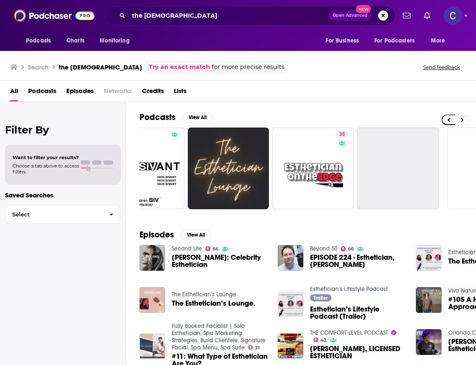
scroll to position [0, 436]
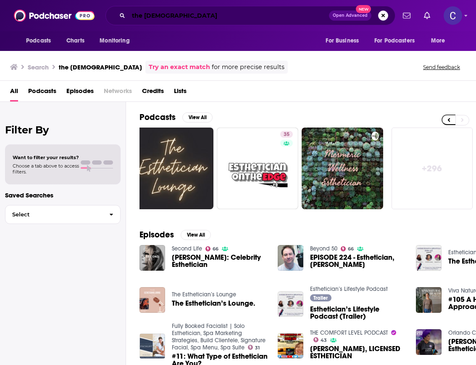
click at [220, 19] on input "the esthetician" at bounding box center [229, 15] width 201 height 13
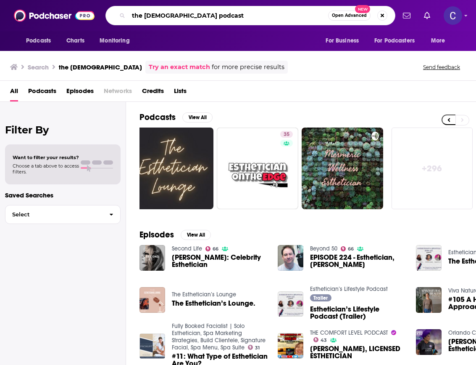
type input "the esthetician podcast"
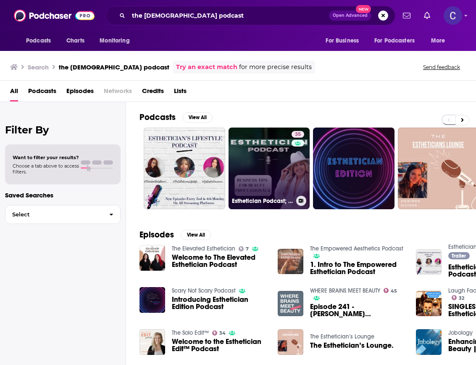
click at [264, 154] on link "35 Esthetician Podcast; Business tips for Beauty professionals" at bounding box center [270, 168] width 82 height 82
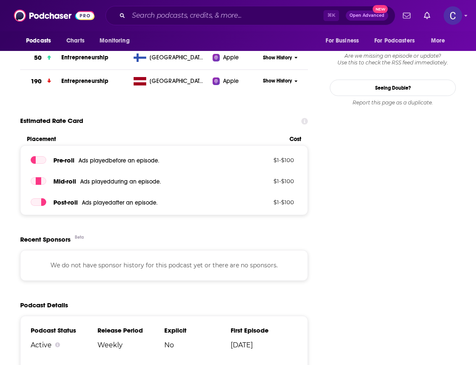
scroll to position [838, 0]
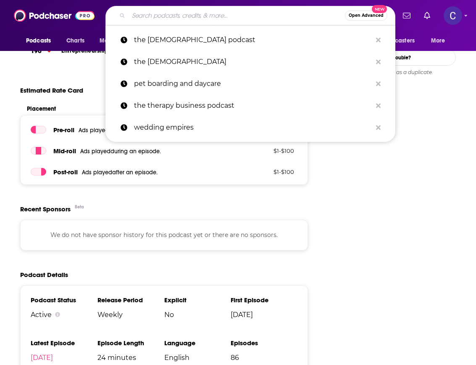
click at [212, 17] on input "Search podcasts, credits, & more..." at bounding box center [237, 15] width 217 height 13
click at [244, 17] on input "Search podcasts, credits, & more..." at bounding box center [237, 15] width 217 height 13
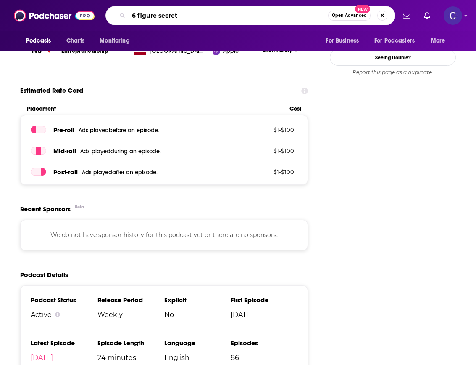
type input "6 figure secrets"
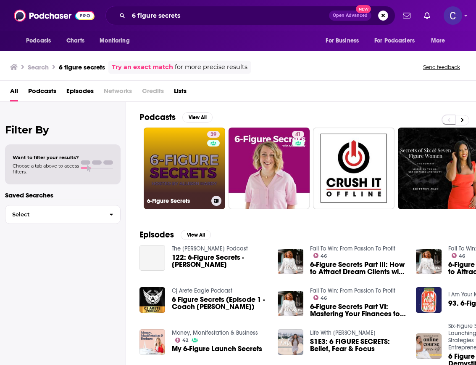
click at [188, 156] on link "39 6-Figure Secrets" at bounding box center [185, 168] width 82 height 82
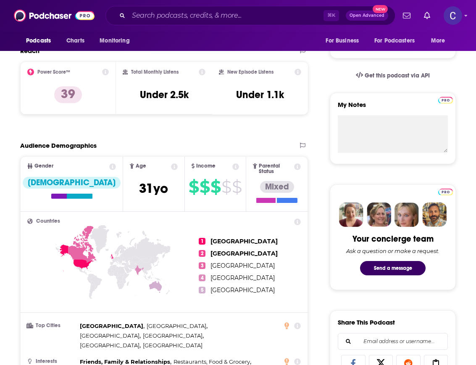
scroll to position [741, 0]
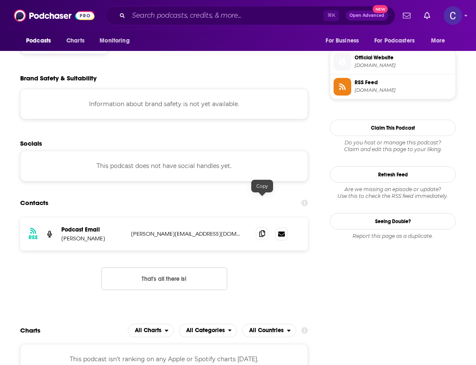
click at [264, 230] on icon at bounding box center [262, 233] width 6 height 7
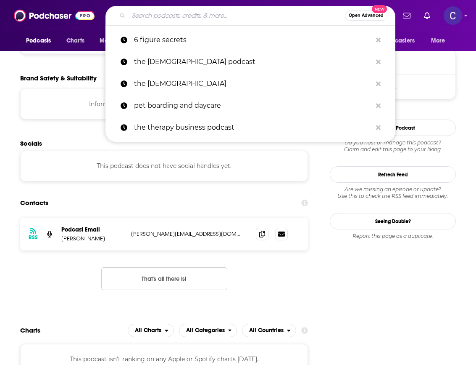
click at [228, 15] on input "Search podcasts, credits, & more..." at bounding box center [237, 15] width 217 height 13
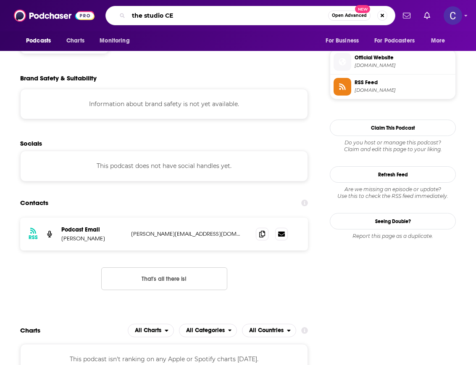
type input "the studio CEO"
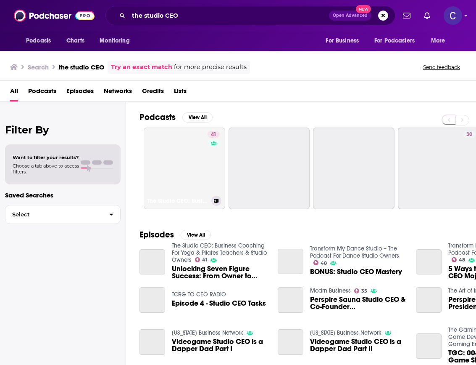
click at [197, 159] on link "41 The Studio CEO: Business Coaching For Yoga & Pilates Teachers & Studio Owners" at bounding box center [185, 168] width 82 height 82
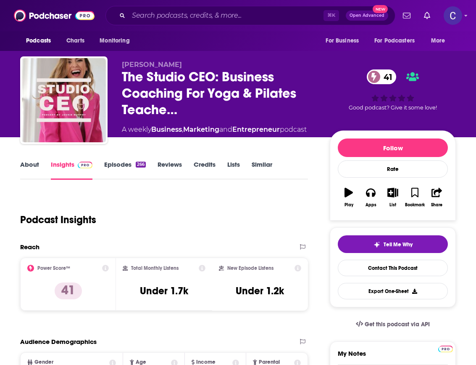
click at [210, 230] on div "Podcast Insights" at bounding box center [160, 214] width 281 height 43
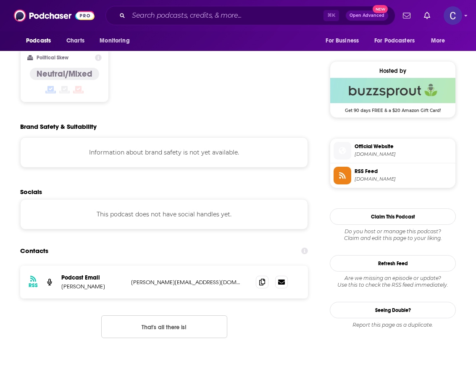
scroll to position [652, 0]
click at [262, 278] on icon at bounding box center [262, 281] width 6 height 7
click at [217, 24] on div "⌘ K Open Advanced New" at bounding box center [251, 15] width 290 height 19
click at [214, 16] on input "Search podcasts, credits, & more..." at bounding box center [226, 15] width 195 height 13
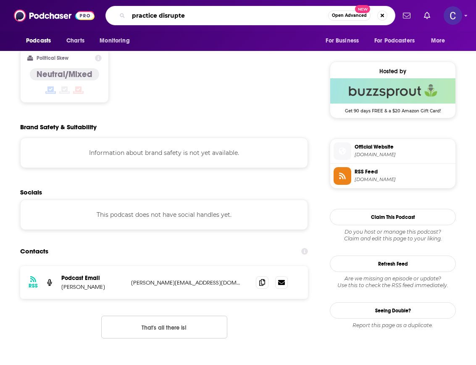
type input "practice disrupted"
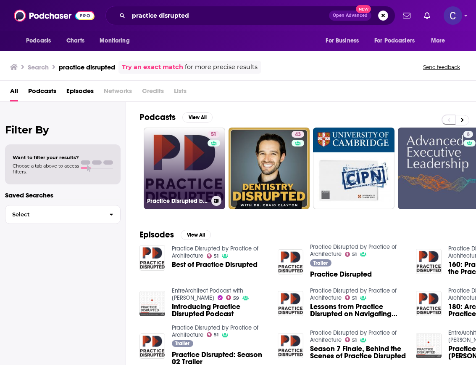
click at [186, 168] on link "51 Practice Disrupted by Practice of Architecture" at bounding box center [185, 168] width 82 height 82
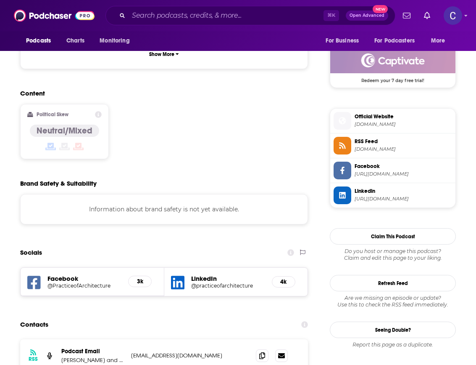
scroll to position [667, 0]
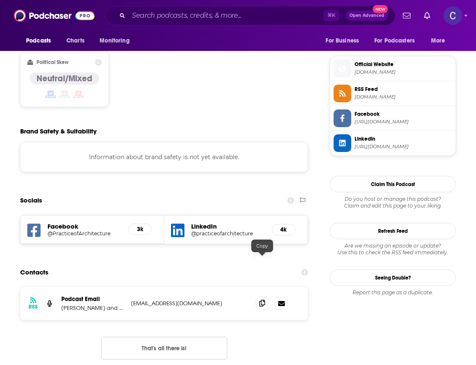
click at [263, 299] on icon at bounding box center [262, 302] width 6 height 7
click at [272, 12] on input "Search podcasts, credits, & more..." at bounding box center [226, 15] width 195 height 13
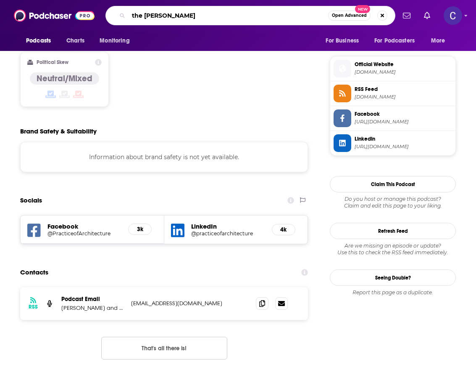
type input "the kate show"
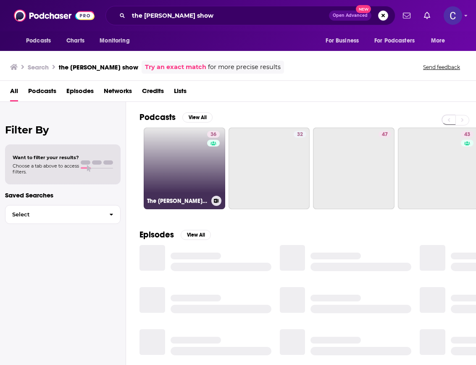
click at [206, 161] on link "36 The Kate Show" at bounding box center [185, 168] width 82 height 82
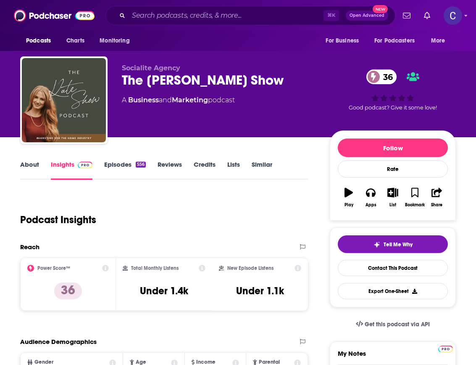
click at [205, 201] on div "Podcast Insights" at bounding box center [160, 214] width 281 height 43
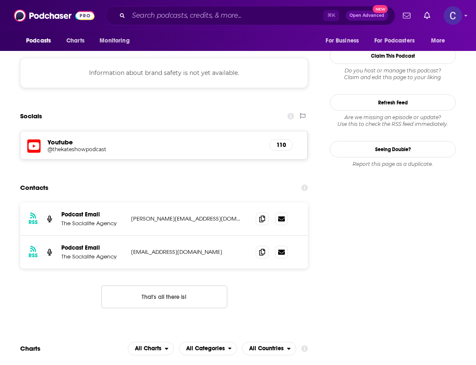
scroll to position [777, 0]
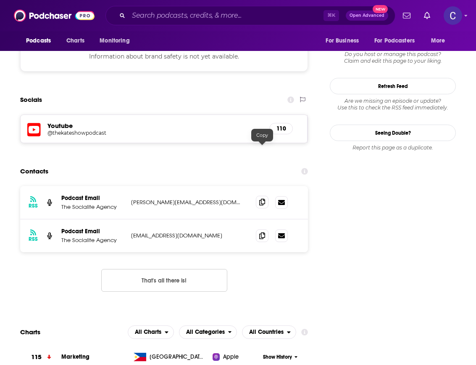
click at [260, 196] on span at bounding box center [262, 202] width 13 height 13
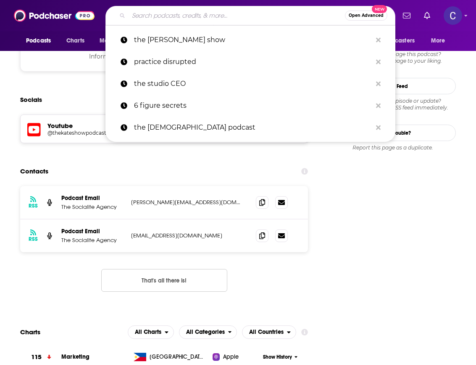
click at [221, 21] on input "Search podcasts, credits, & more..." at bounding box center [237, 15] width 217 height 13
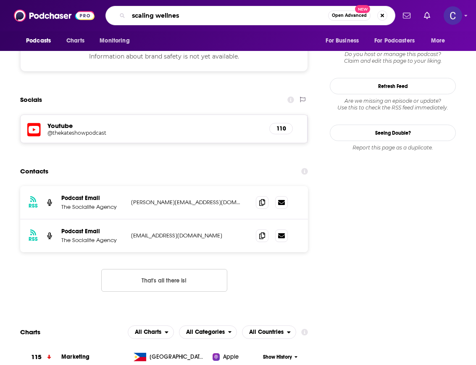
type input "scaling wellness"
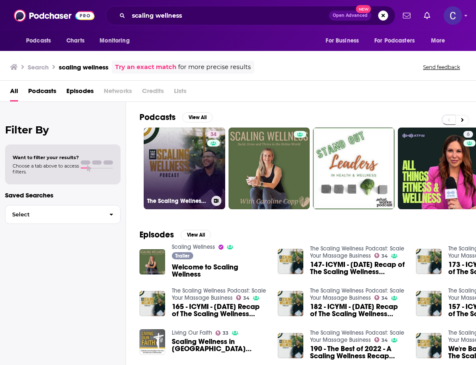
click at [182, 139] on link "34 The Scaling Wellness Podcast: Scale Your Massage Business" at bounding box center [185, 168] width 82 height 82
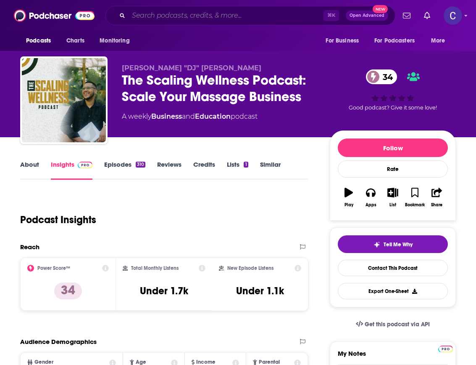
click at [209, 15] on input "Search podcasts, credits, & more..." at bounding box center [226, 15] width 195 height 13
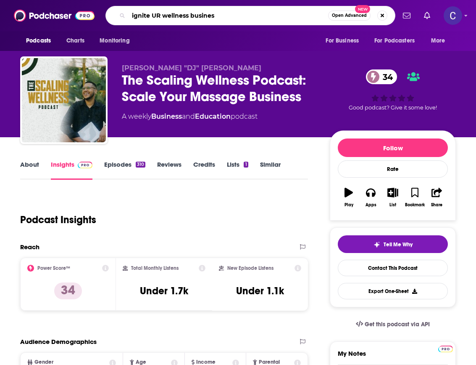
type input "ignite UR wellness business"
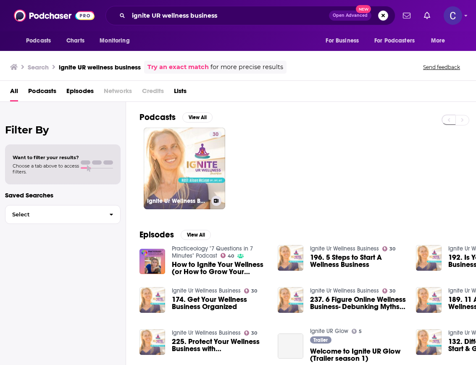
click at [179, 148] on link "30 Ignite Ur Wellness Business" at bounding box center [185, 168] width 82 height 82
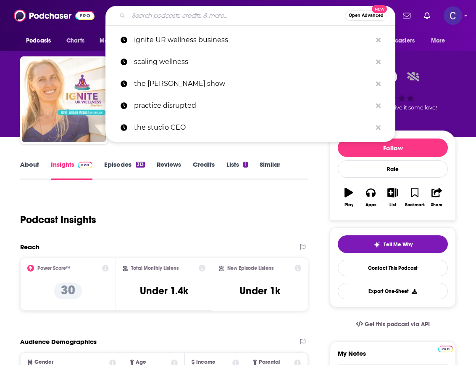
click at [154, 20] on input "Search podcasts, credits, & more..." at bounding box center [237, 15] width 217 height 13
type input "N"
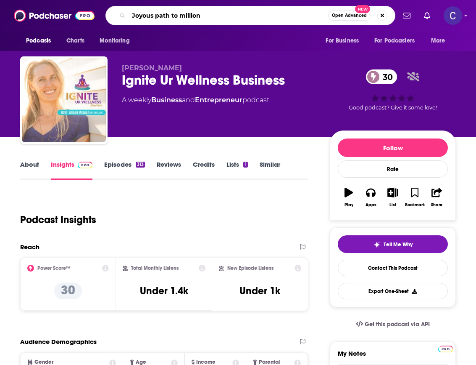
type input "Joyous path to millions"
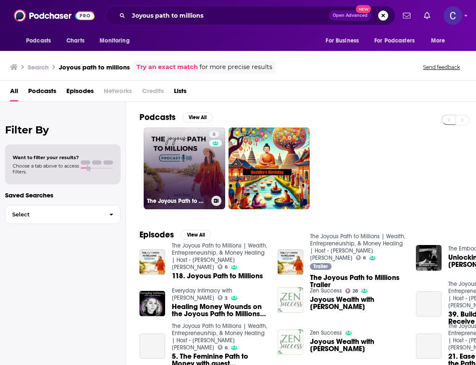
click at [170, 131] on link "6 The Joyous Path to Millions | Wealth, Entrepreneurship, & Money Healing | Hos…" at bounding box center [185, 168] width 82 height 82
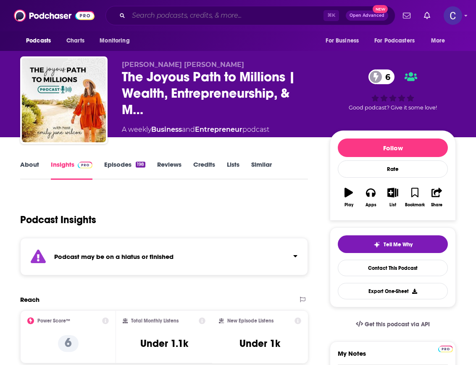
click at [159, 16] on input "Search podcasts, credits, & more..." at bounding box center [226, 15] width 195 height 13
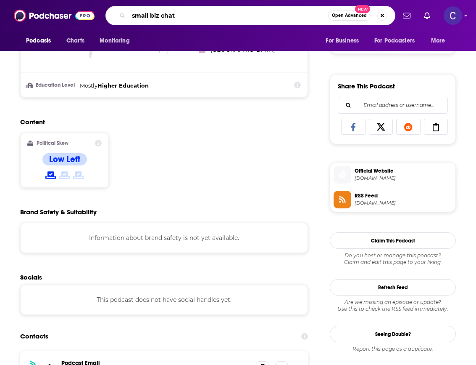
scroll to position [646, 0]
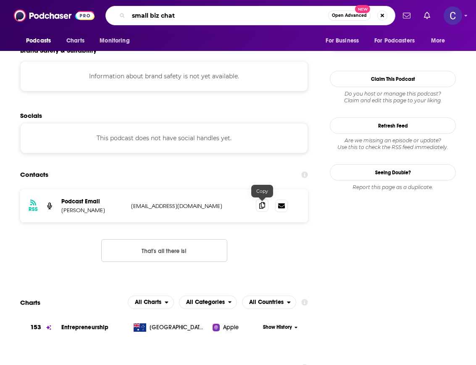
type input "small biz chat"
click at [262, 206] on icon at bounding box center [262, 205] width 6 height 7
click at [241, 15] on input "small biz chat" at bounding box center [229, 15] width 200 height 13
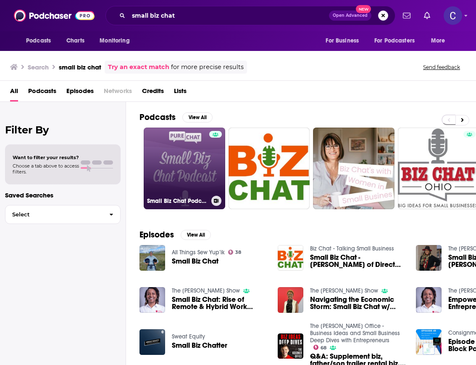
click at [170, 138] on link "Small Biz Chat Podcast" at bounding box center [185, 168] width 82 height 82
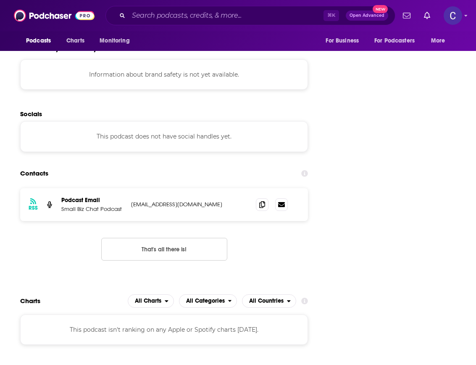
scroll to position [829, 0]
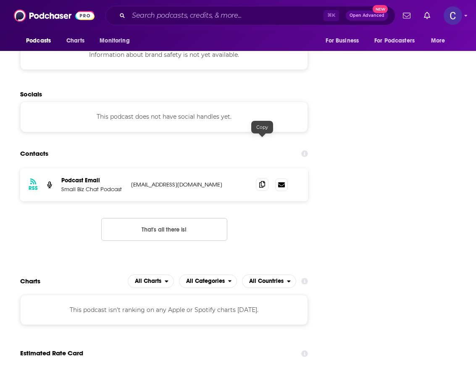
click at [266, 178] on span at bounding box center [262, 184] width 13 height 13
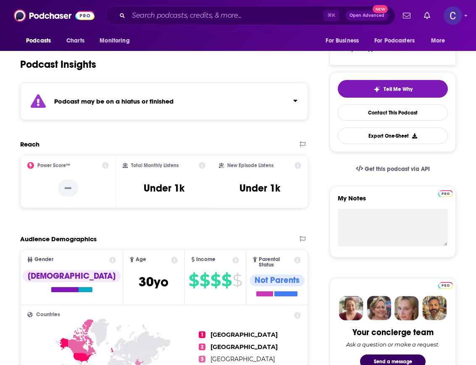
scroll to position [0, 0]
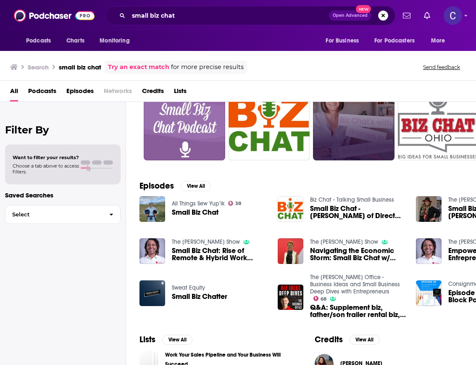
scroll to position [56, 0]
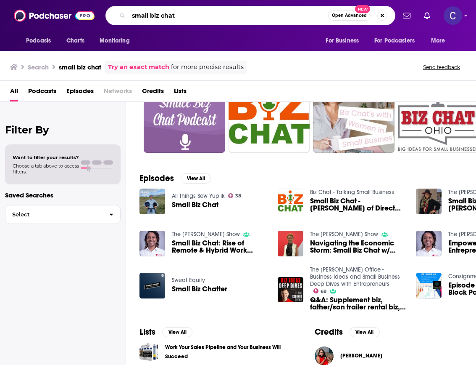
click at [242, 16] on input "small biz chat" at bounding box center [229, 15] width 200 height 13
type input "healthy wealthy & smart"
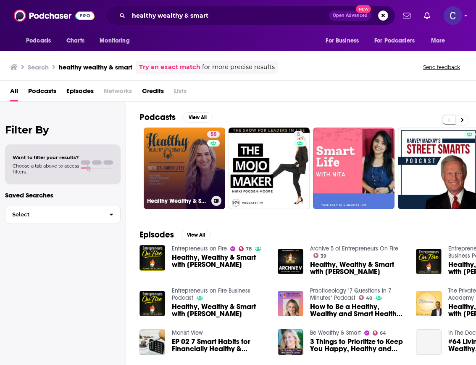
click at [179, 150] on link "55 Healthy Wealthy & Smart" at bounding box center [185, 168] width 82 height 82
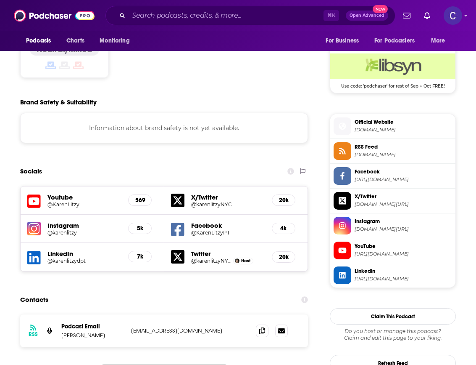
scroll to position [676, 0]
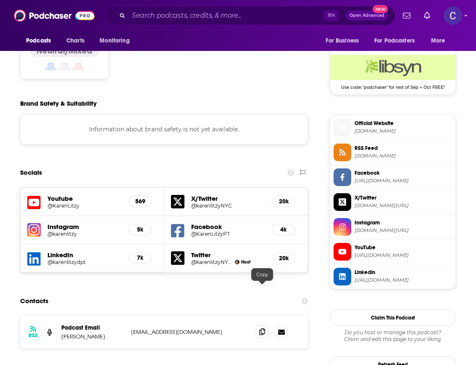
click at [262, 328] on icon at bounding box center [262, 331] width 6 height 7
click at [269, 24] on div "⌘ K Open Advanced New" at bounding box center [251, 15] width 290 height 19
click at [266, 17] on input "Search podcasts, credits, & more..." at bounding box center [226, 15] width 195 height 13
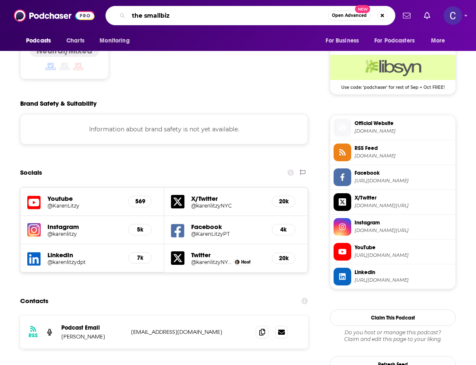
type input "the smallbiz"
